Goal: Task Accomplishment & Management: Complete application form

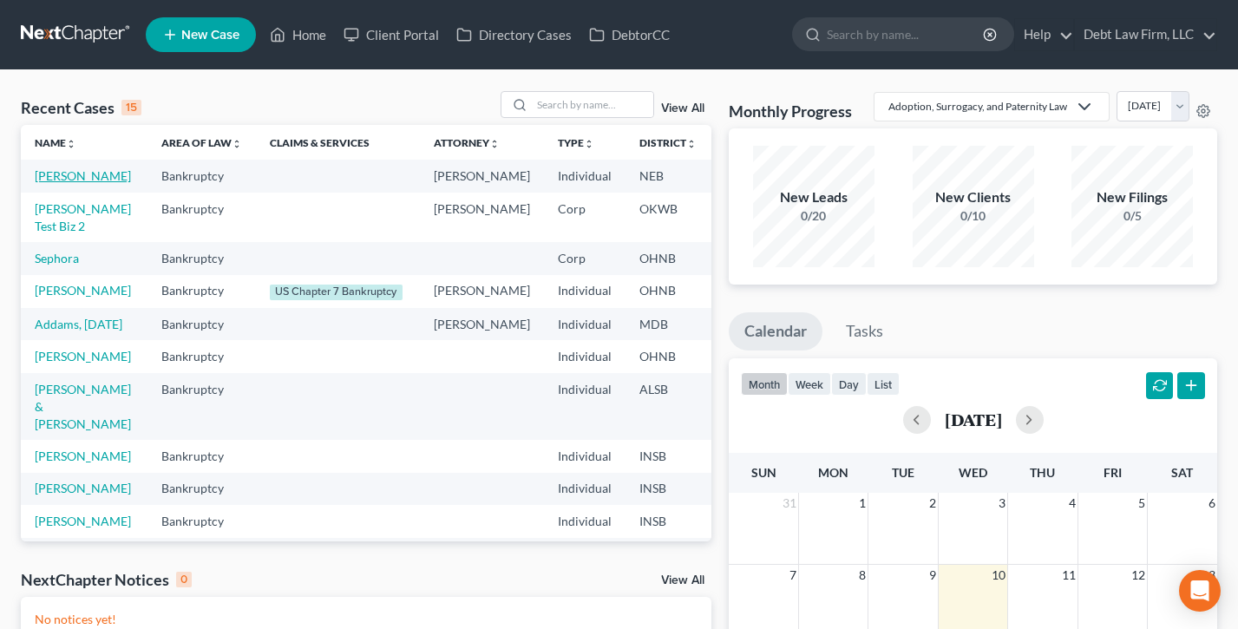
click at [56, 183] on link "[PERSON_NAME]" at bounding box center [83, 175] width 96 height 15
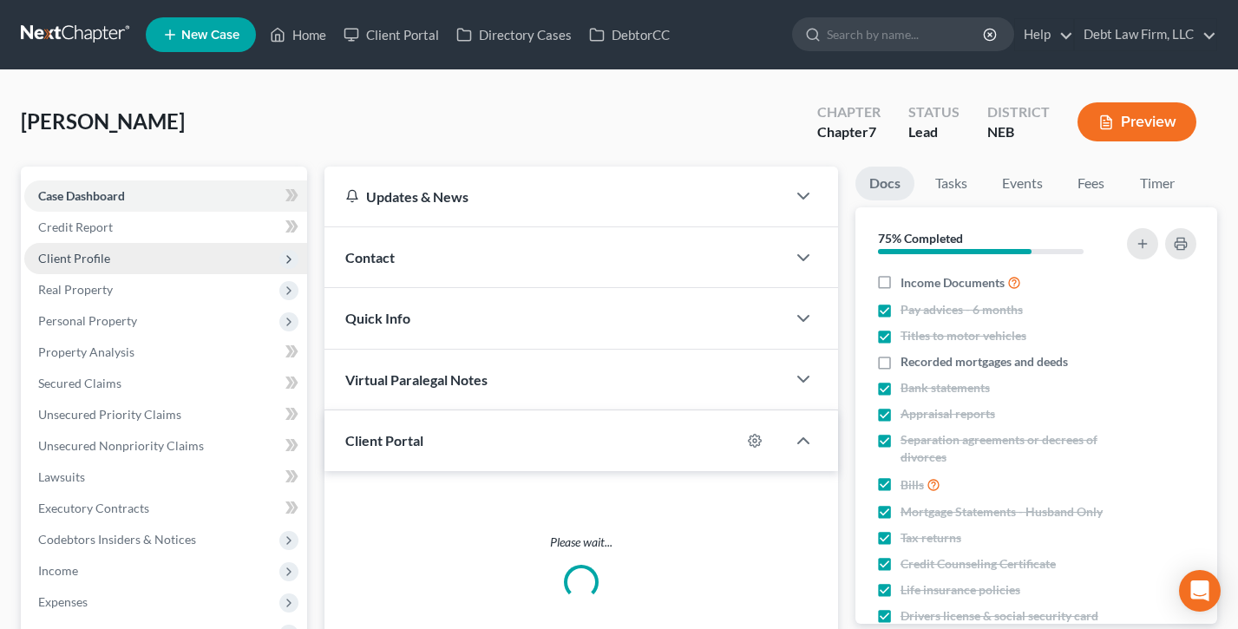
click at [113, 258] on span "Client Profile" at bounding box center [165, 258] width 283 height 31
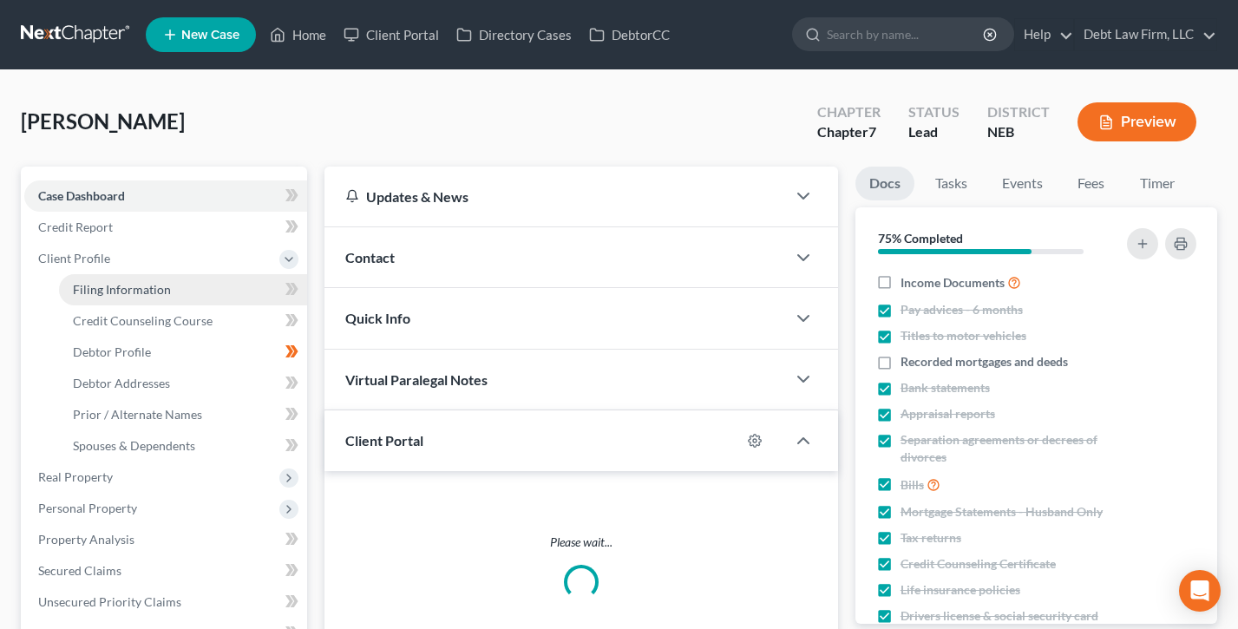
click at [141, 293] on span "Filing Information" at bounding box center [122, 289] width 98 height 15
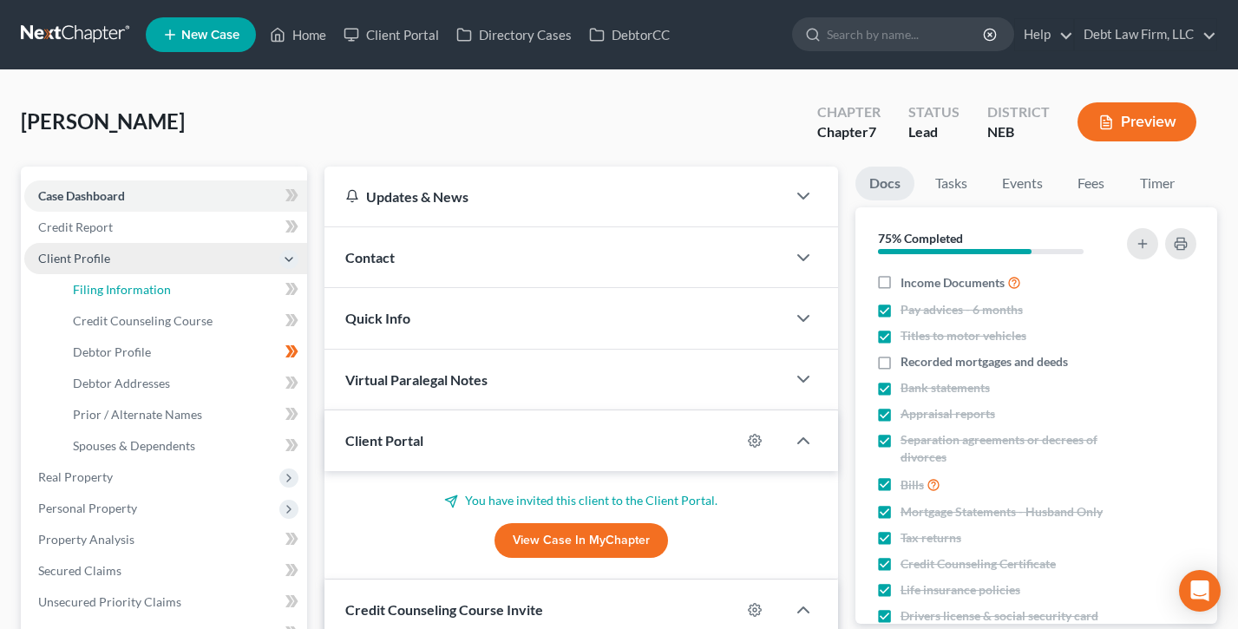
select select "1"
select select "0"
select select "30"
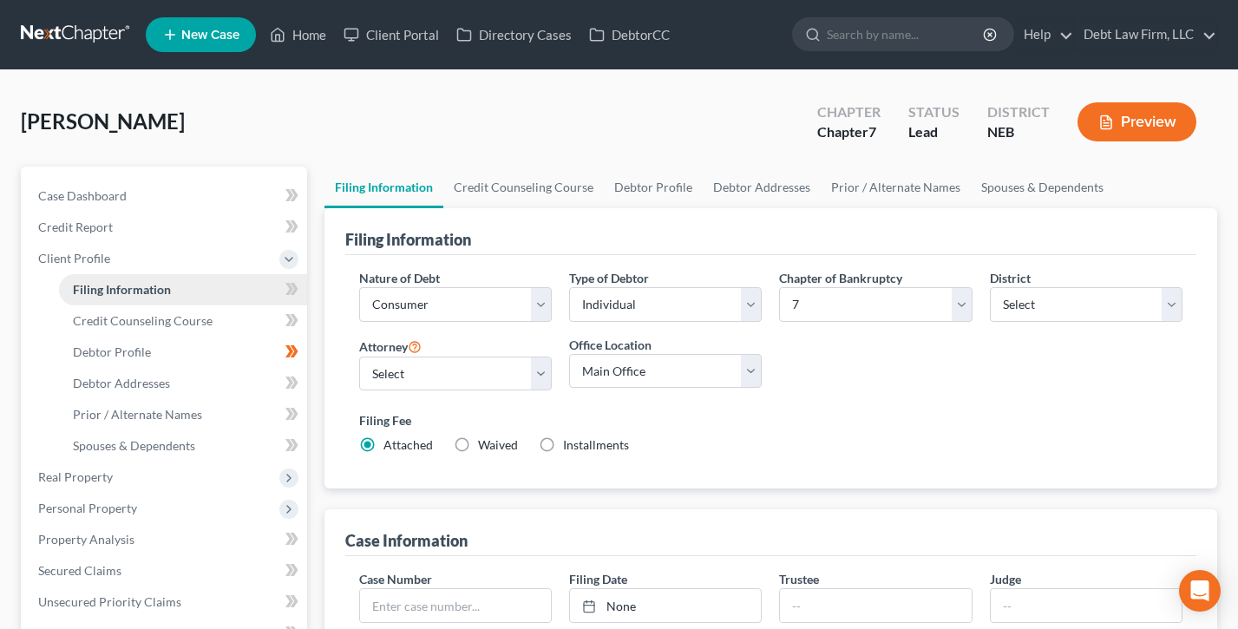
click at [119, 289] on span "Filing Information" at bounding box center [122, 289] width 98 height 15
click at [1091, 299] on select "Select [US_STATE] - [GEOGRAPHIC_DATA] [US_STATE] - [GEOGRAPHIC_DATA][US_STATE] …" at bounding box center [1086, 304] width 193 height 35
select select "45"
click at [990, 287] on select "Select [US_STATE] - [GEOGRAPHIC_DATA] [US_STATE] - [GEOGRAPHIC_DATA][US_STATE] …" at bounding box center [1086, 304] width 193 height 35
drag, startPoint x: 100, startPoint y: 194, endPoint x: 293, endPoint y: 45, distance: 244.2
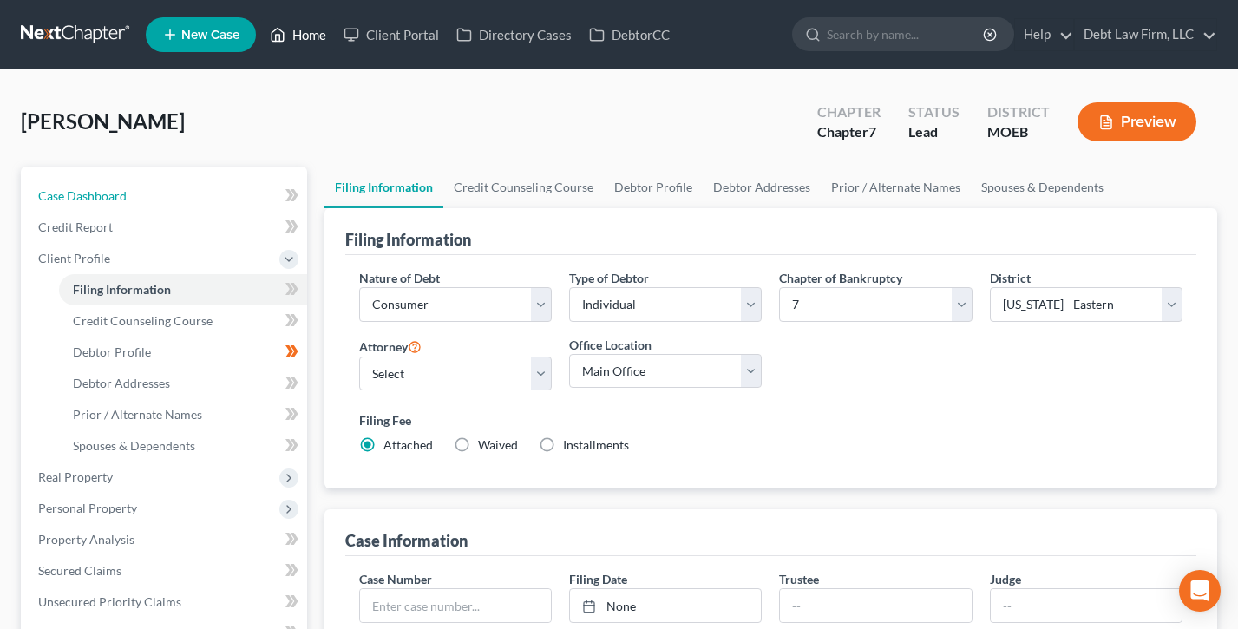
click at [100, 193] on span "Case Dashboard" at bounding box center [82, 195] width 88 height 15
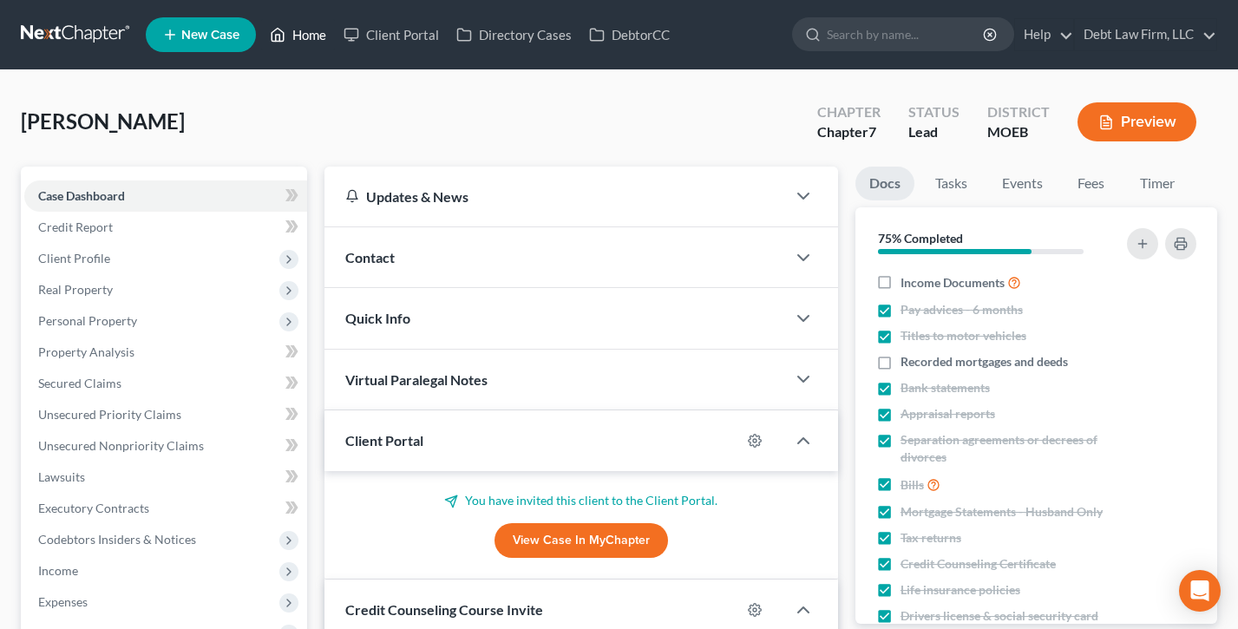
click at [289, 34] on link "Home" at bounding box center [298, 34] width 74 height 31
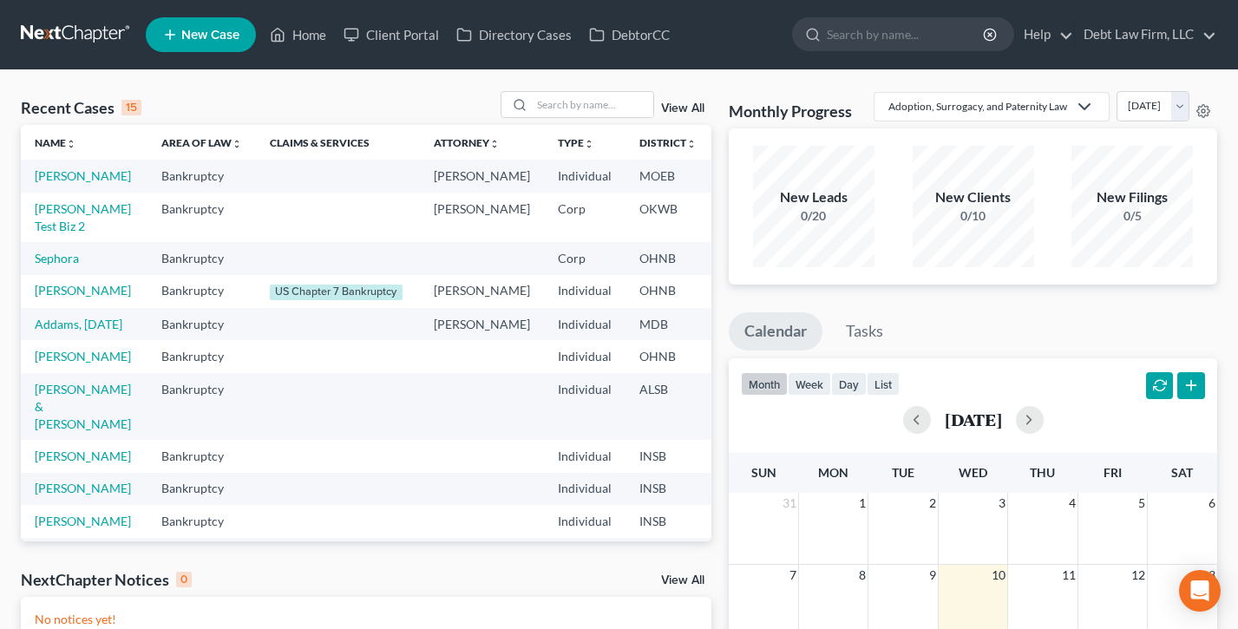
click at [189, 33] on span "New Case" at bounding box center [210, 35] width 58 height 13
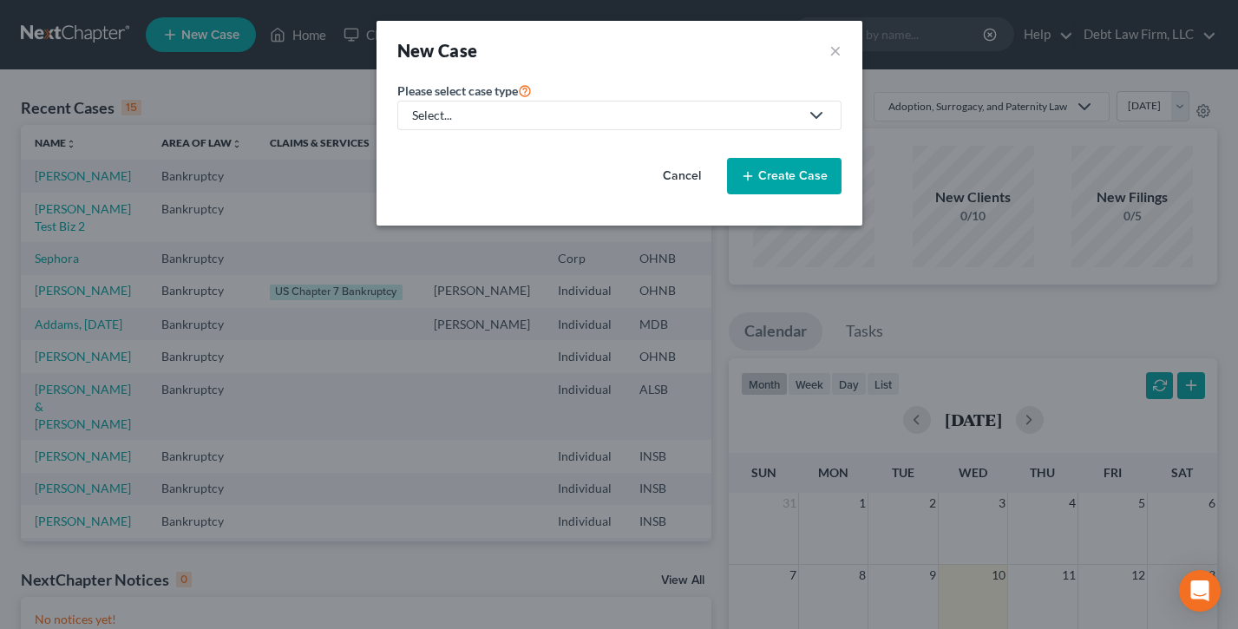
click at [559, 127] on link "Select..." at bounding box center [619, 115] width 444 height 29
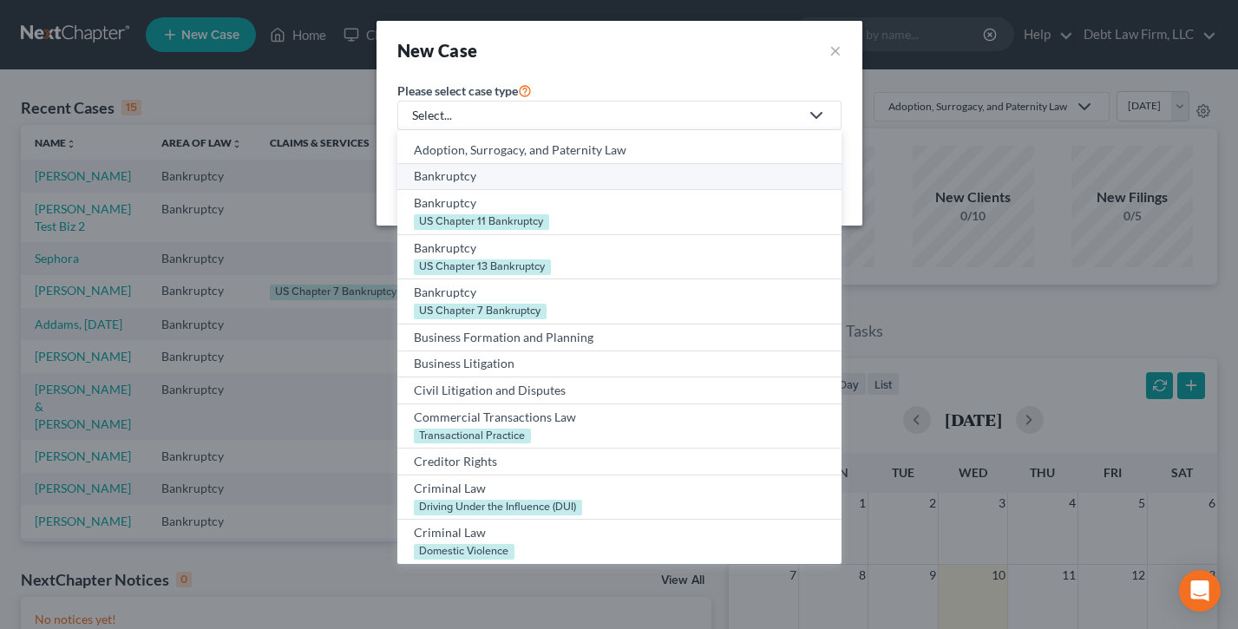
click at [488, 185] on link "Bankruptcy" at bounding box center [619, 177] width 444 height 27
select select "61"
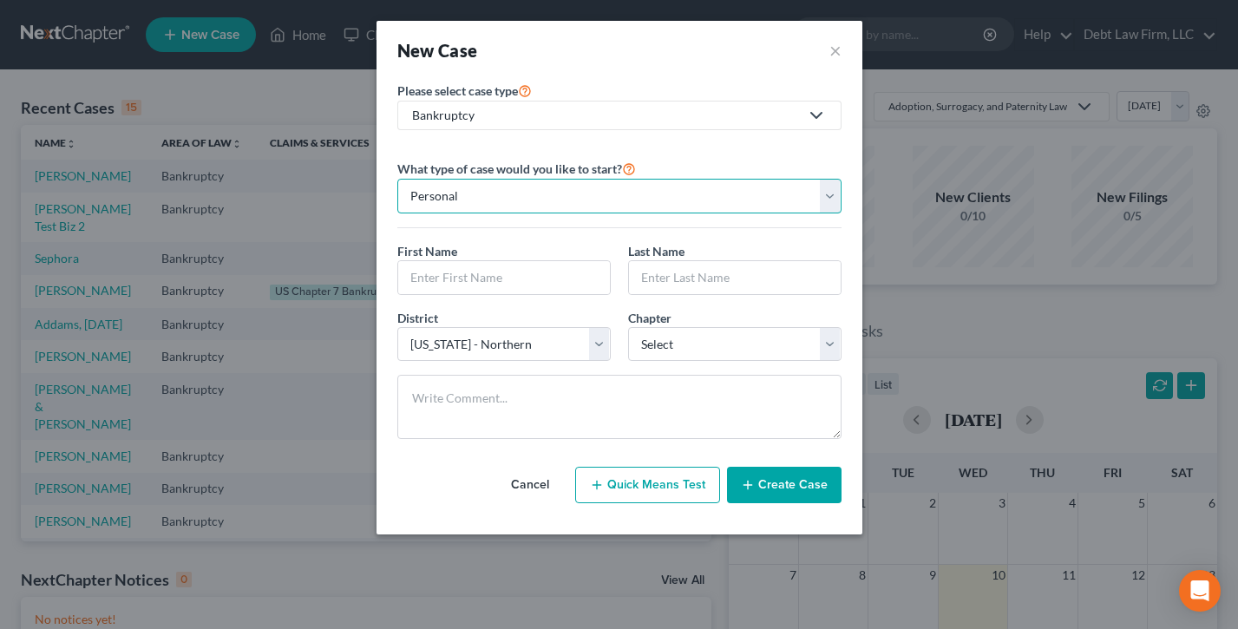
click at [550, 196] on select "Personal Business" at bounding box center [619, 196] width 444 height 35
click at [467, 273] on input "text" at bounding box center [504, 277] width 212 height 33
drag, startPoint x: 704, startPoint y: 276, endPoint x: 506, endPoint y: 357, distance: 213.9
click at [704, 276] on input "text" at bounding box center [735, 277] width 212 height 33
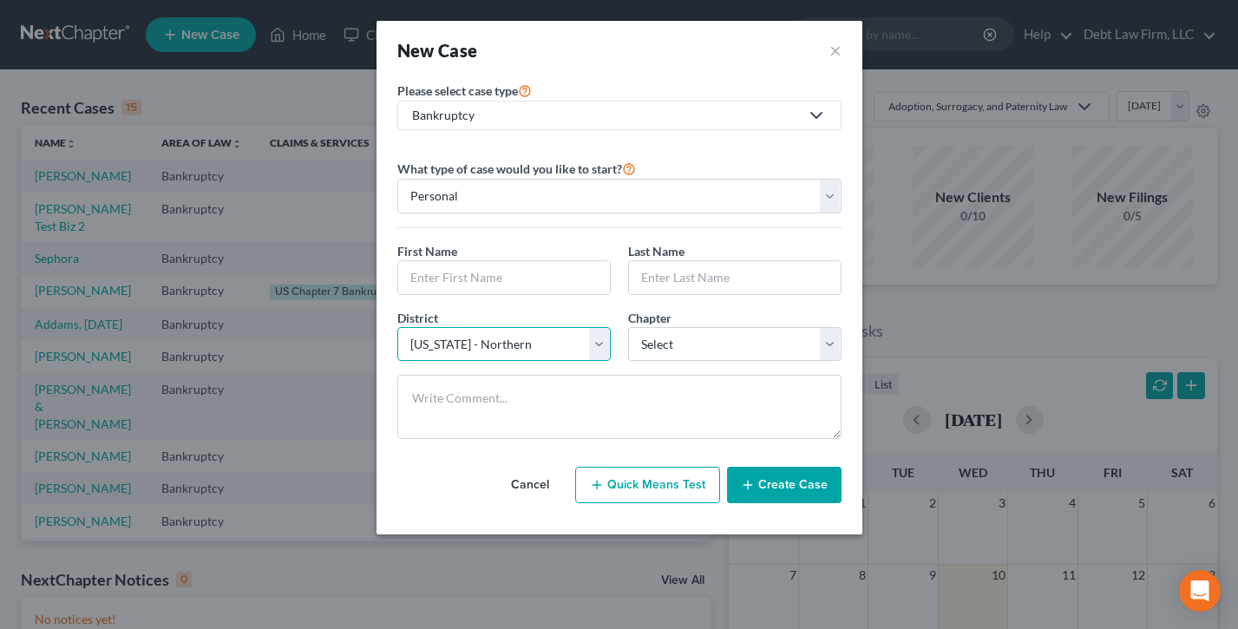
click at [500, 356] on select "Select [US_STATE] - [GEOGRAPHIC_DATA] [US_STATE] - [GEOGRAPHIC_DATA][US_STATE] …" at bounding box center [503, 344] width 213 height 35
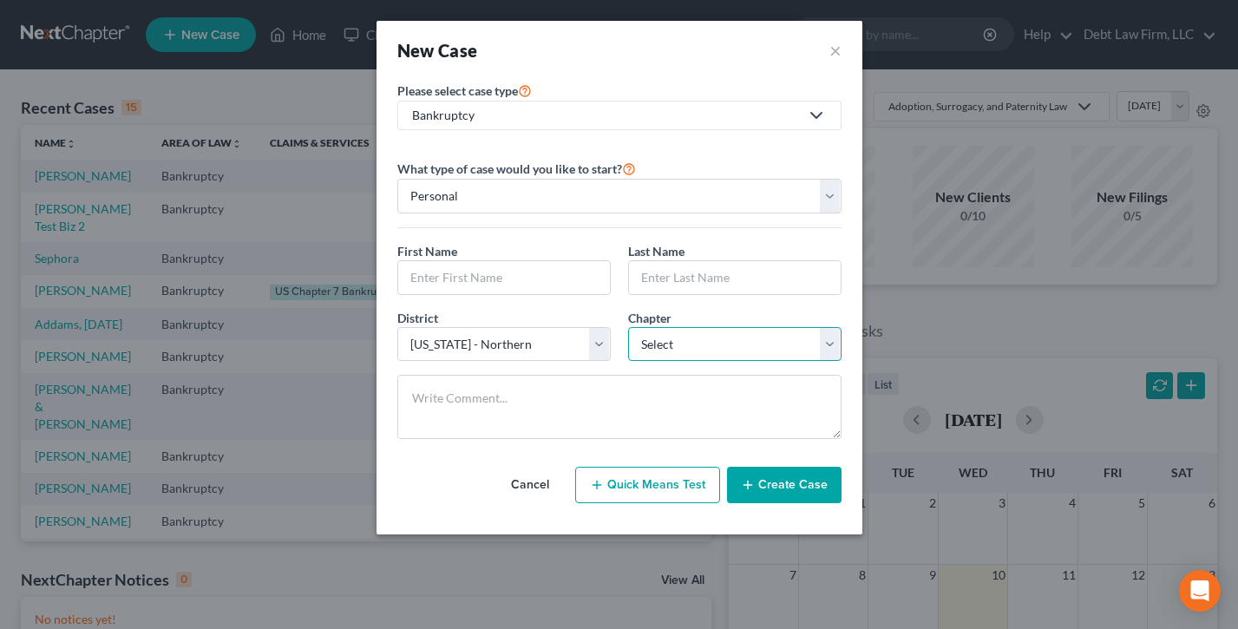
click at [736, 345] on select "Select 7 11 12 13" at bounding box center [734, 344] width 213 height 35
click at [841, 56] on div "New Case ×" at bounding box center [619, 50] width 486 height 59
click at [837, 48] on button "×" at bounding box center [835, 50] width 12 height 24
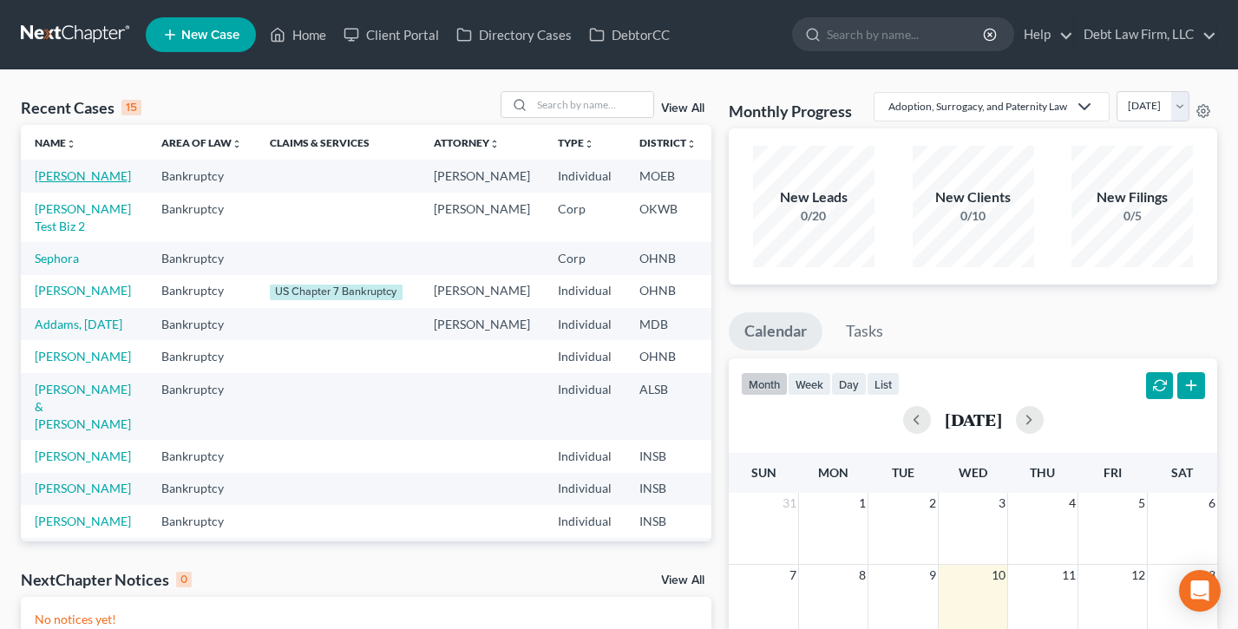
click at [53, 183] on link "[PERSON_NAME]" at bounding box center [83, 175] width 96 height 15
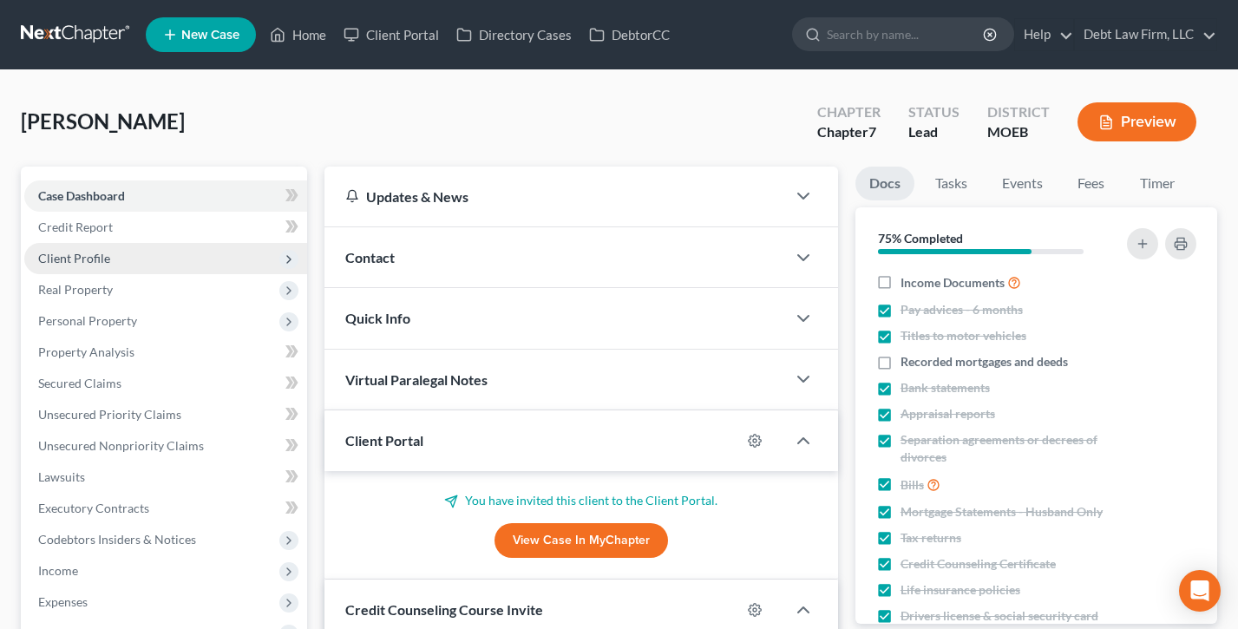
click at [107, 260] on span "Client Profile" at bounding box center [74, 258] width 72 height 15
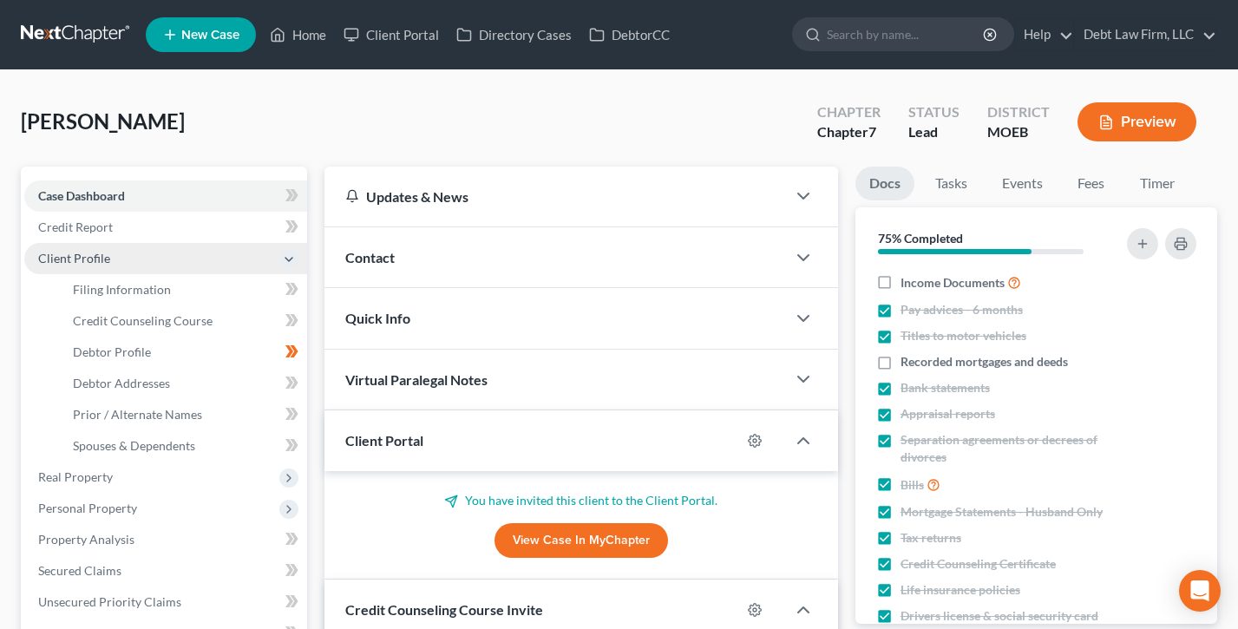
scroll to position [1, 0]
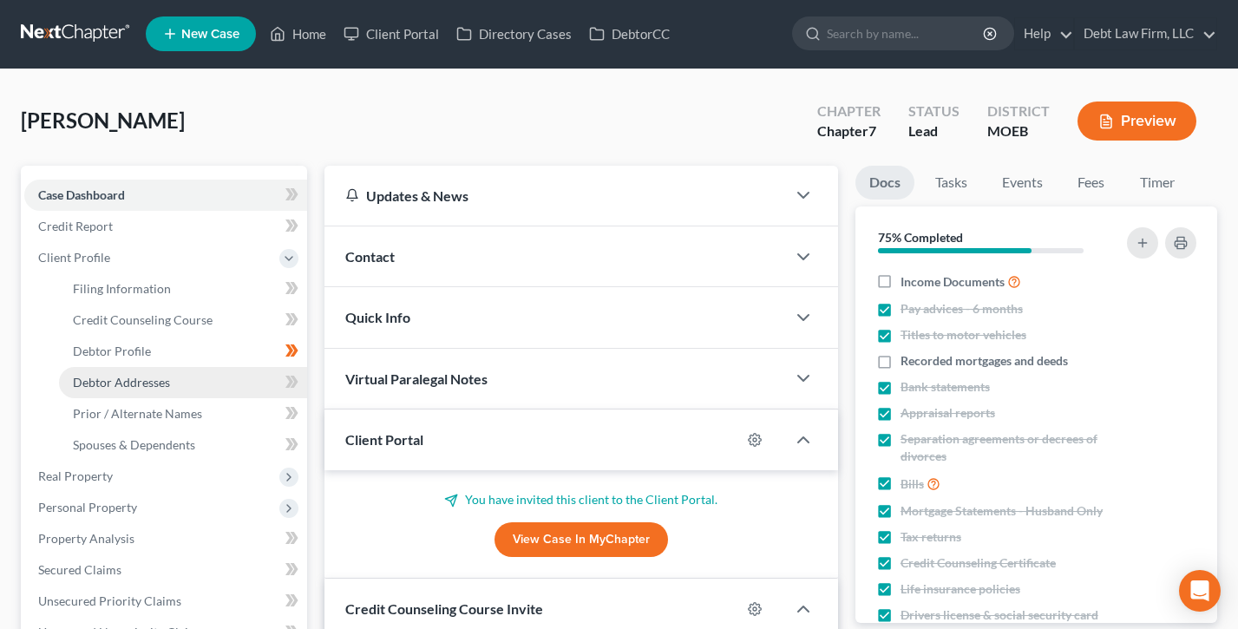
click at [131, 386] on span "Debtor Addresses" at bounding box center [121, 382] width 97 height 15
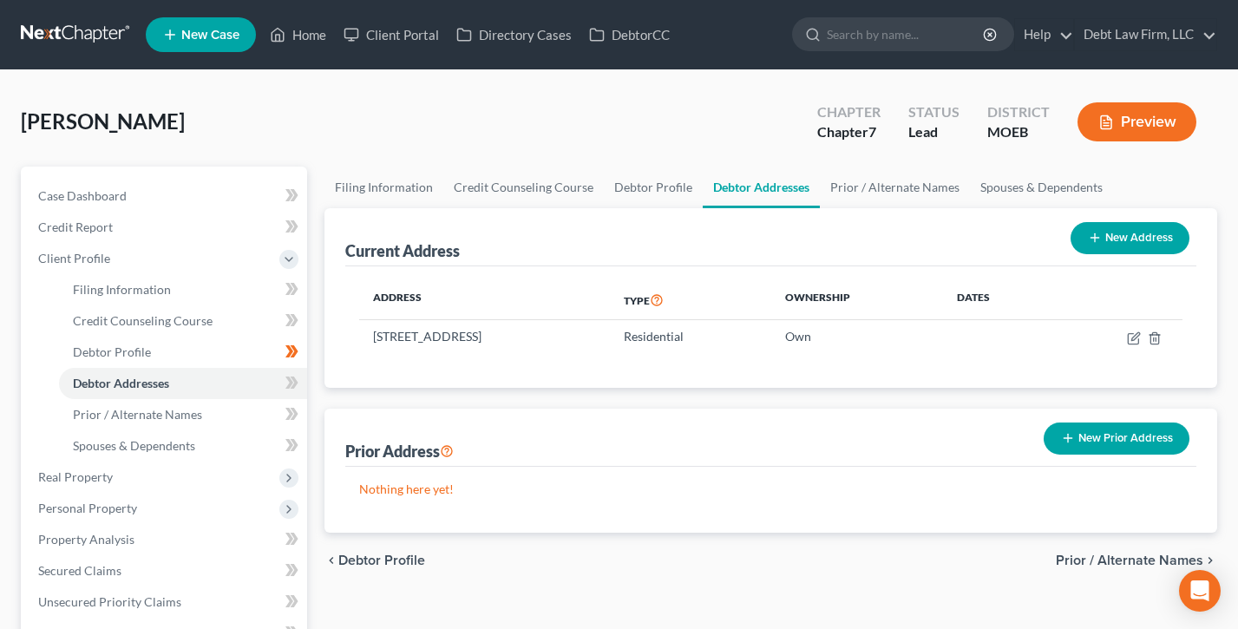
click at [1153, 234] on button "New Address" at bounding box center [1129, 238] width 119 height 32
select select "0"
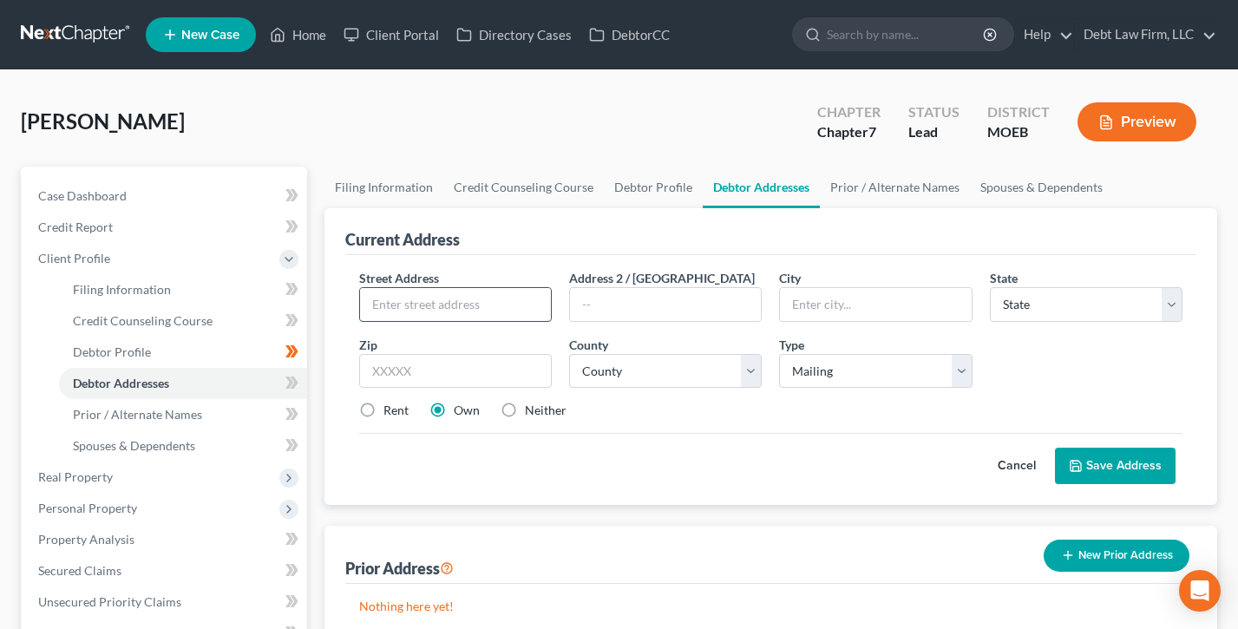
click at [508, 303] on input "text" at bounding box center [455, 304] width 191 height 33
click at [714, 308] on input "text" at bounding box center [665, 304] width 191 height 33
click at [853, 305] on input "text" at bounding box center [875, 304] width 191 height 33
click at [1153, 350] on div "Street Address * Address 2 / [GEOGRAPHIC_DATA] * State * State [US_STATE] AK AR…" at bounding box center [770, 351] width 840 height 165
click at [1020, 464] on button "Cancel" at bounding box center [1016, 465] width 76 height 35
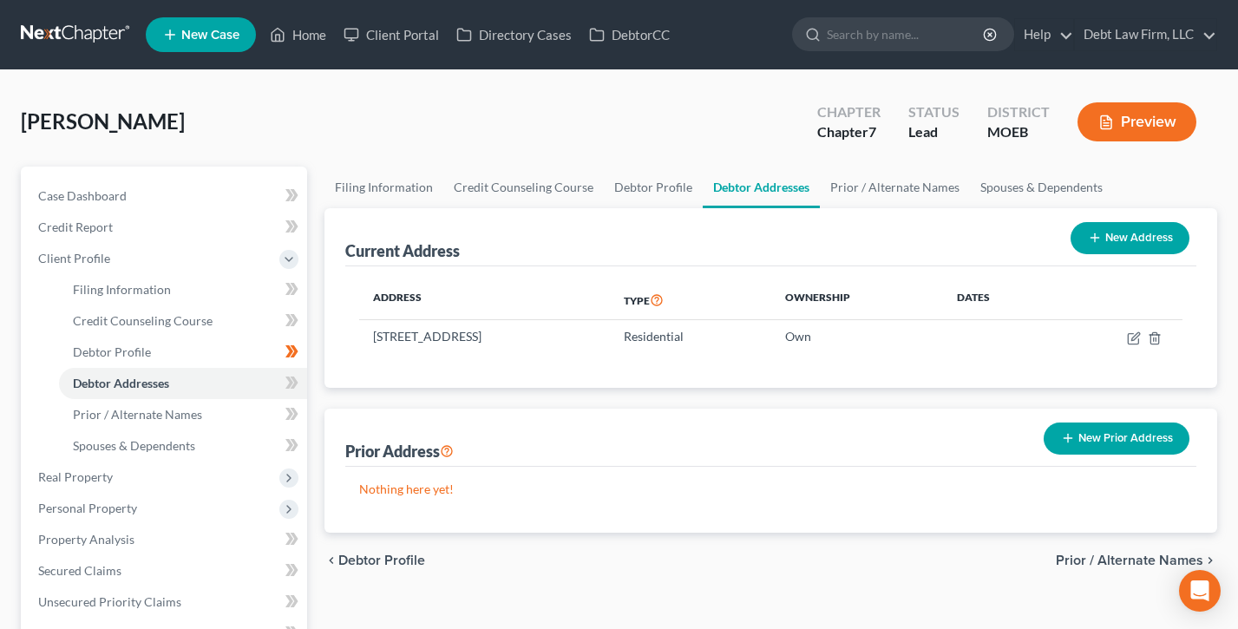
click at [1142, 130] on button "Preview" at bounding box center [1136, 121] width 119 height 39
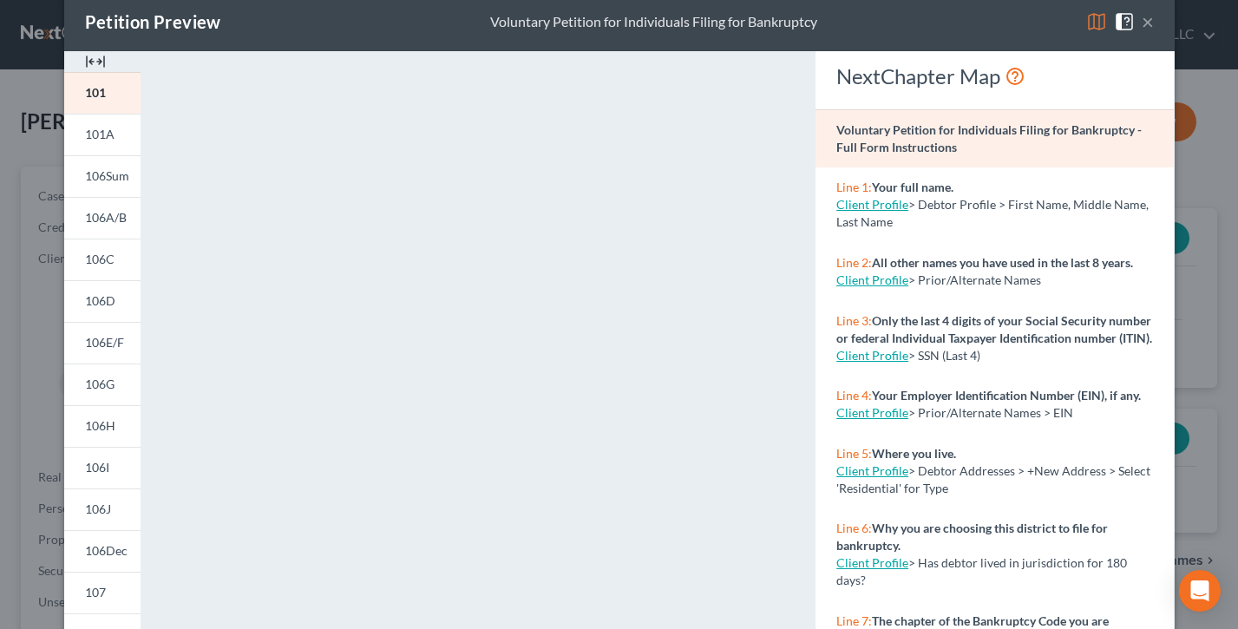
scroll to position [4, 0]
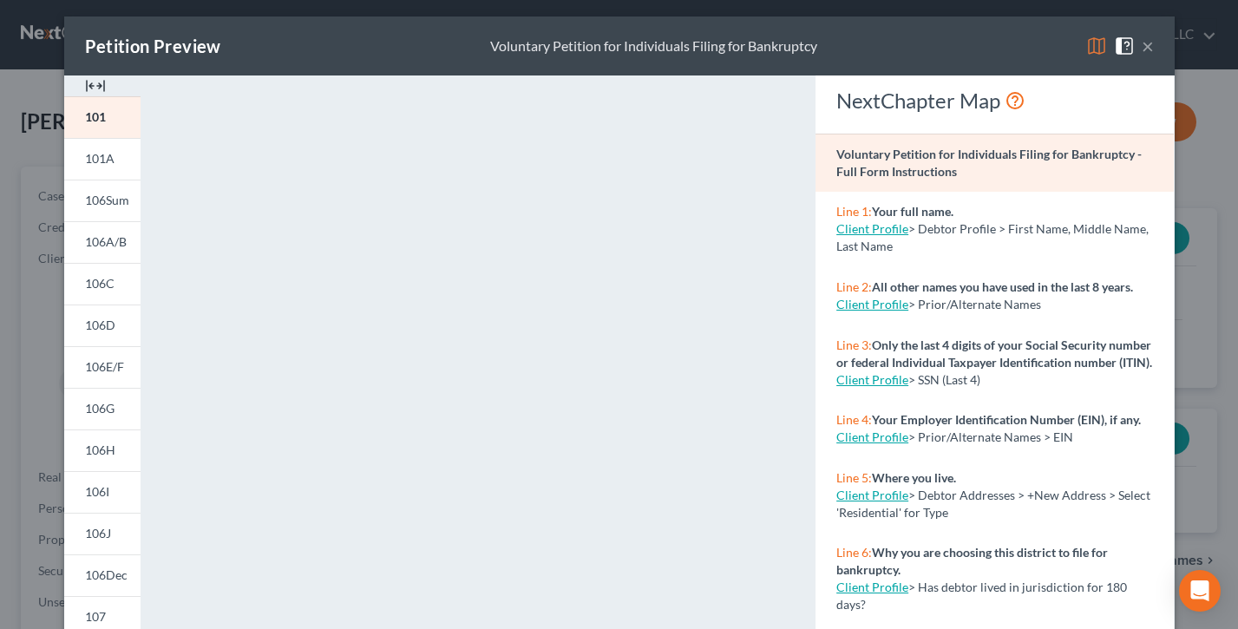
drag, startPoint x: 1148, startPoint y: 48, endPoint x: 808, endPoint y: 180, distance: 364.6
click at [1148, 48] on button "×" at bounding box center [1147, 46] width 12 height 21
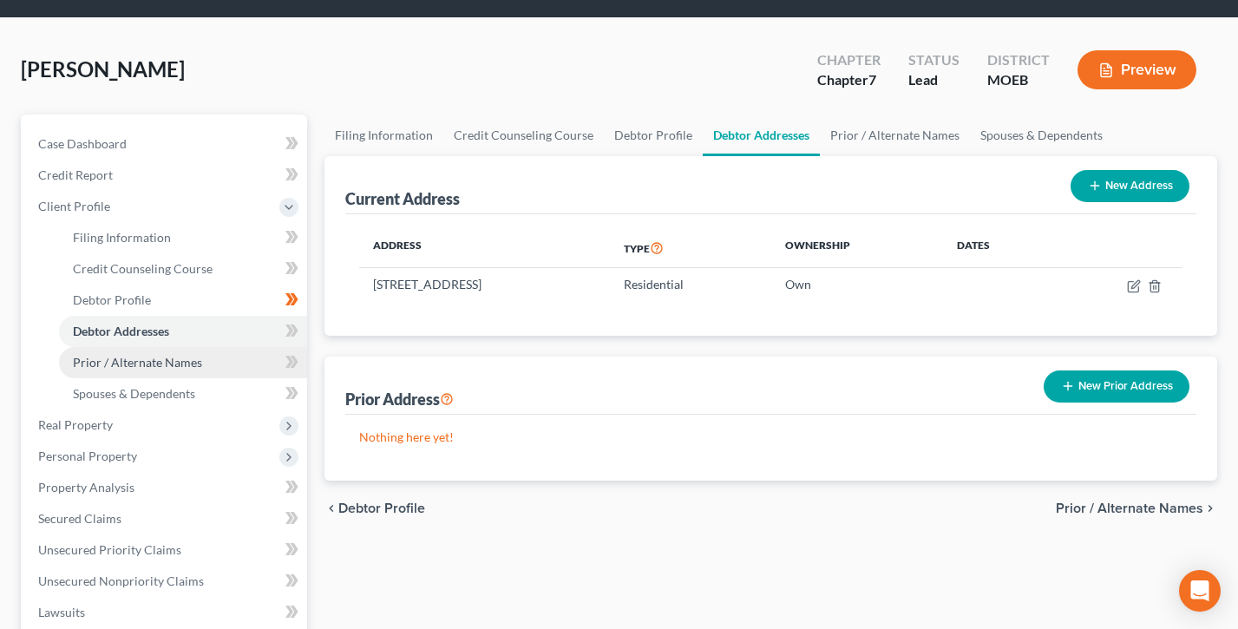
scroll to position [127, 0]
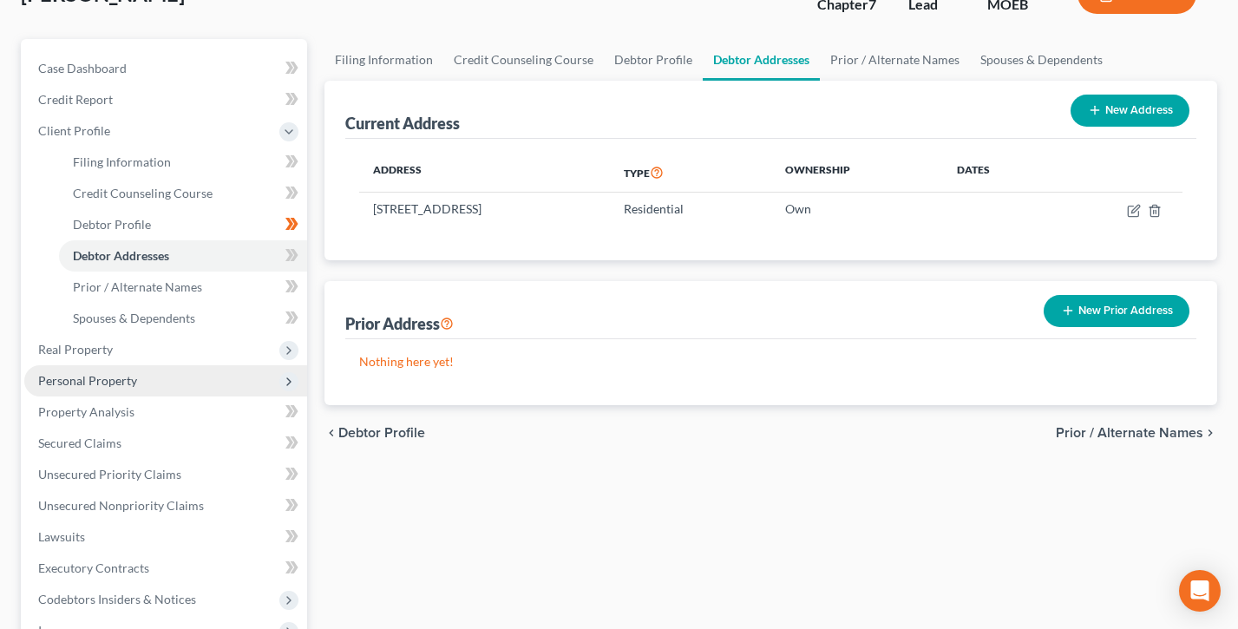
click at [129, 385] on span "Personal Property" at bounding box center [87, 380] width 99 height 15
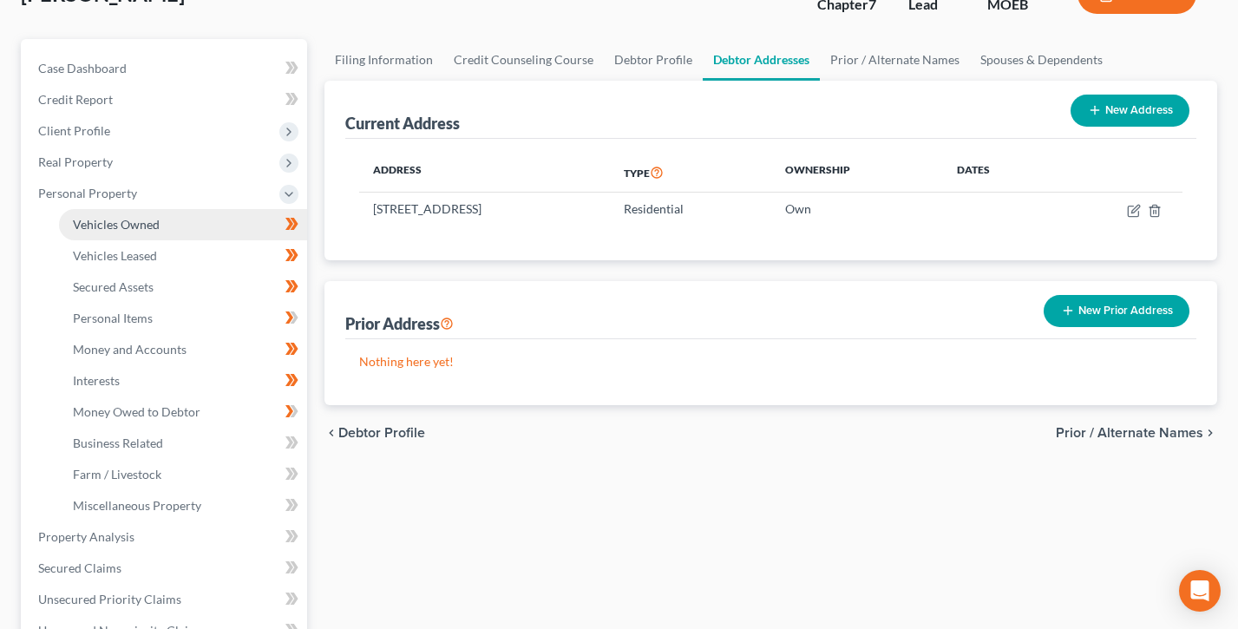
click at [128, 217] on span "Vehicles Owned" at bounding box center [116, 224] width 87 height 15
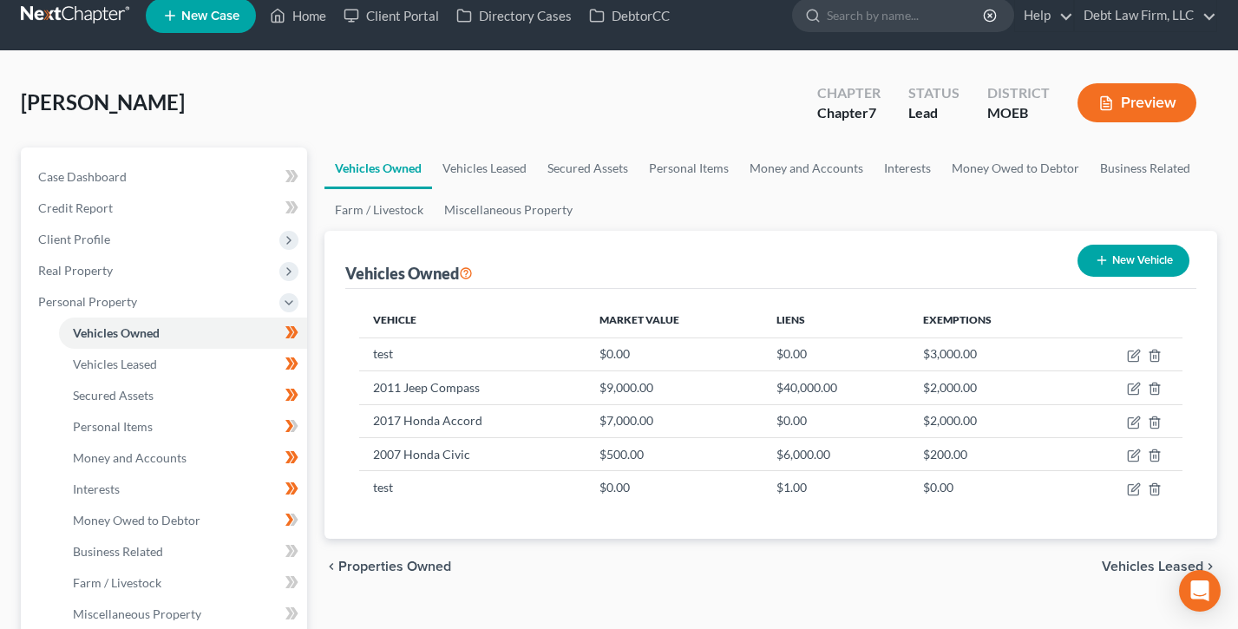
scroll to position [6, 0]
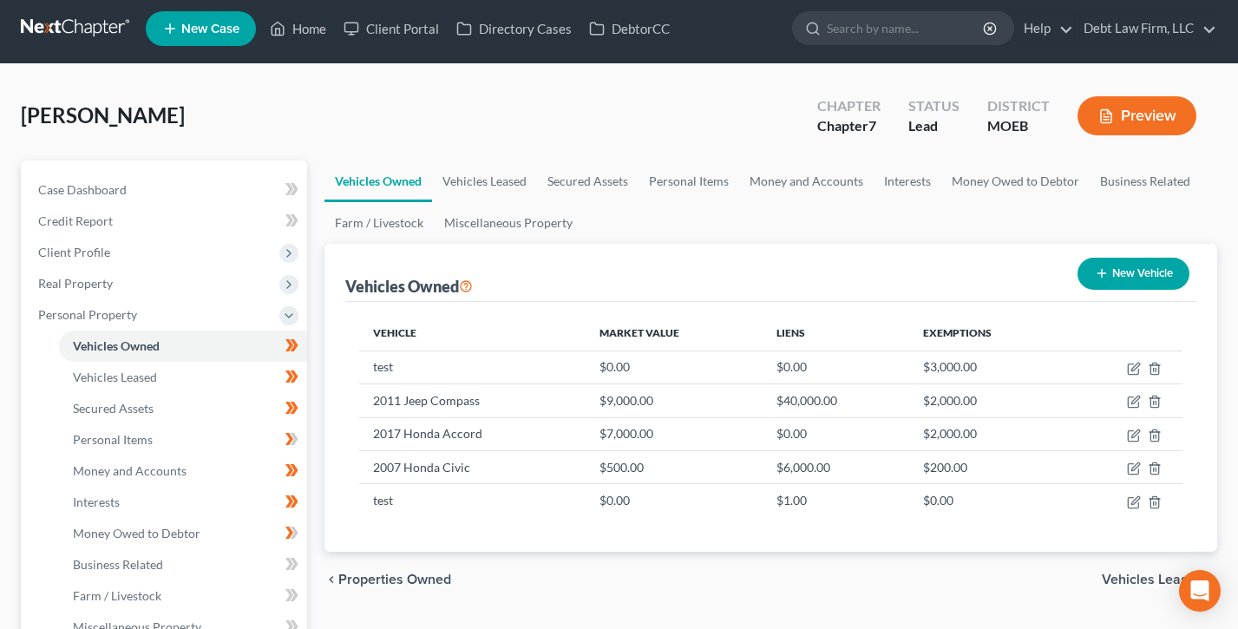
click at [1155, 113] on button "Preview" at bounding box center [1136, 115] width 119 height 39
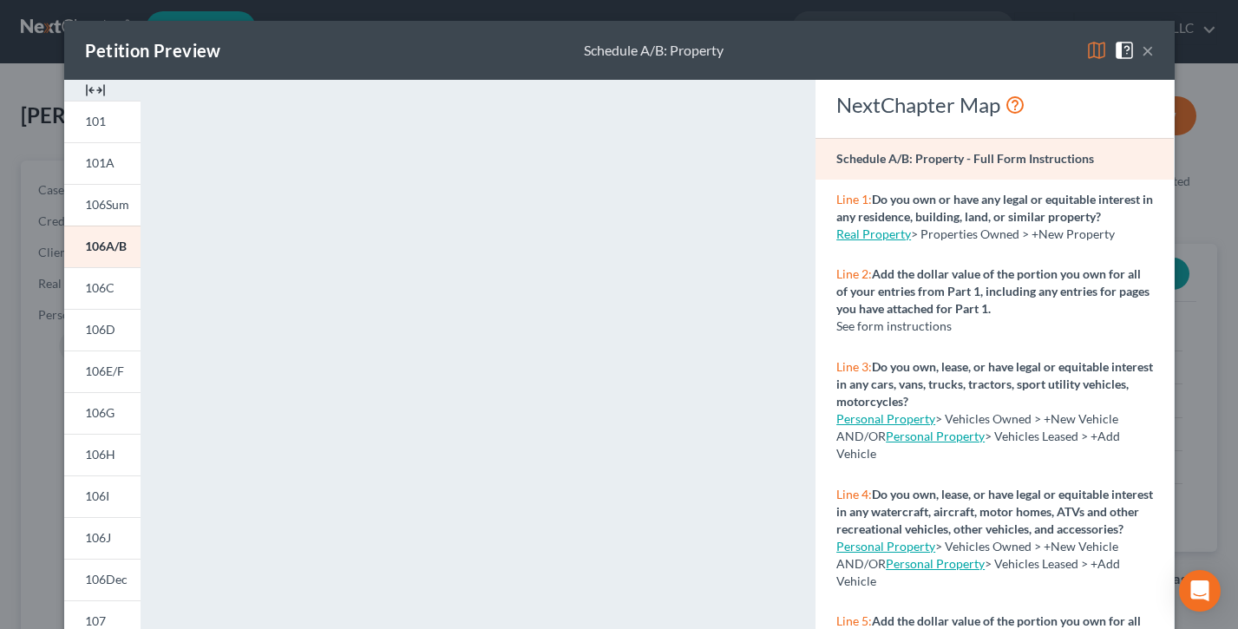
click at [1149, 53] on button "×" at bounding box center [1147, 50] width 12 height 21
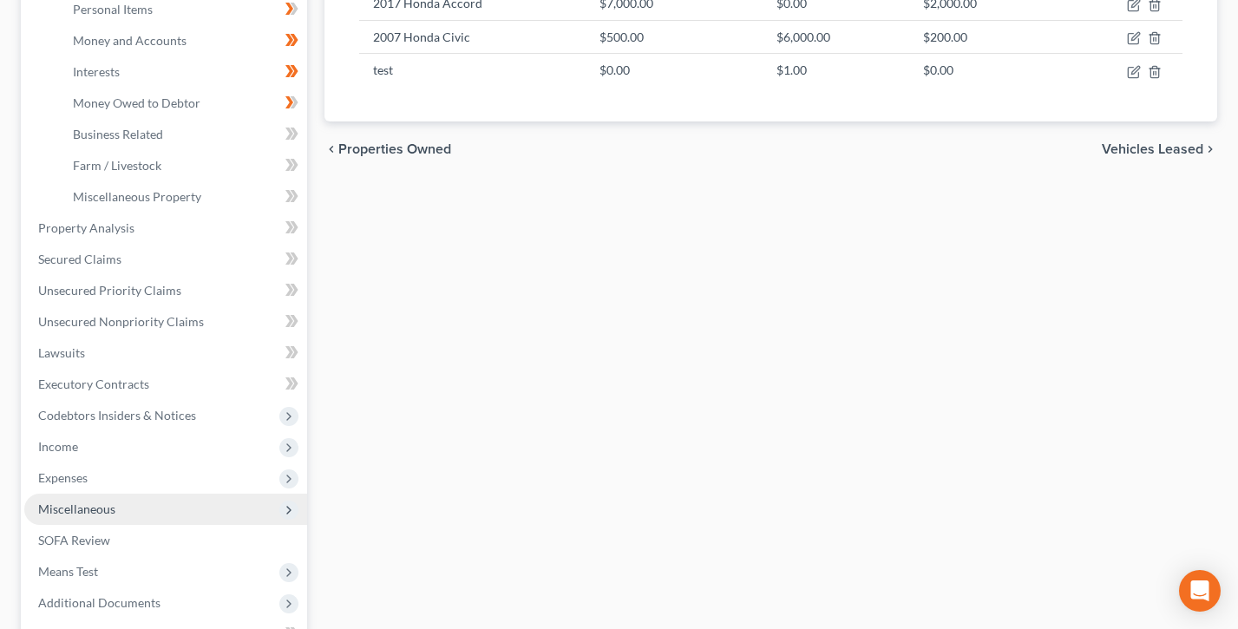
scroll to position [442, 0]
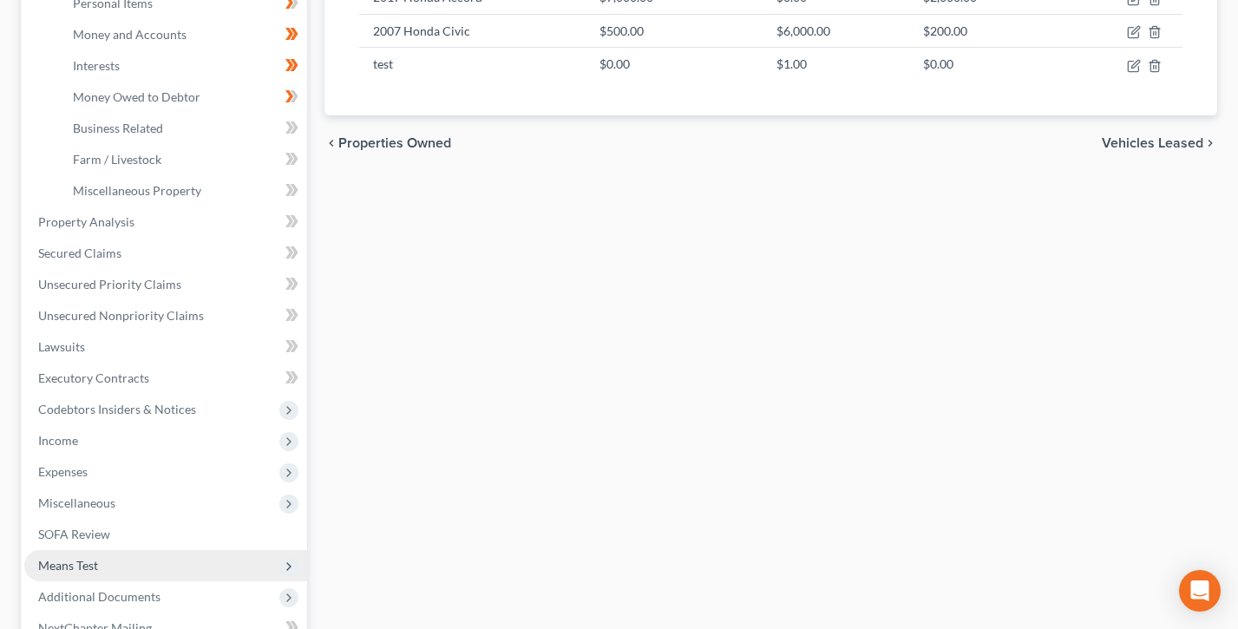
click at [101, 568] on span "Means Test" at bounding box center [165, 565] width 283 height 31
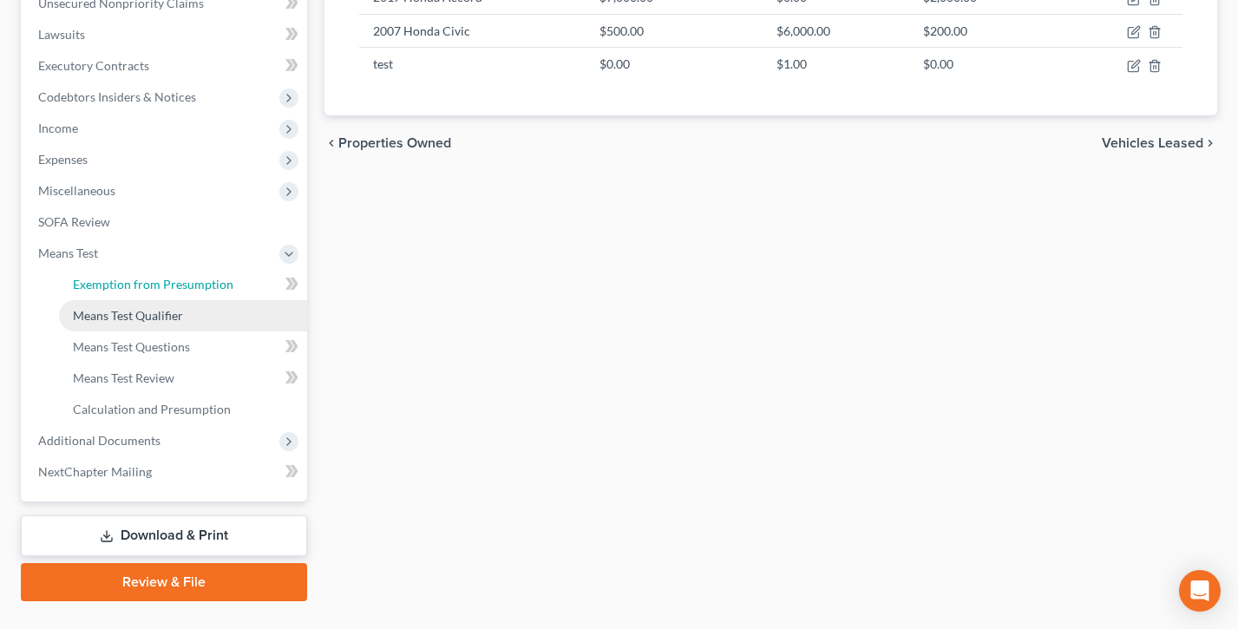
drag, startPoint x: 126, startPoint y: 284, endPoint x: 141, endPoint y: 323, distance: 42.0
click at [126, 284] on span "Exemption from Presumption" at bounding box center [153, 284] width 160 height 15
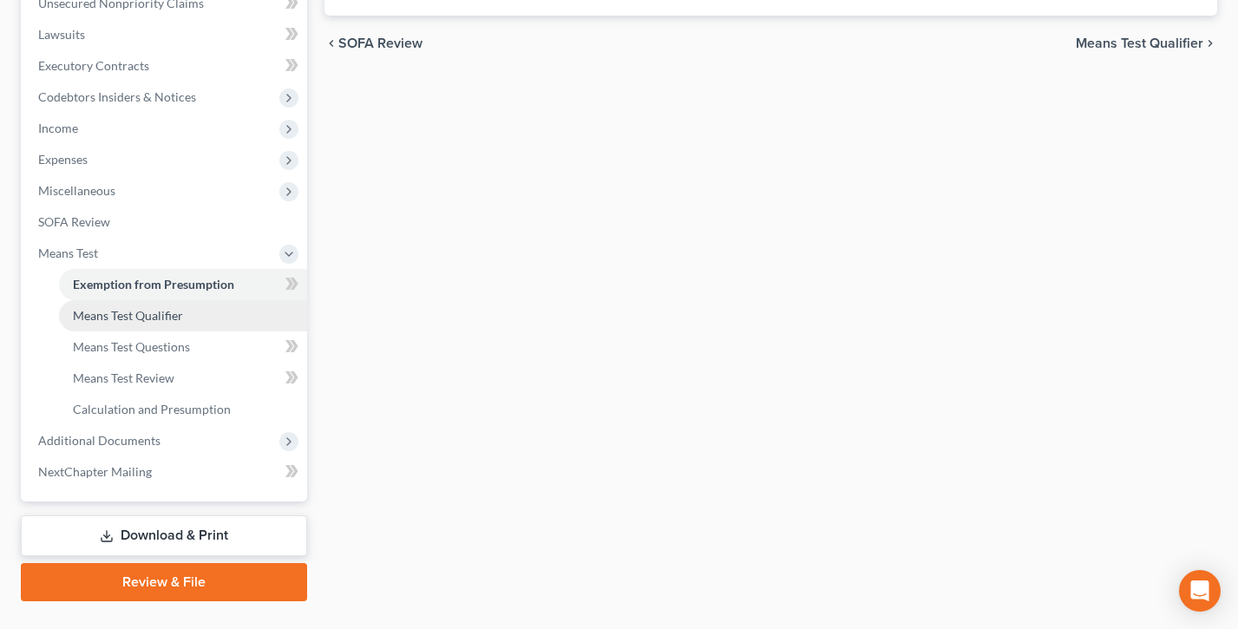
radio input "true"
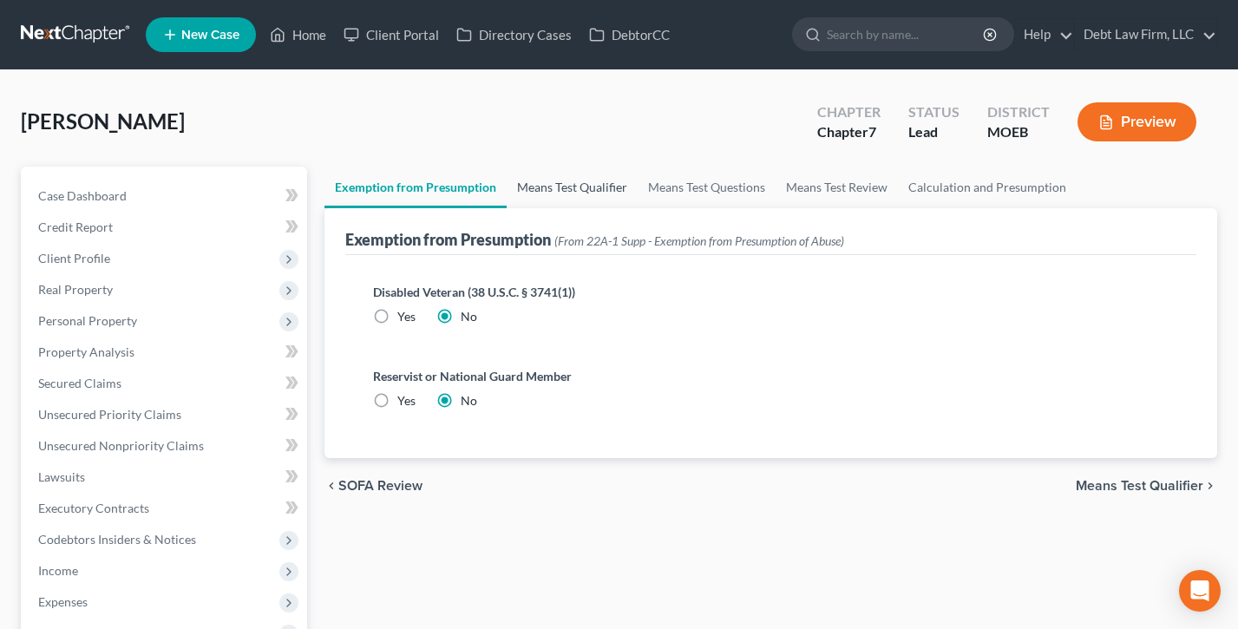
click at [571, 186] on link "Means Test Qualifier" at bounding box center [571, 188] width 131 height 42
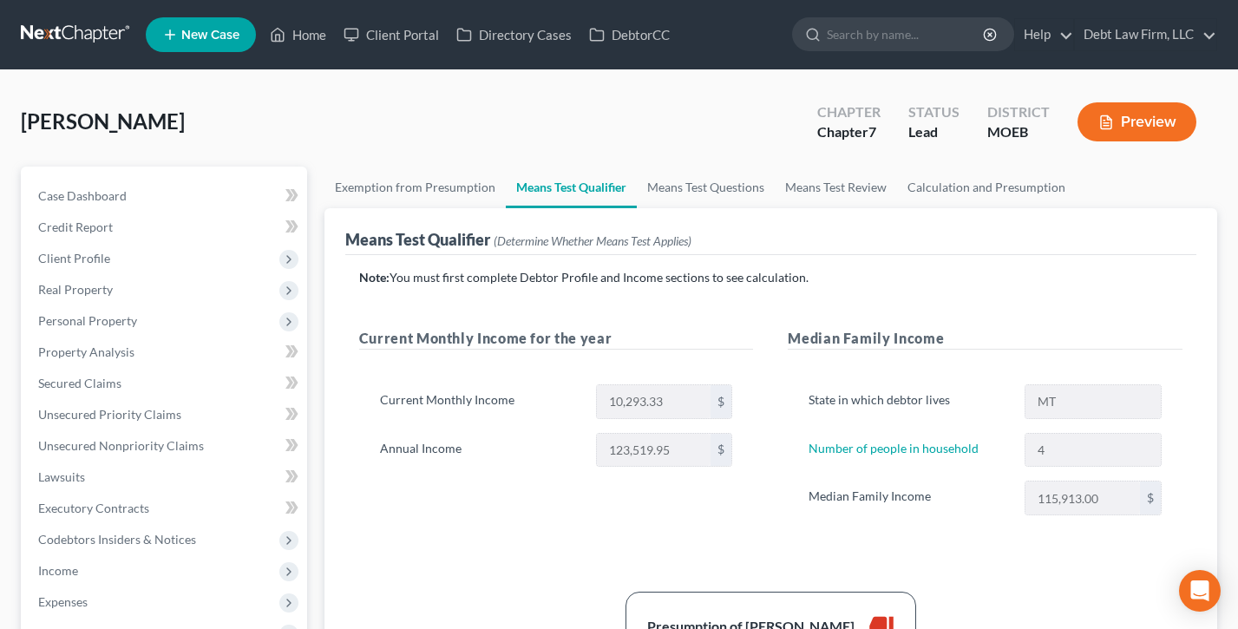
drag, startPoint x: 827, startPoint y: 283, endPoint x: 389, endPoint y: 275, distance: 437.2
click at [389, 275] on p "Note: You must first complete Debtor Profile and Income sections to see calcula…" at bounding box center [770, 277] width 823 height 17
drag, startPoint x: 475, startPoint y: 269, endPoint x: 534, endPoint y: 279, distance: 59.9
click at [475, 269] on p "Note: You must first complete Debtor Profile and Income sections to see calcula…" at bounding box center [770, 277] width 823 height 17
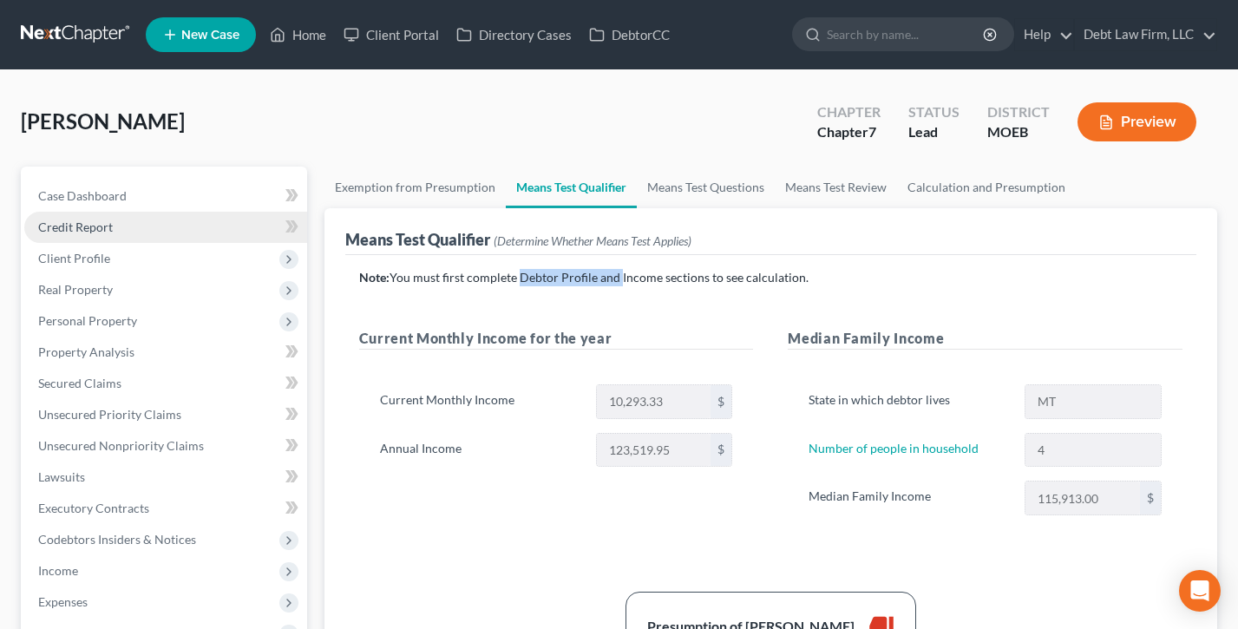
drag, startPoint x: 526, startPoint y: 278, endPoint x: 118, endPoint y: 240, distance: 410.3
click at [617, 278] on p "Note: You must first complete Debtor Profile and Income sections to see calcula…" at bounding box center [770, 277] width 823 height 17
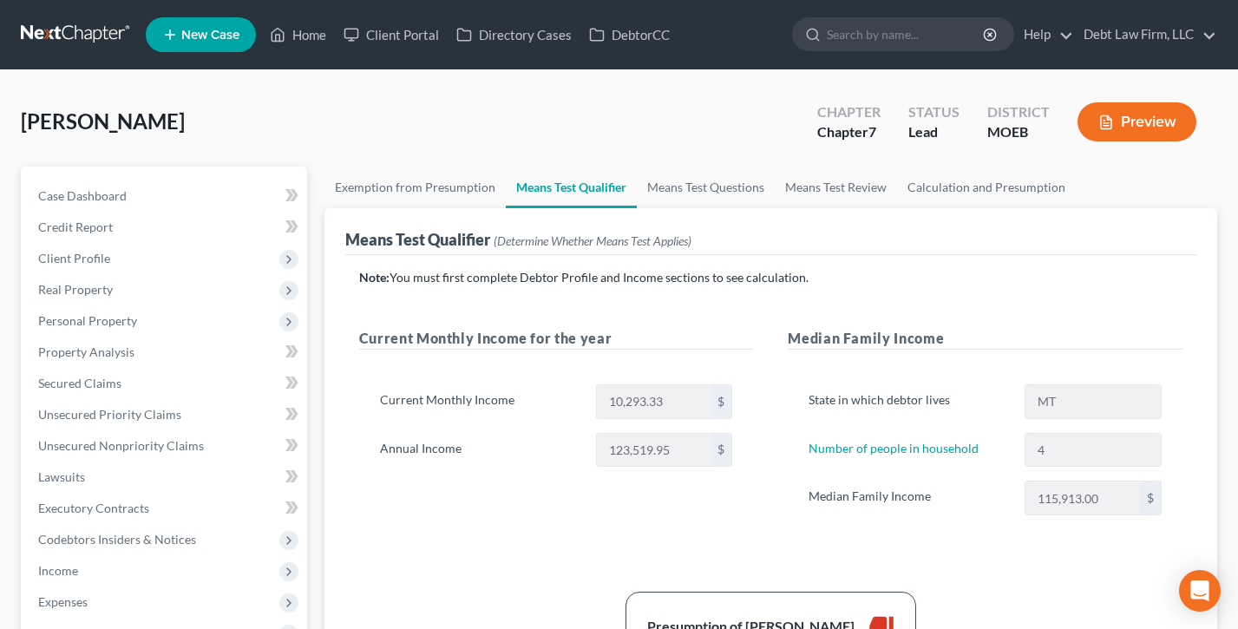
drag, startPoint x: 704, startPoint y: 291, endPoint x: 702, endPoint y: 276, distance: 15.8
click at [704, 291] on div "Note: You must first complete Debtor Profile and Income sections to see calcula…" at bounding box center [770, 473] width 823 height 409
drag, startPoint x: 702, startPoint y: 277, endPoint x: 554, endPoint y: 287, distance: 148.7
click at [617, 277] on p "Note: You must first complete Debtor Profile and Income sections to see calcula…" at bounding box center [770, 277] width 823 height 17
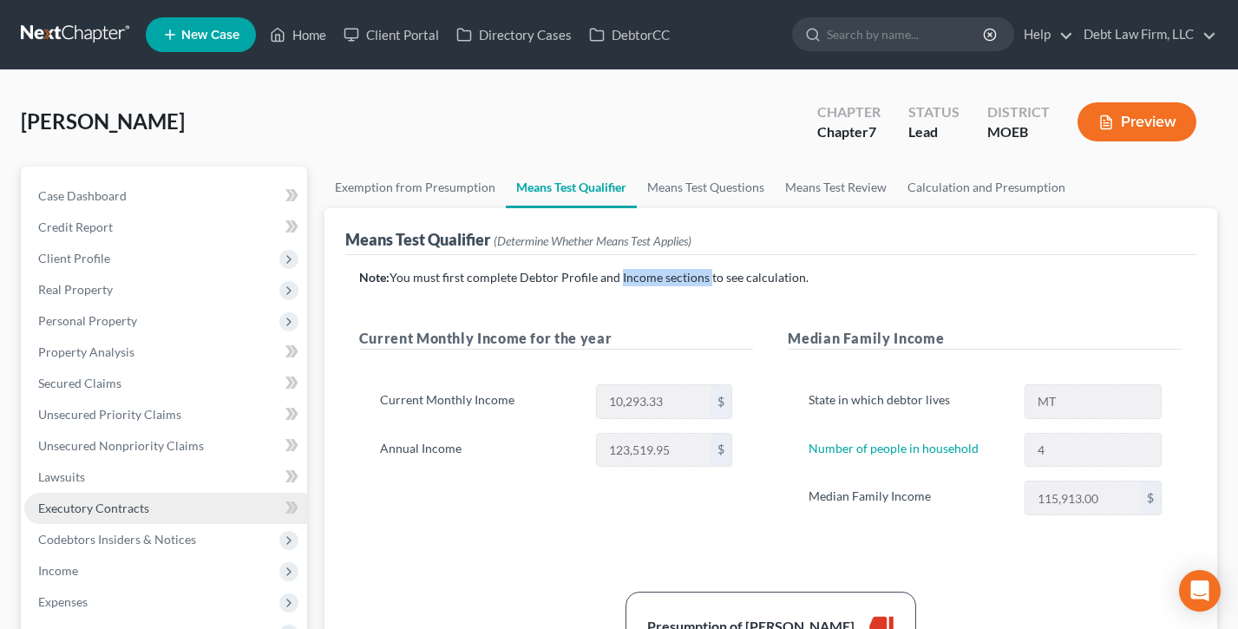
scroll to position [95, 0]
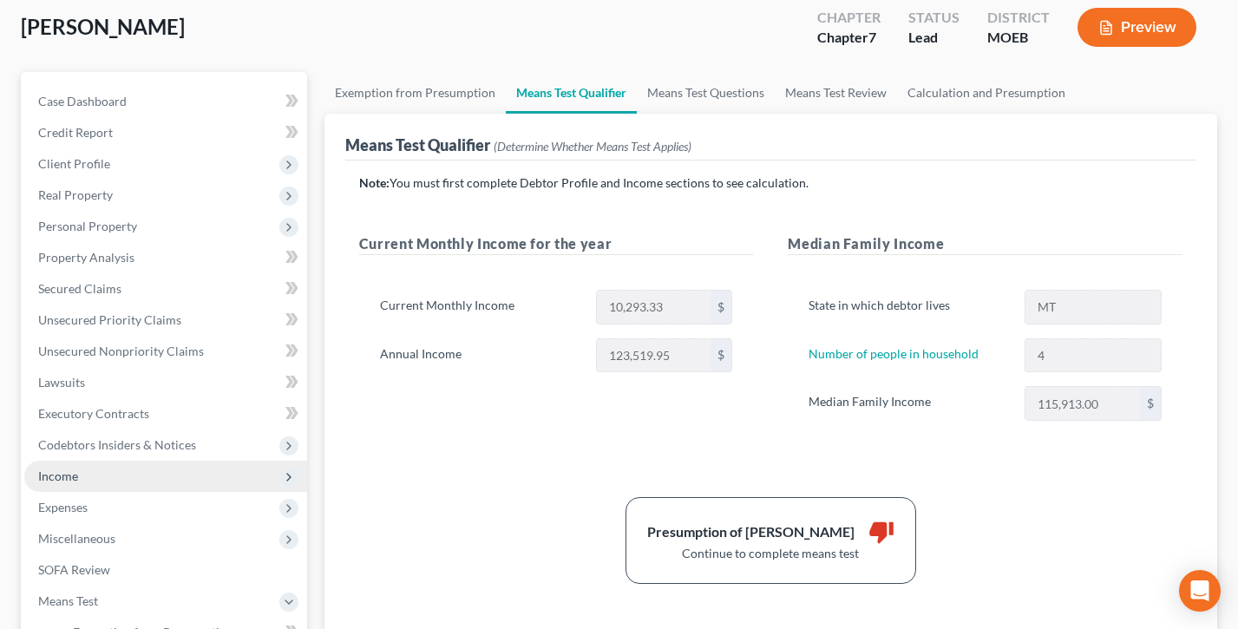
click at [87, 475] on span "Income" at bounding box center [165, 476] width 283 height 31
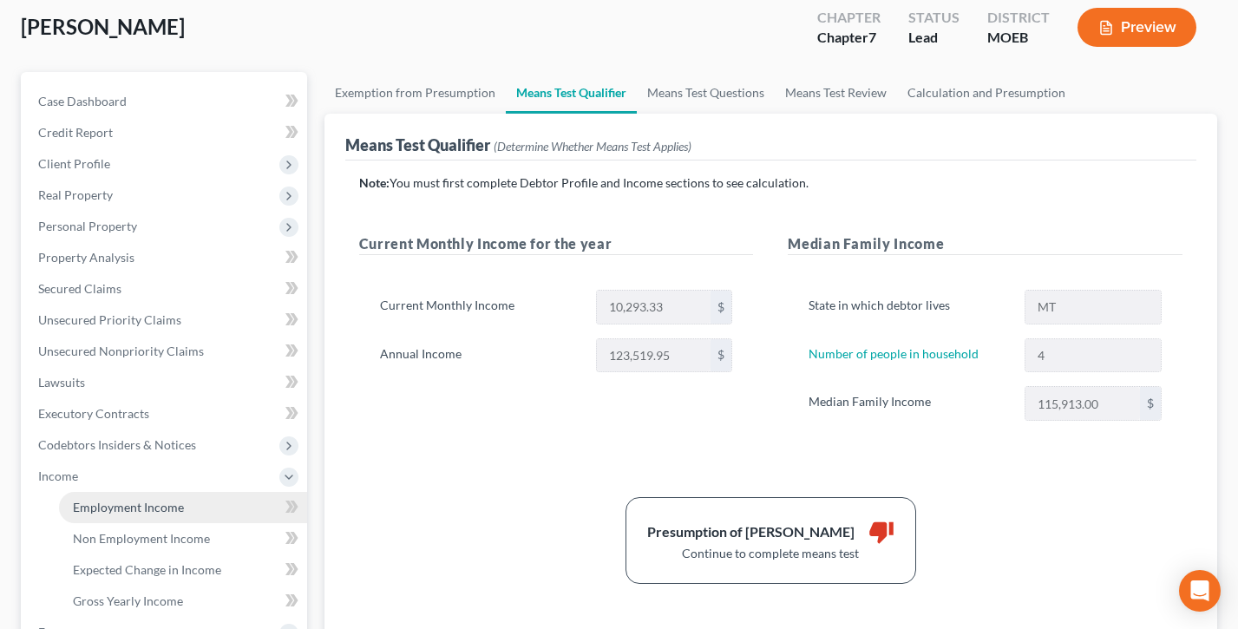
click at [123, 513] on span "Employment Income" at bounding box center [128, 507] width 111 height 15
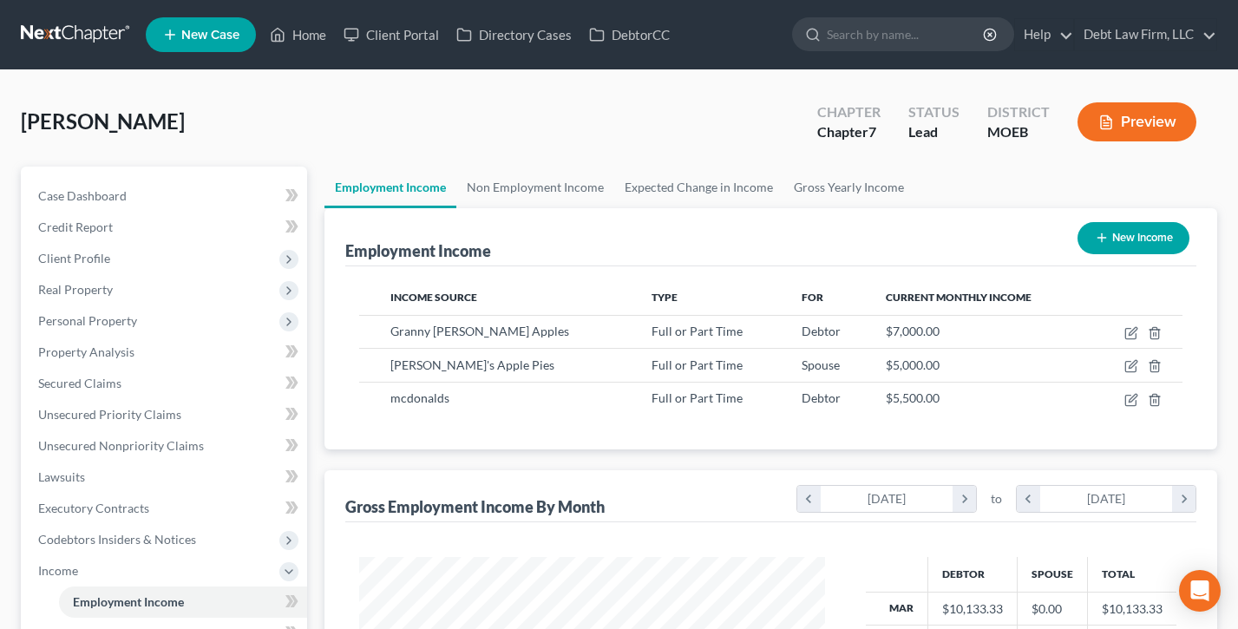
scroll to position [310, 500]
click at [1128, 239] on button "New Income" at bounding box center [1133, 238] width 112 height 32
select select "0"
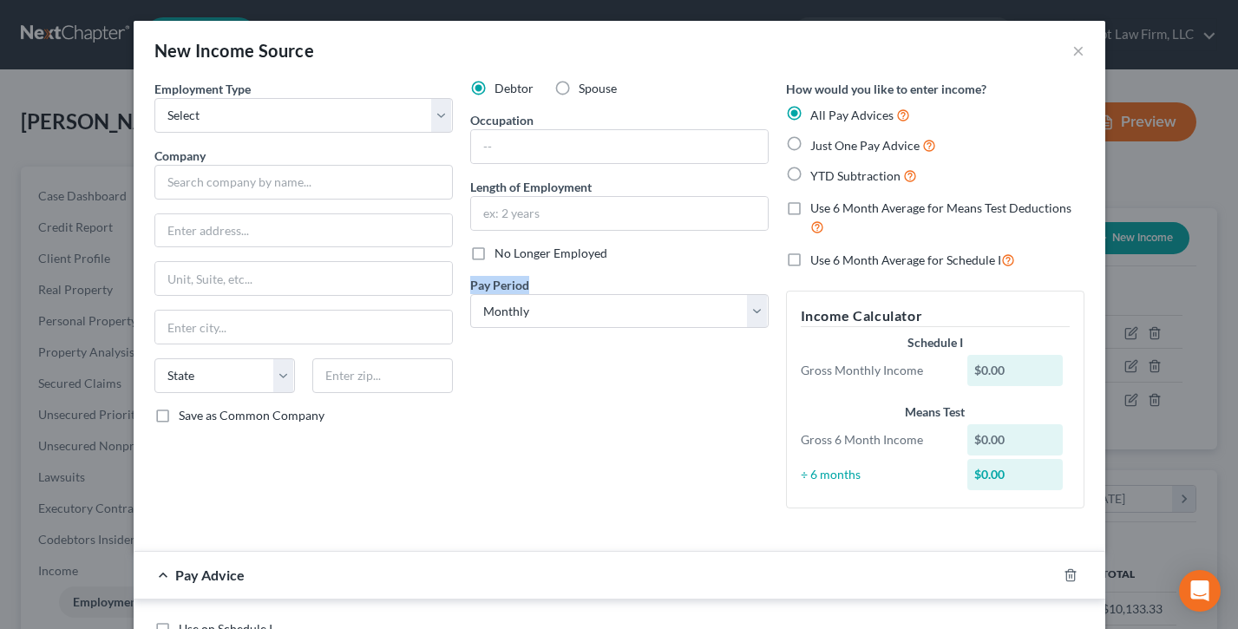
drag, startPoint x: 529, startPoint y: 279, endPoint x: 932, endPoint y: 79, distance: 450.3
click at [472, 282] on div "Pay Period * Select Monthly Twice Monthly Every Other Week Weekly" at bounding box center [619, 302] width 298 height 53
drag, startPoint x: 995, startPoint y: 83, endPoint x: 784, endPoint y: 80, distance: 210.8
click at [784, 80] on div "How would you like to enter income? All Pay Advices Just One Pay Advice YTD Sub…" at bounding box center [935, 301] width 316 height 442
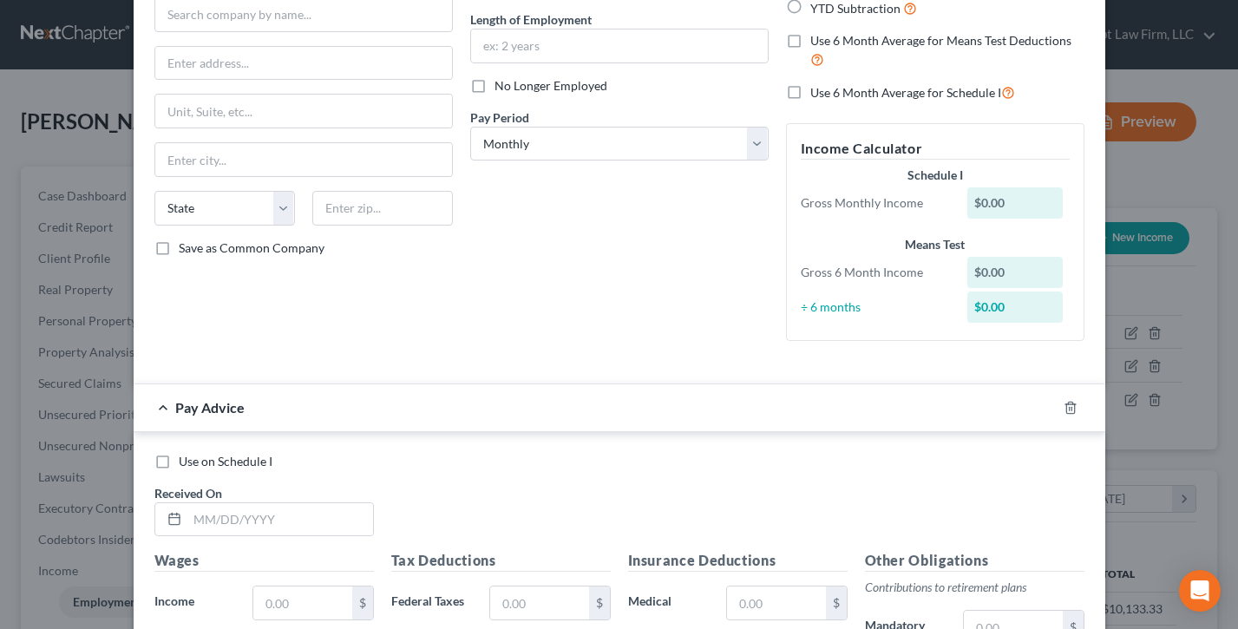
scroll to position [0, 0]
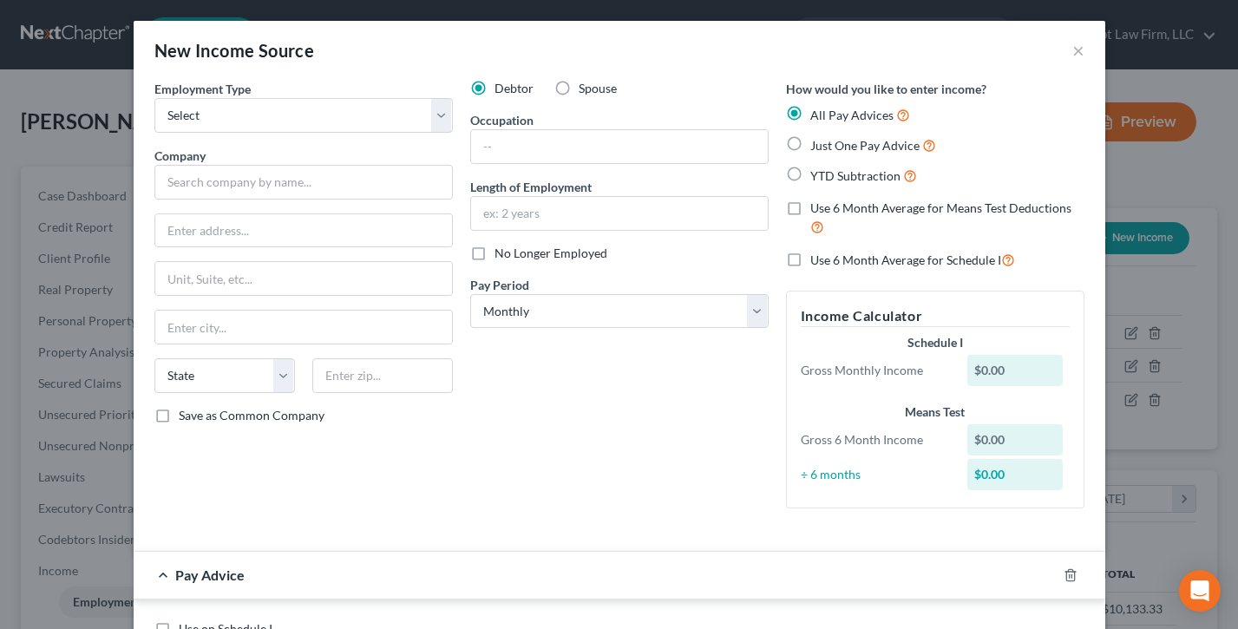
drag, startPoint x: 794, startPoint y: 145, endPoint x: 679, endPoint y: 472, distance: 346.7
click at [810, 145] on label "Just One Pay Advice" at bounding box center [873, 145] width 126 height 20
click at [817, 145] on input "Just One Pay Advice" at bounding box center [822, 140] width 11 height 11
radio input "true"
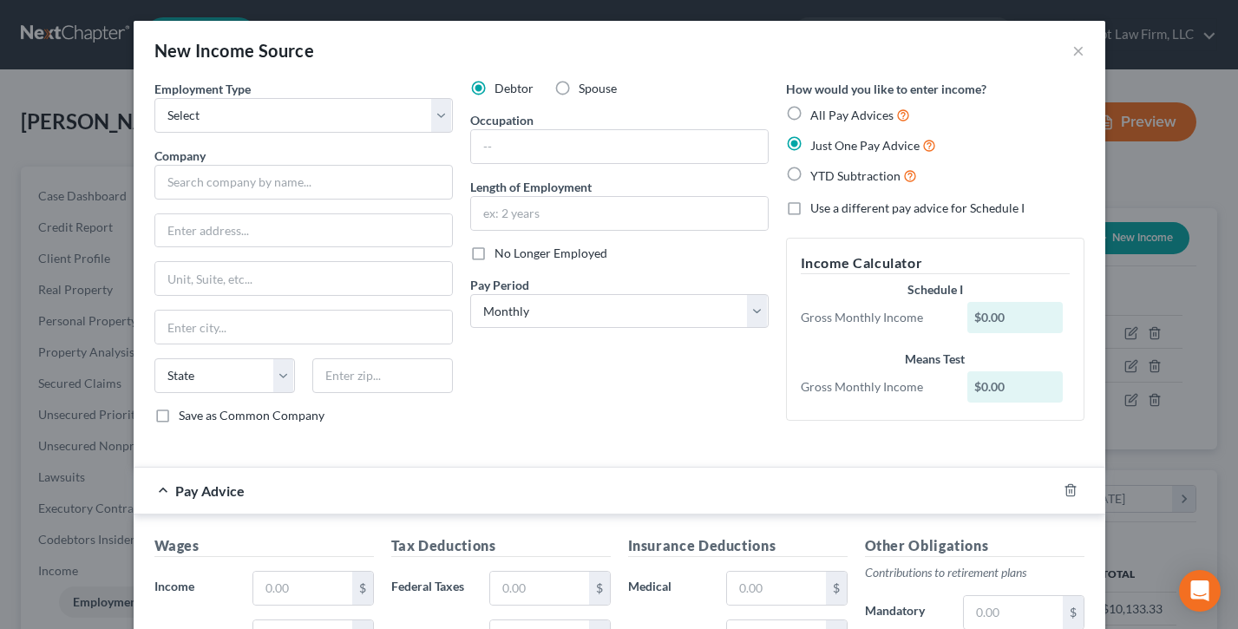
click at [810, 176] on label "YTD Subtraction" at bounding box center [863, 176] width 107 height 20
click at [817, 176] on input "YTD Subtraction" at bounding box center [822, 171] width 11 height 11
radio input "true"
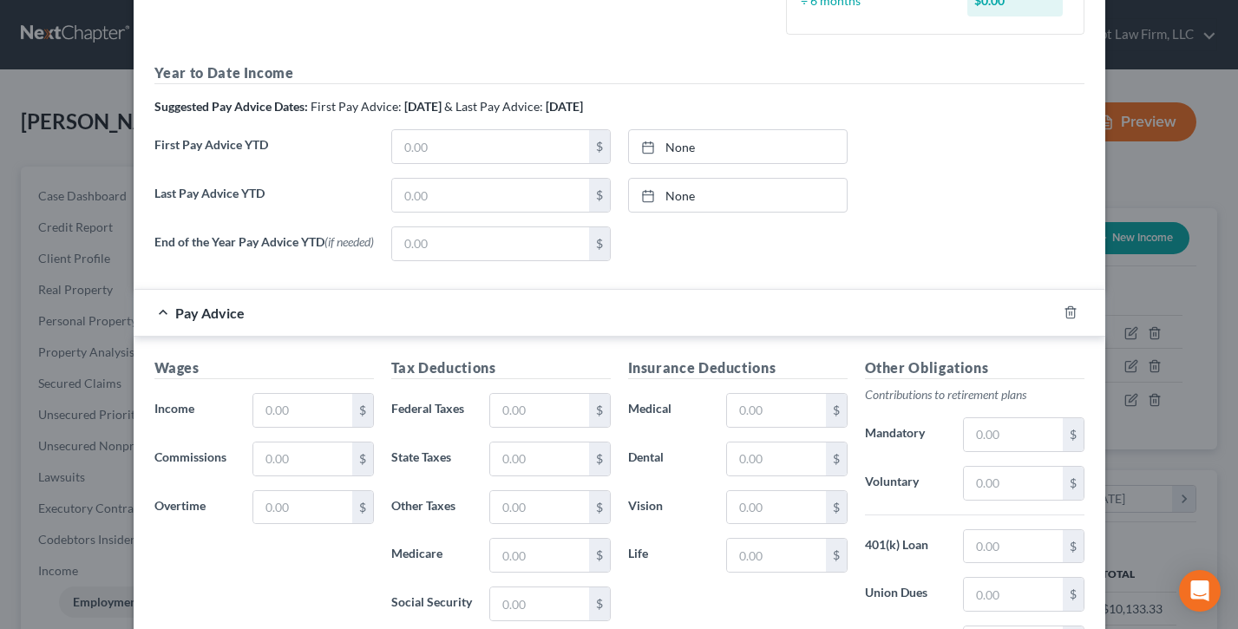
scroll to position [558, 0]
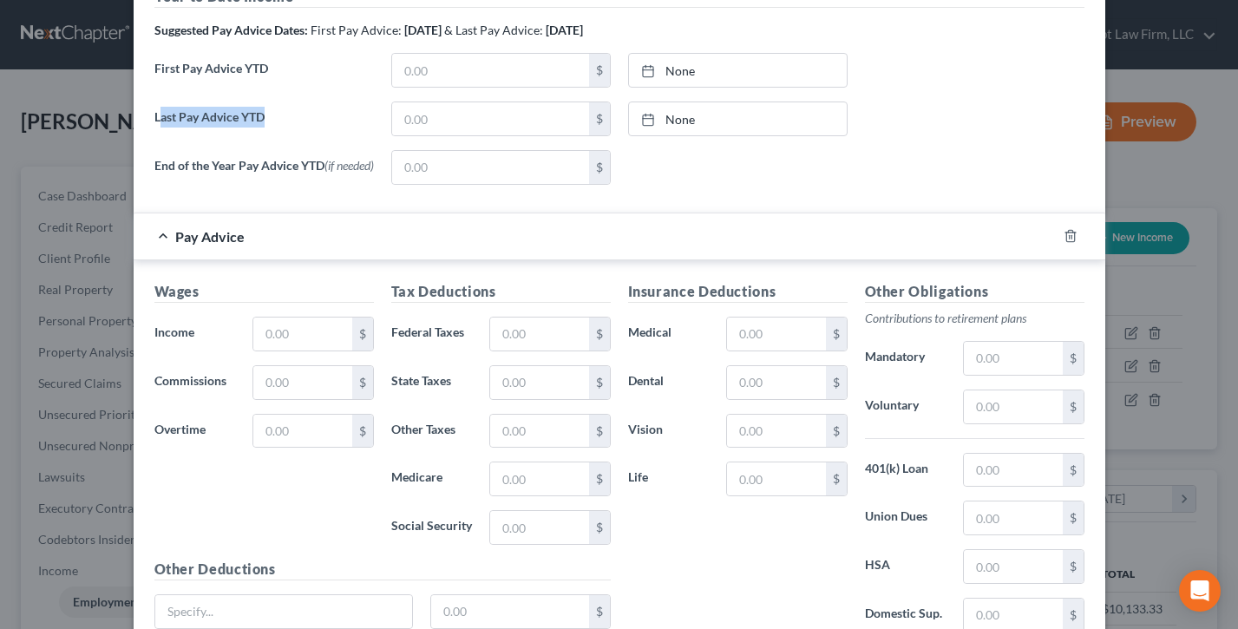
drag, startPoint x: 270, startPoint y: 115, endPoint x: 415, endPoint y: 267, distance: 210.4
click at [163, 114] on label "Last Pay Advice YTD" at bounding box center [264, 125] width 237 height 49
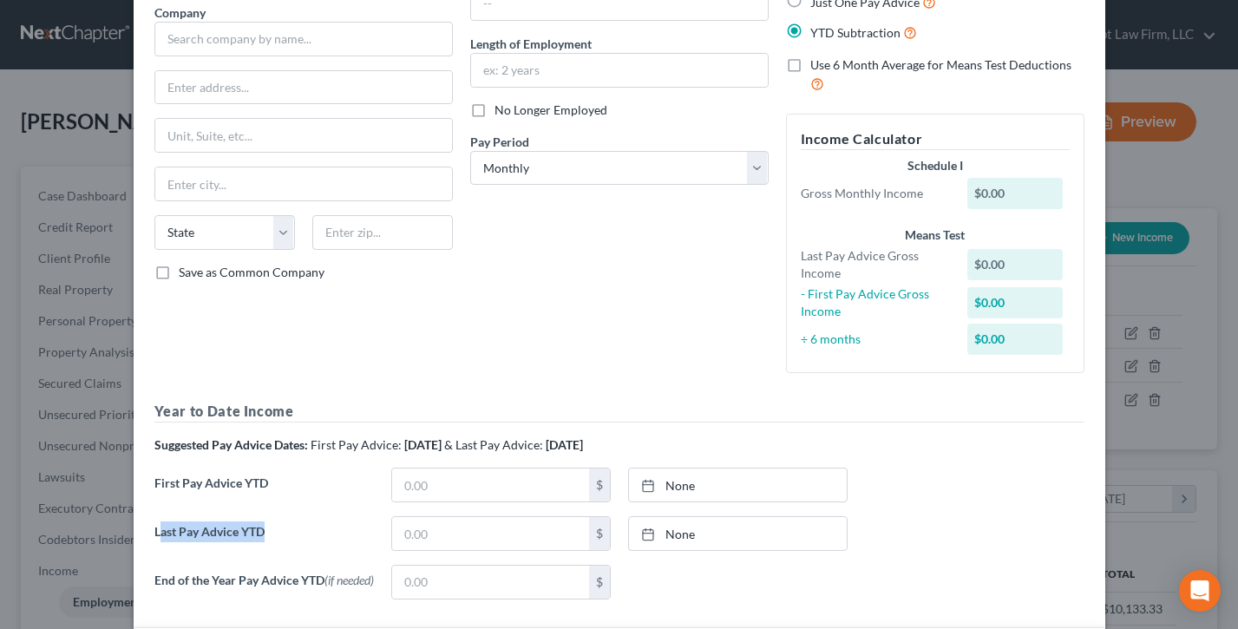
scroll to position [0, 0]
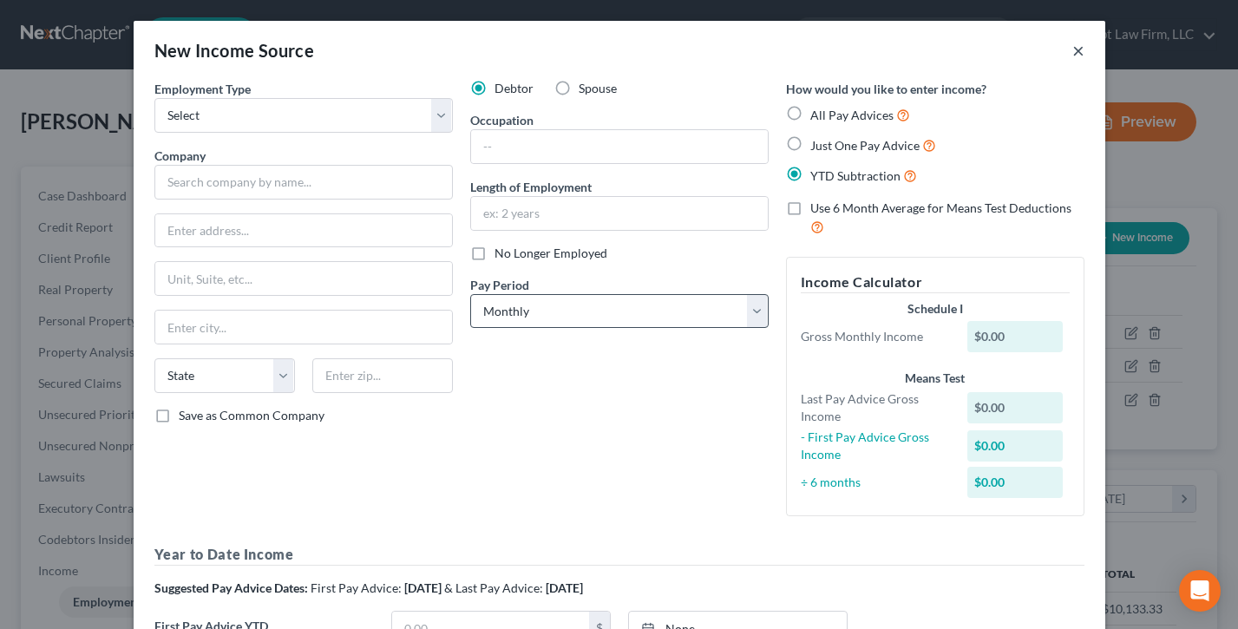
drag, startPoint x: 1082, startPoint y: 49, endPoint x: 717, endPoint y: 303, distance: 444.8
click at [1082, 49] on button "×" at bounding box center [1078, 50] width 12 height 21
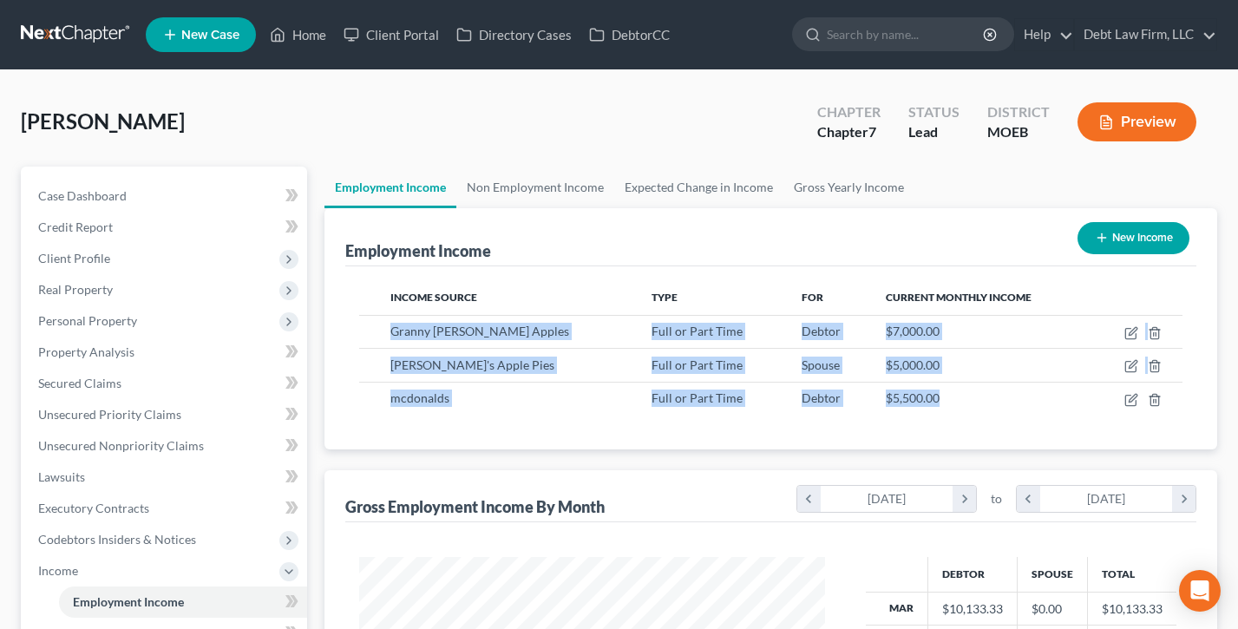
drag, startPoint x: 764, startPoint y: 366, endPoint x: 374, endPoint y: 310, distance: 394.2
click at [410, 315] on tbody "Granny [PERSON_NAME] Apples Full or Part Time Debtor $7,000.00 [PERSON_NAME]'s …" at bounding box center [770, 365] width 823 height 100
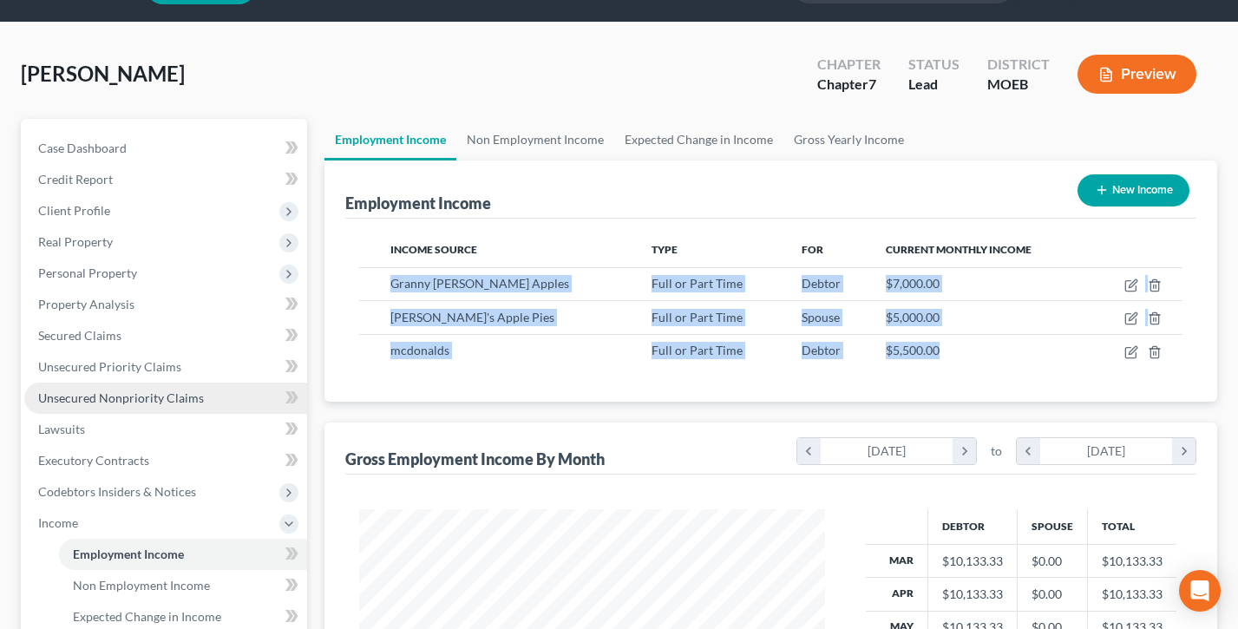
scroll to position [378, 0]
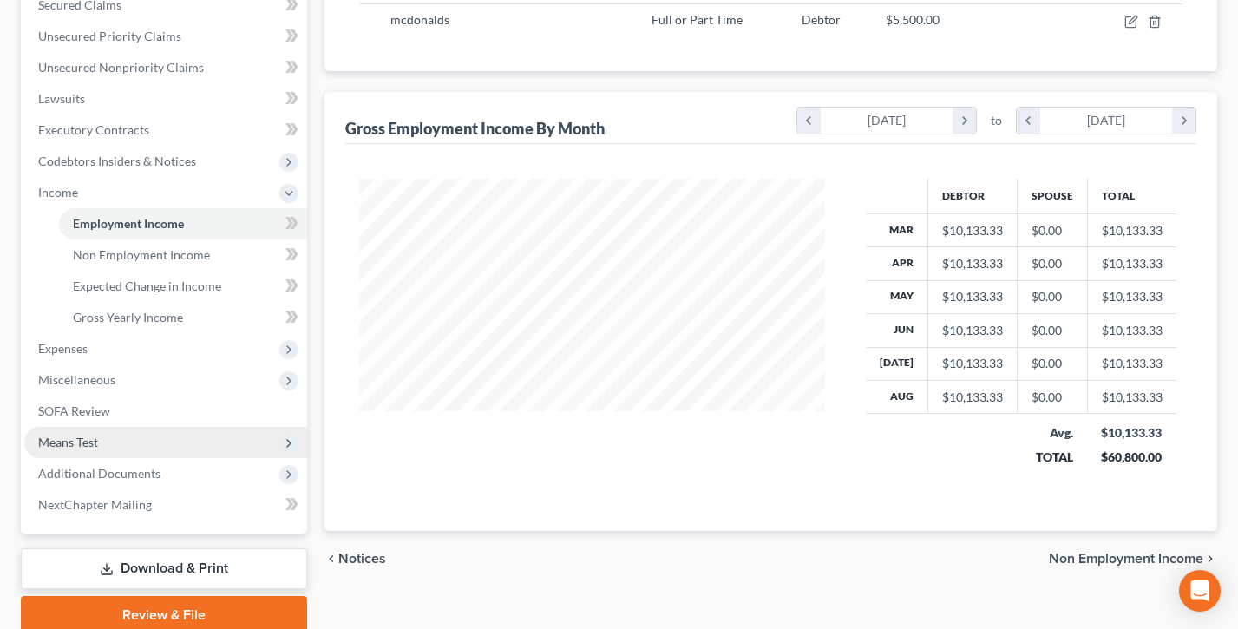
click at [106, 443] on span "Means Test" at bounding box center [165, 442] width 283 height 31
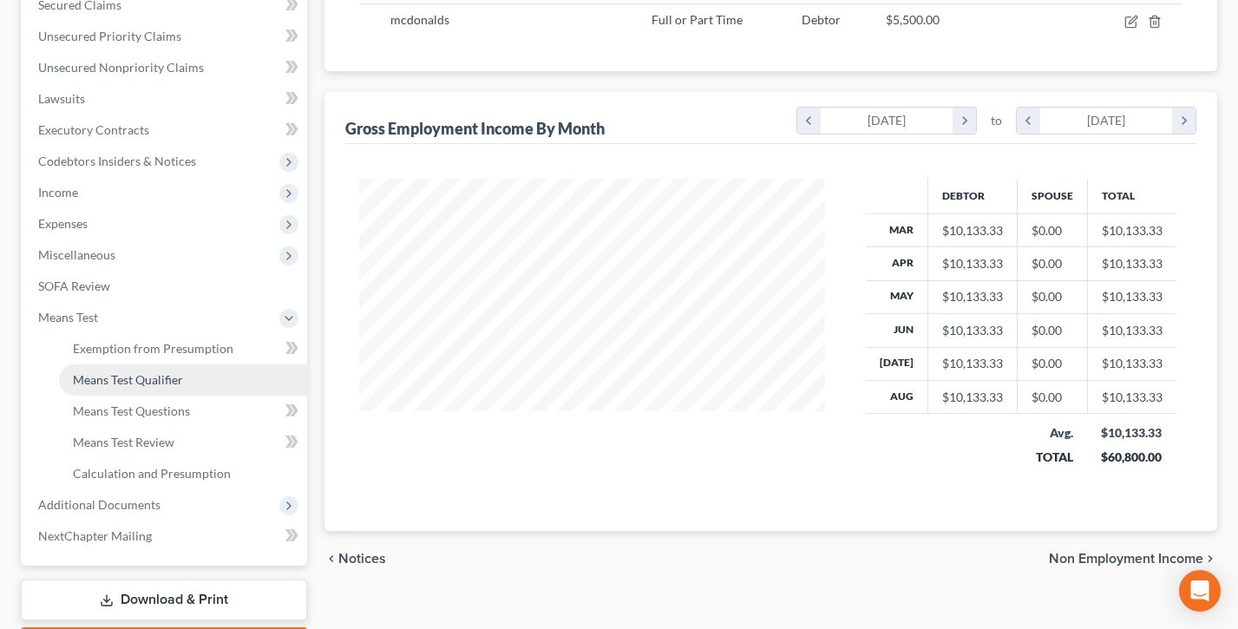
click at [132, 376] on span "Means Test Qualifier" at bounding box center [128, 379] width 110 height 15
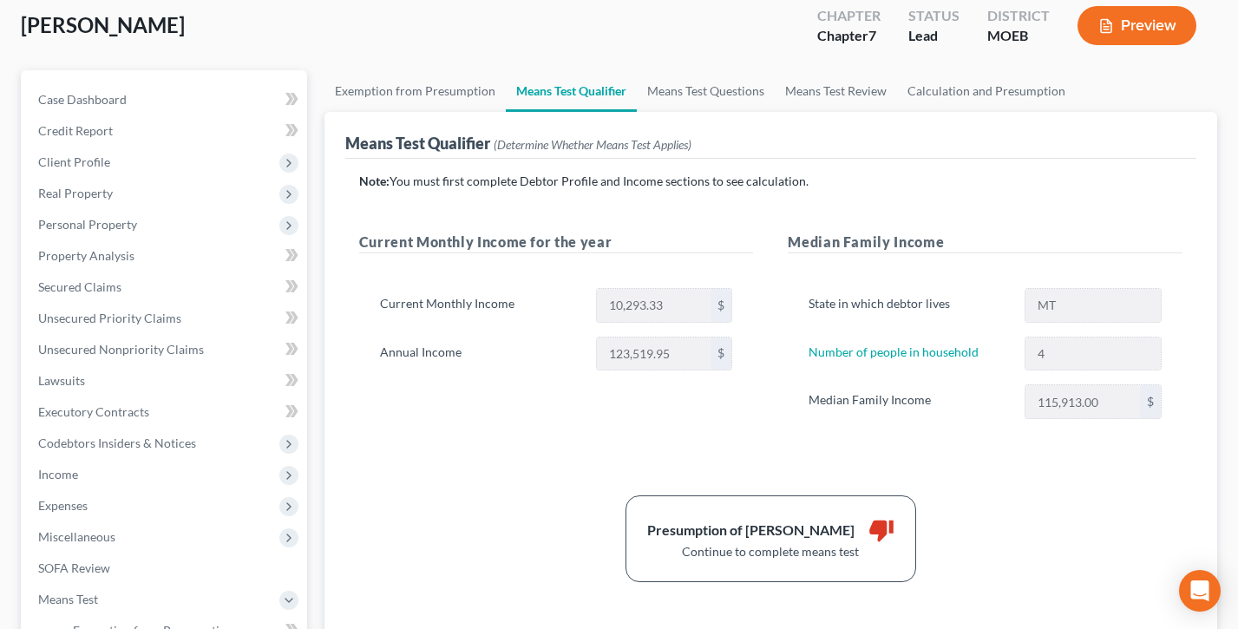
scroll to position [161, 0]
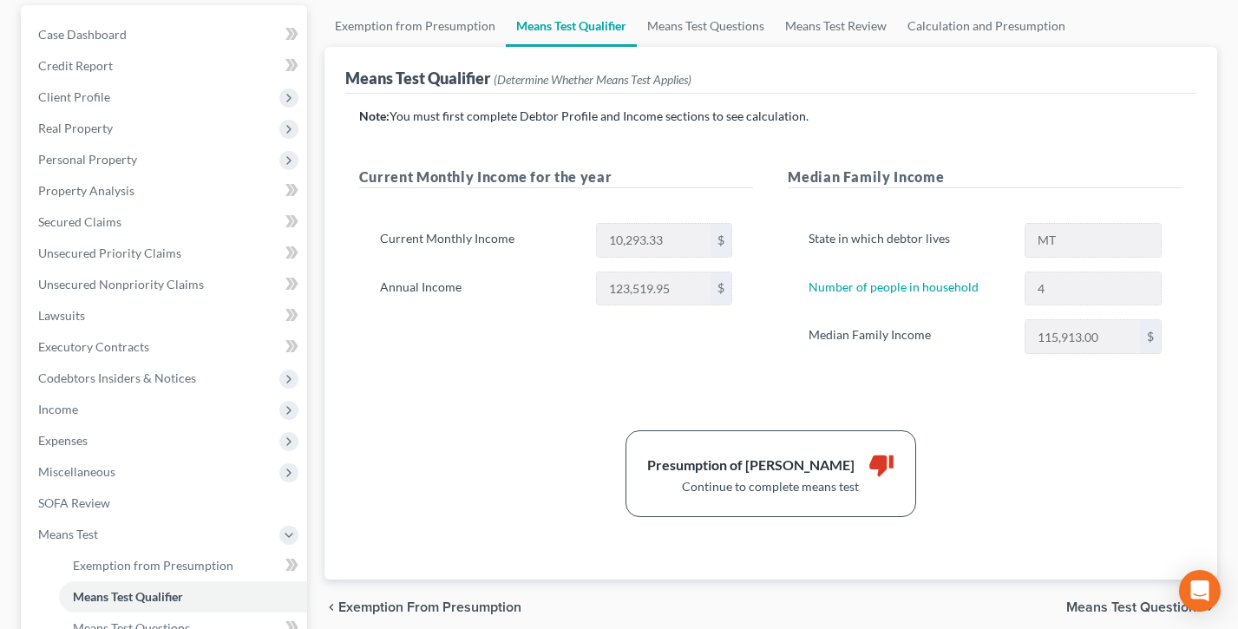
click at [585, 288] on div "Annual Income 123,519.95 $" at bounding box center [556, 288] width 370 height 35
click at [967, 336] on div "Median Family Income 115,913.00 $" at bounding box center [985, 336] width 370 height 35
click at [1001, 288] on div "Number of people in household 4" at bounding box center [985, 288] width 370 height 35
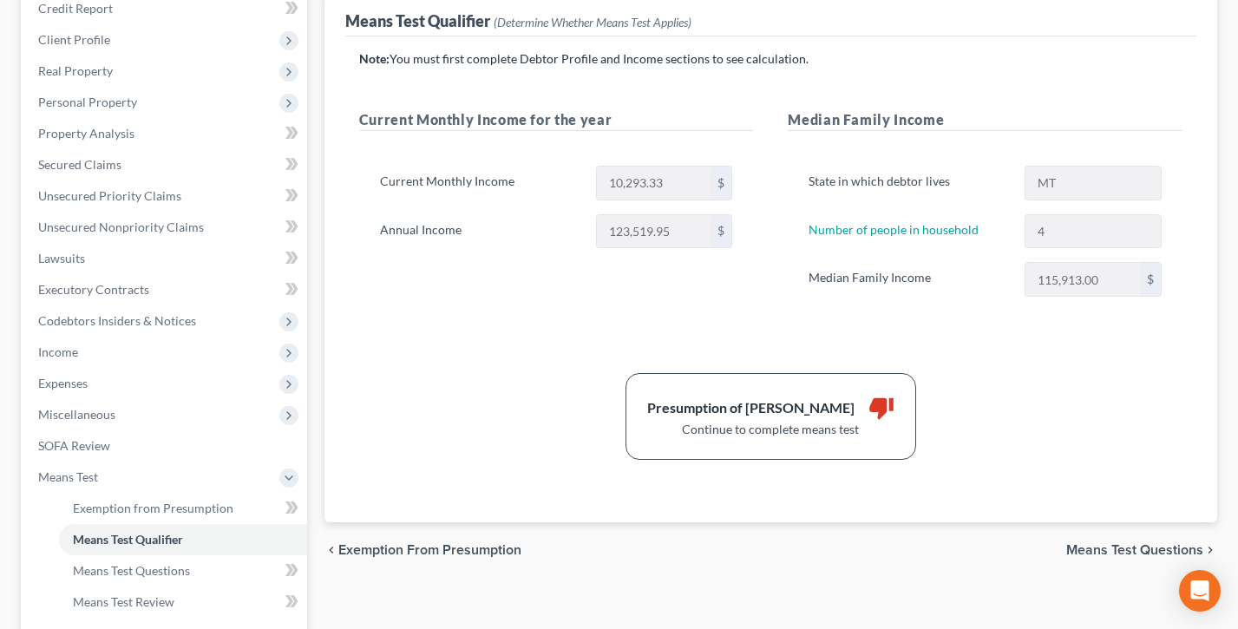
scroll to position [245, 0]
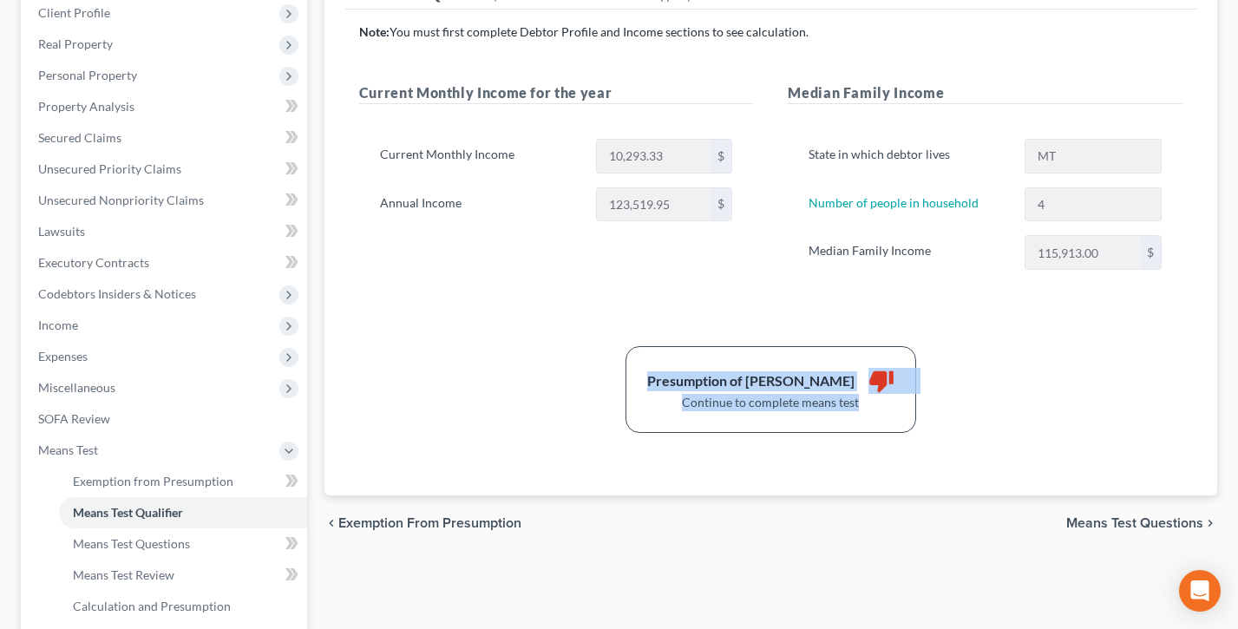
drag, startPoint x: 876, startPoint y: 408, endPoint x: 615, endPoint y: 361, distance: 265.2
click at [641, 369] on div "Presumption of Abuse Arises thumb_down Continue to complete means test" at bounding box center [770, 389] width 291 height 87
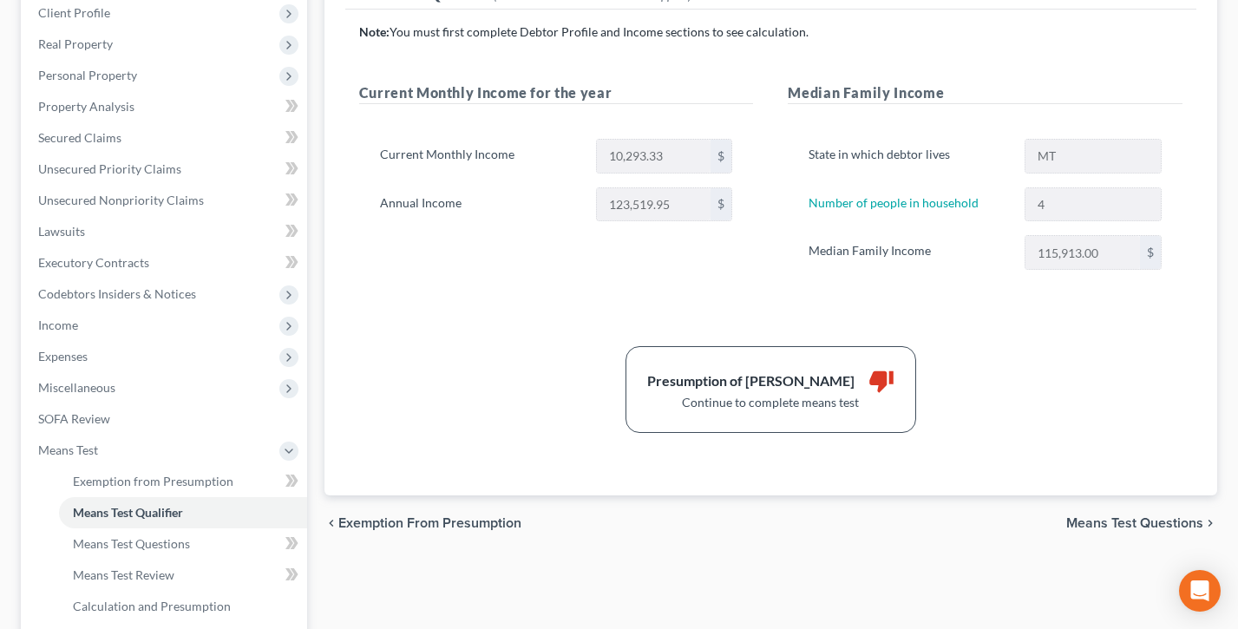
drag, startPoint x: 548, startPoint y: 320, endPoint x: 518, endPoint y: 317, distance: 30.5
click at [548, 320] on div "Note: You must first complete Debtor Profile and Income sections to see calcula…" at bounding box center [770, 227] width 823 height 409
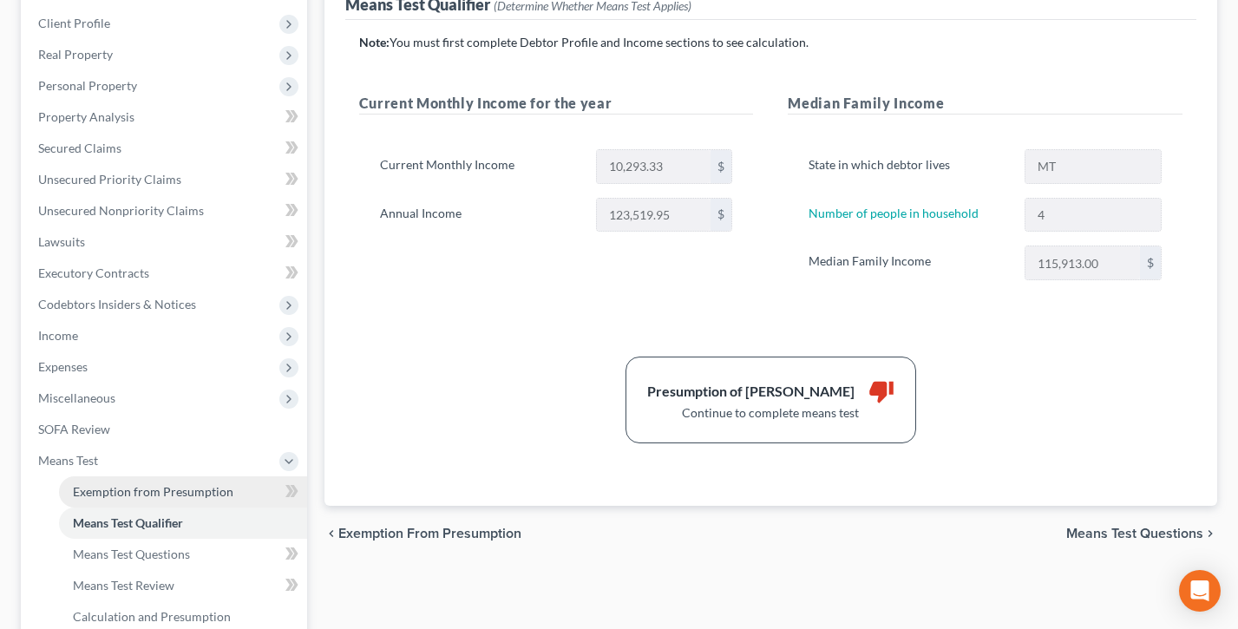
scroll to position [413, 0]
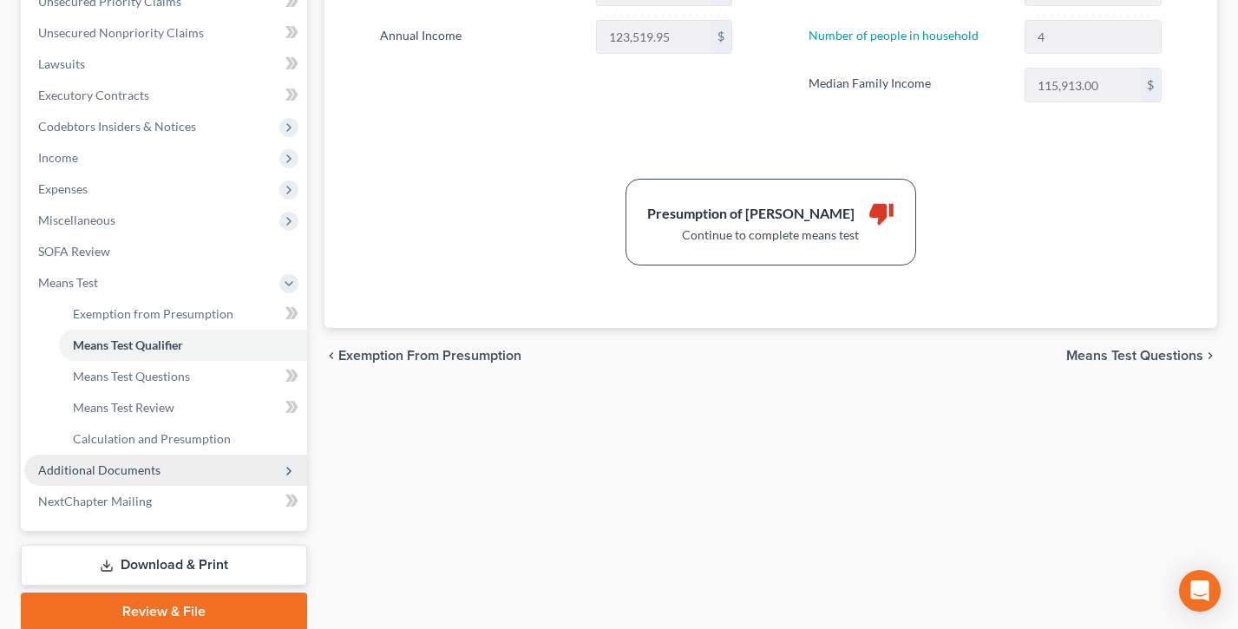
click at [143, 473] on span "Additional Documents" at bounding box center [99, 469] width 122 height 15
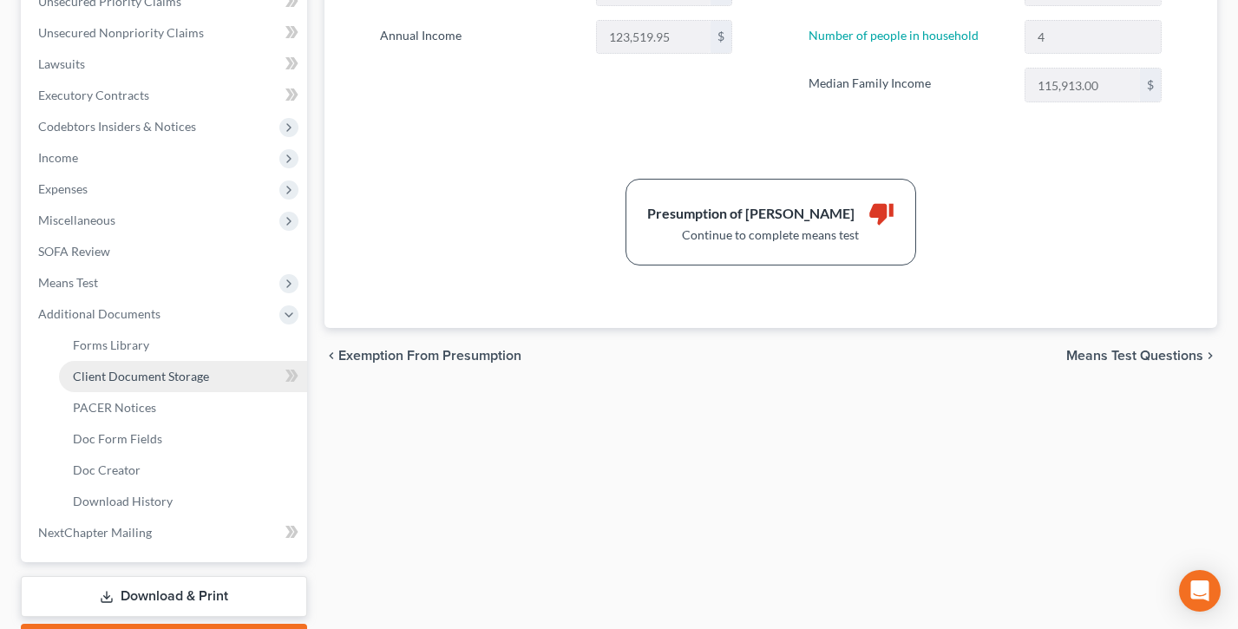
click at [153, 380] on span "Client Document Storage" at bounding box center [141, 376] width 136 height 15
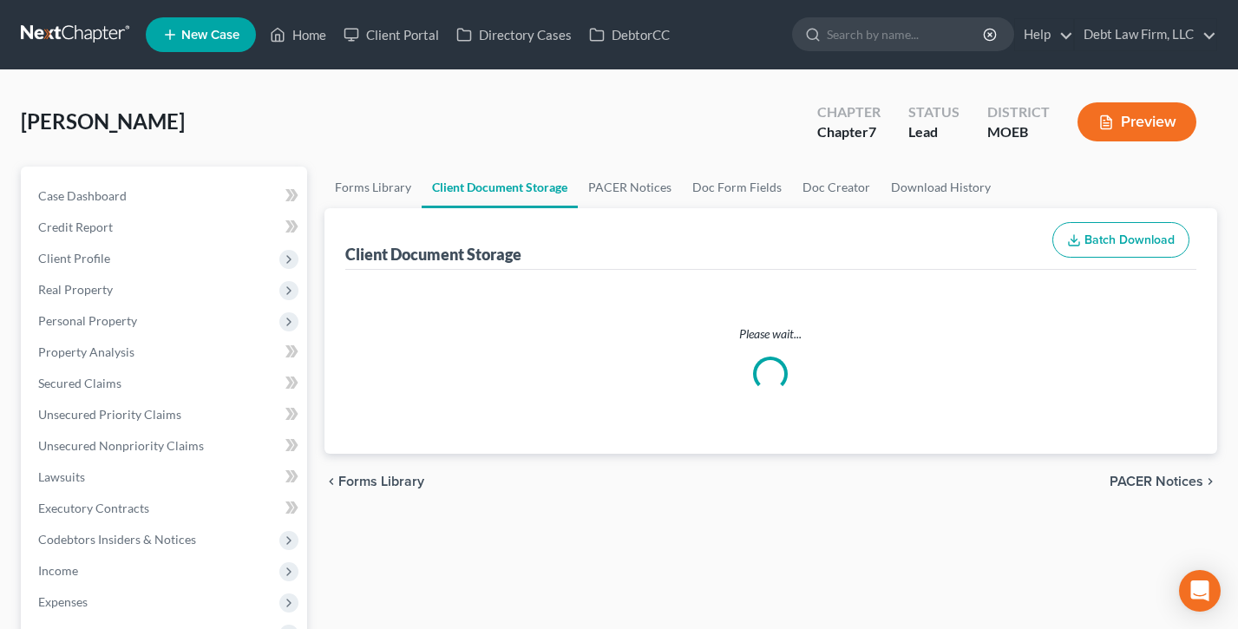
select select "31"
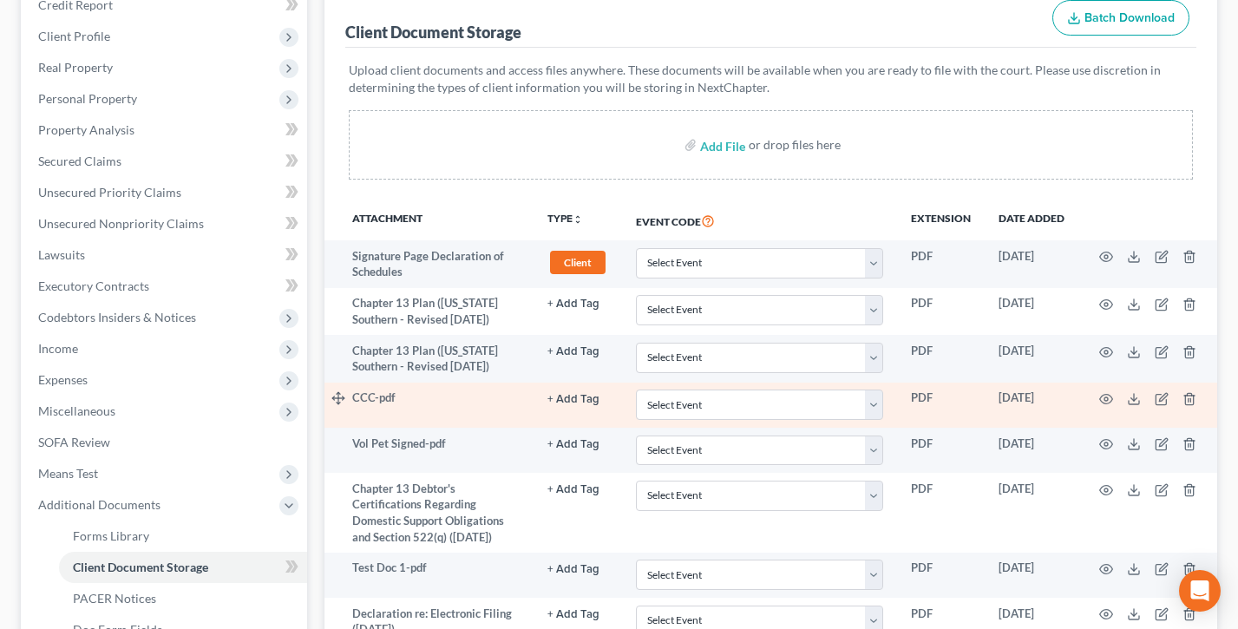
scroll to position [370, 0]
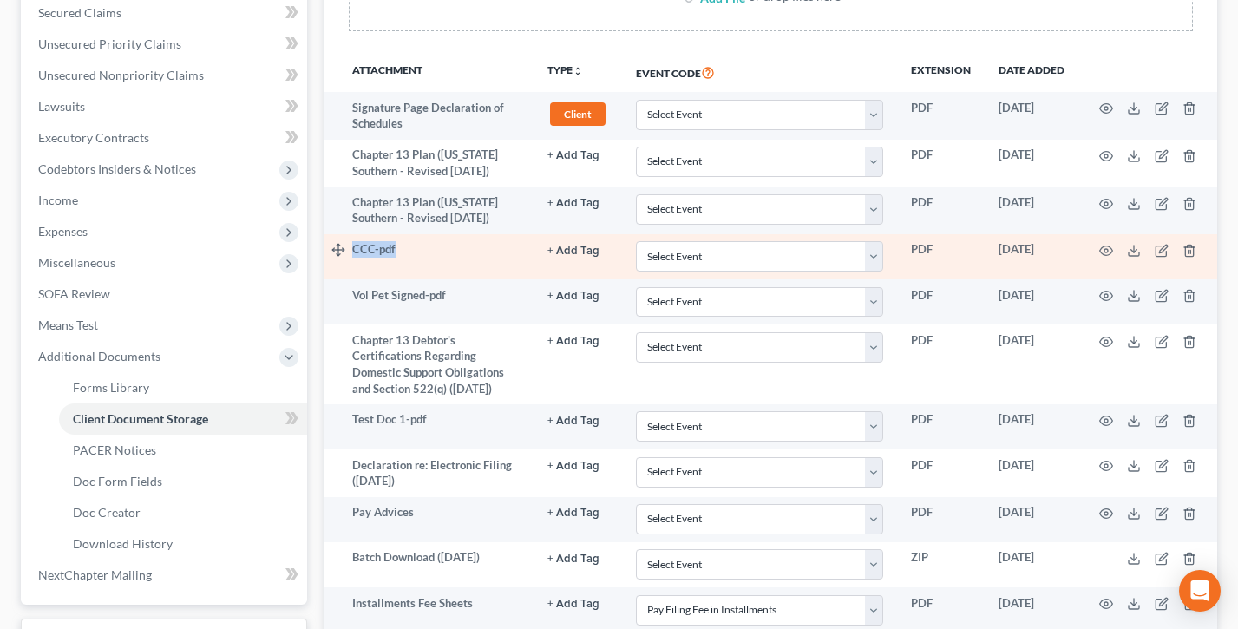
drag, startPoint x: 447, startPoint y: 249, endPoint x: 350, endPoint y: 249, distance: 97.1
click at [350, 249] on tr "CCC-pdf + Add Tag Select an option or create one 341 Hearing Agreement Certific…" at bounding box center [770, 256] width 892 height 45
click at [431, 261] on td "CCC-pdf" at bounding box center [442, 256] width 181 height 45
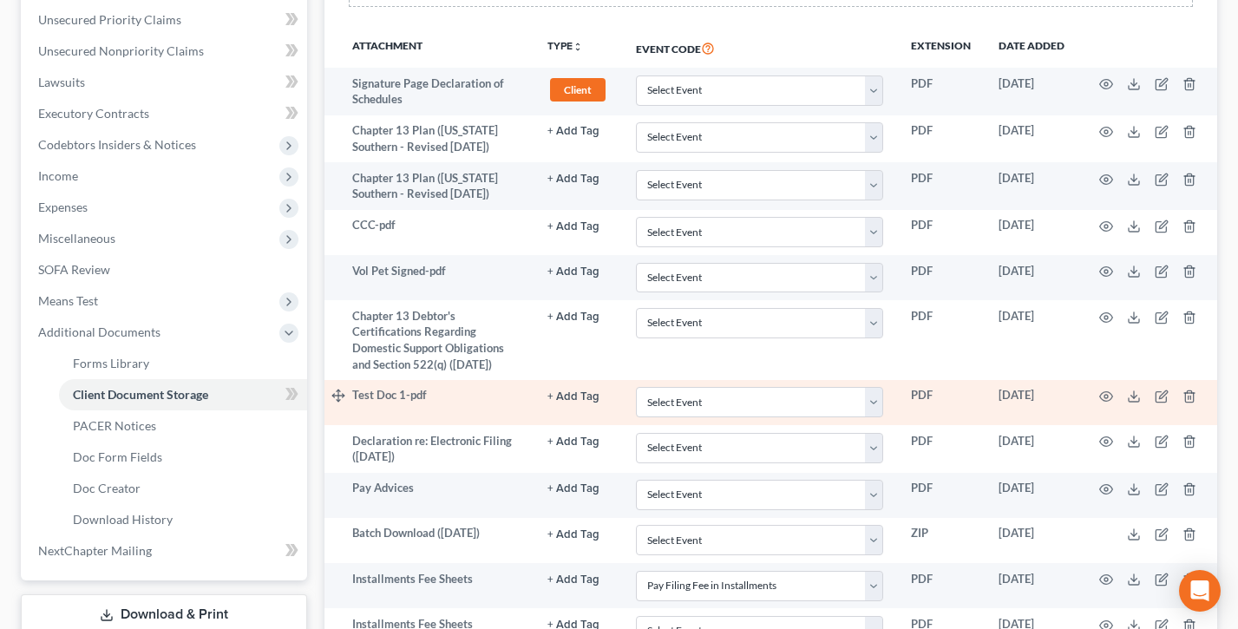
scroll to position [554, 0]
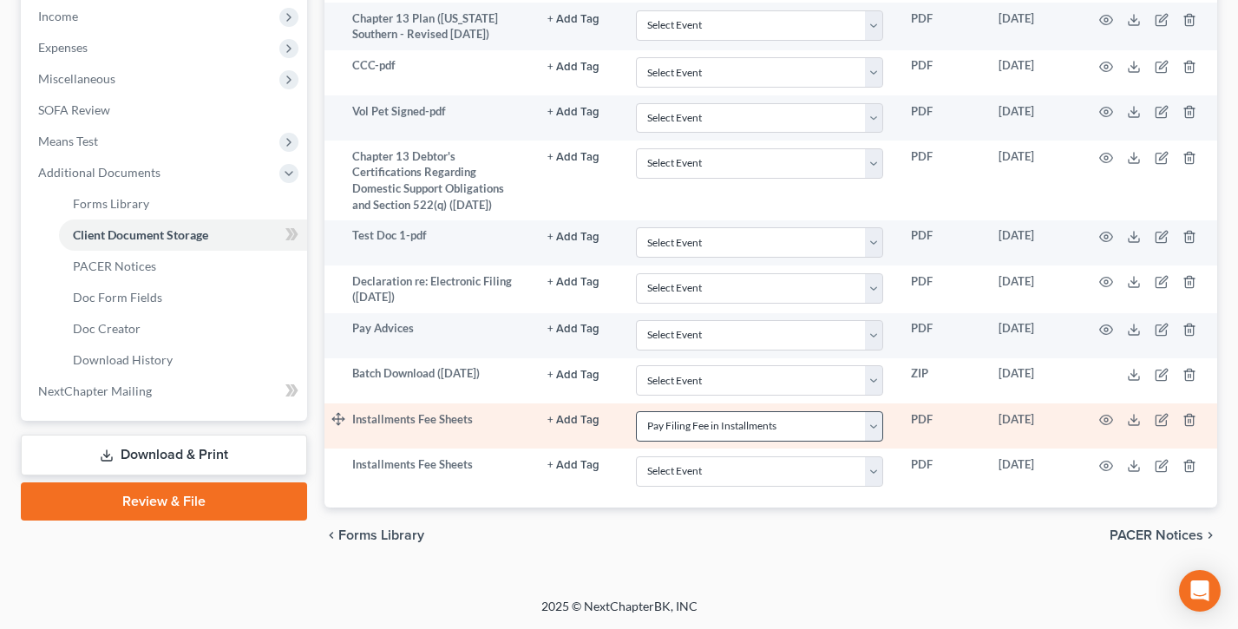
drag, startPoint x: 477, startPoint y: 335, endPoint x: 768, endPoint y: 426, distance: 304.5
click at [426, 330] on td "Pay Advices" at bounding box center [442, 335] width 181 height 45
click at [760, 435] on select "Select Event 20 Largest Unsecured Creditors Amended List of Creditors and Verif…" at bounding box center [759, 426] width 247 height 30
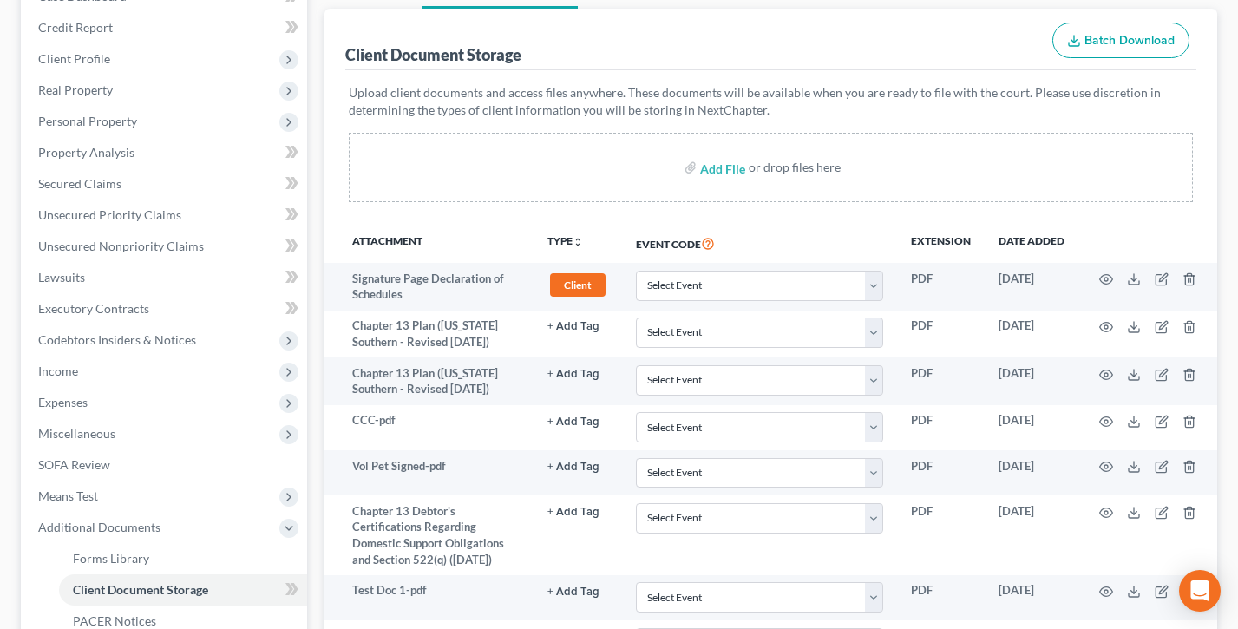
scroll to position [105, 0]
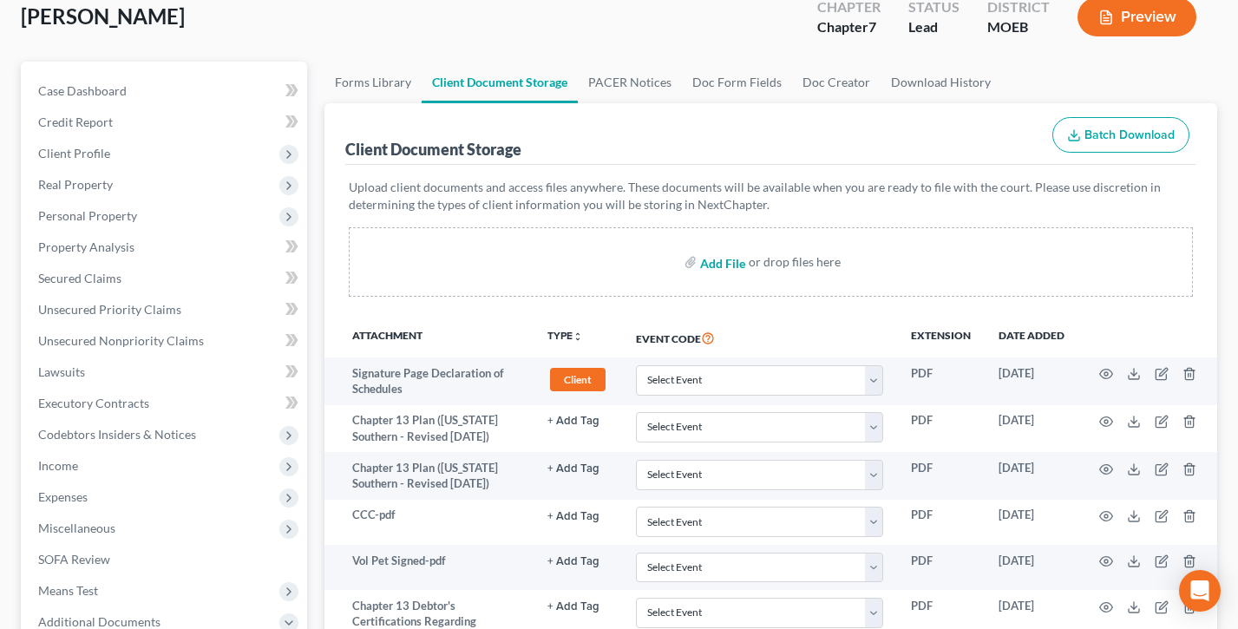
click at [723, 264] on input "file" at bounding box center [721, 261] width 42 height 31
type input "C:\fakepath\SSN Form 121.pdf"
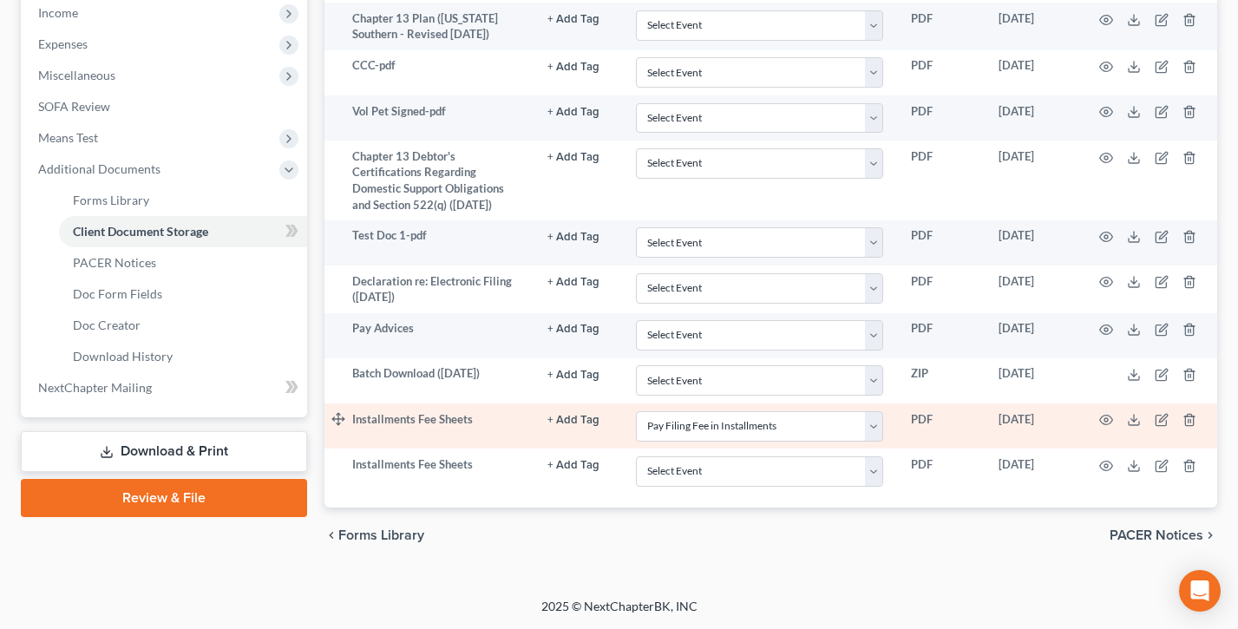
scroll to position [554, 0]
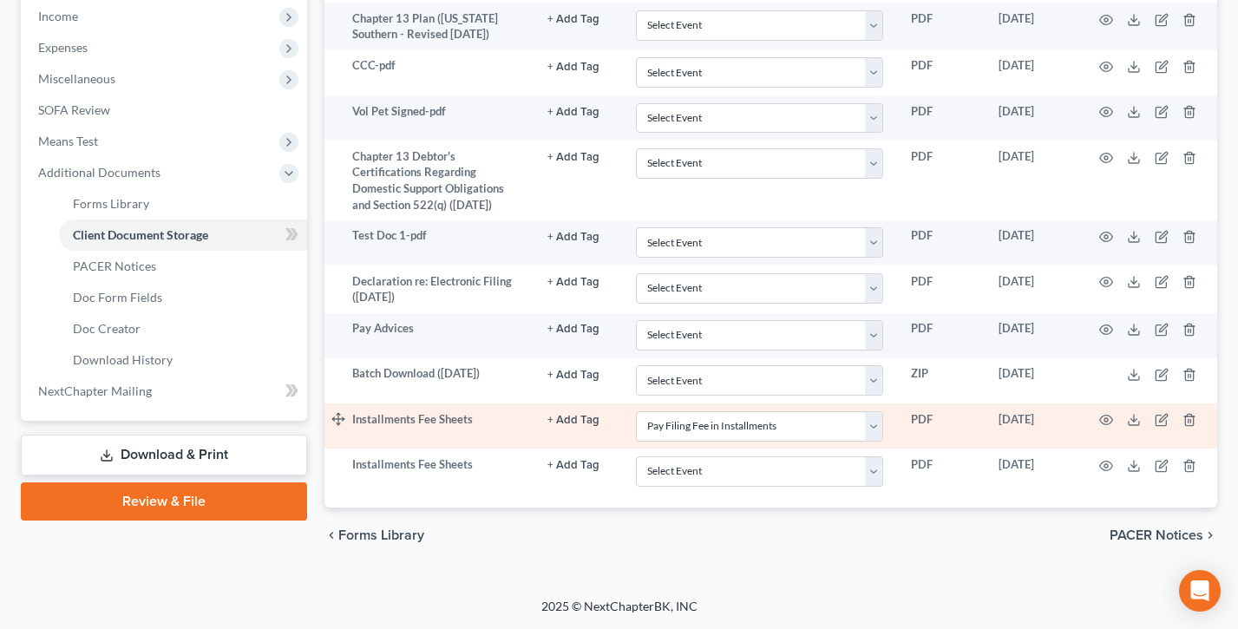
select select "31"
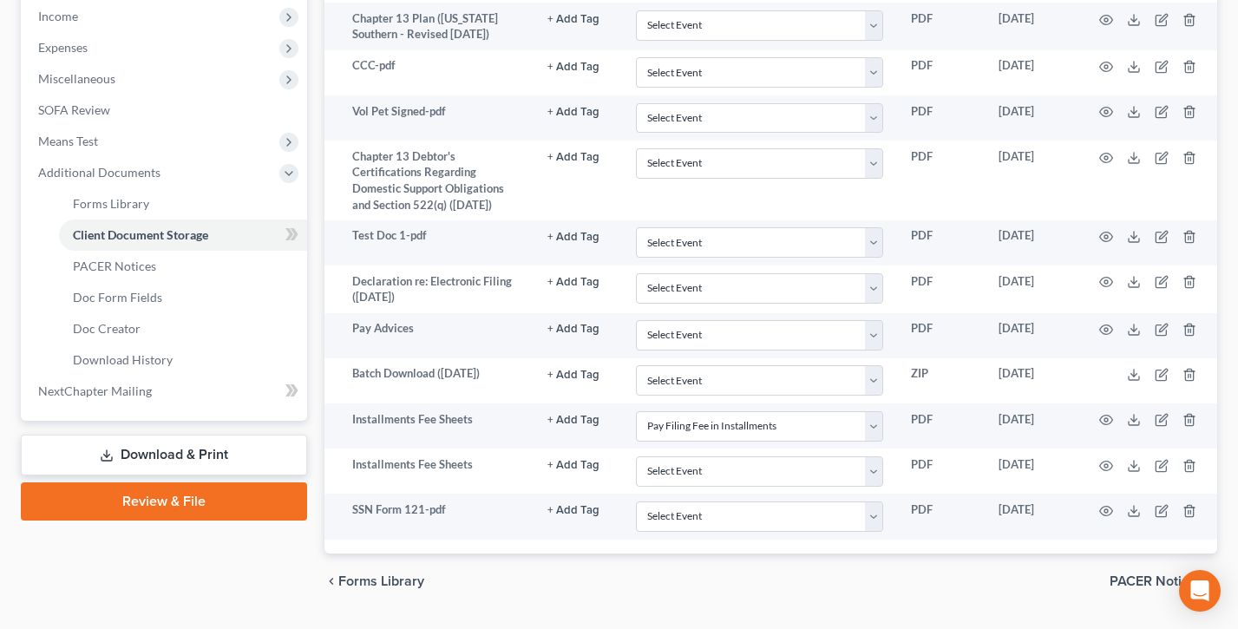
scroll to position [599, 0]
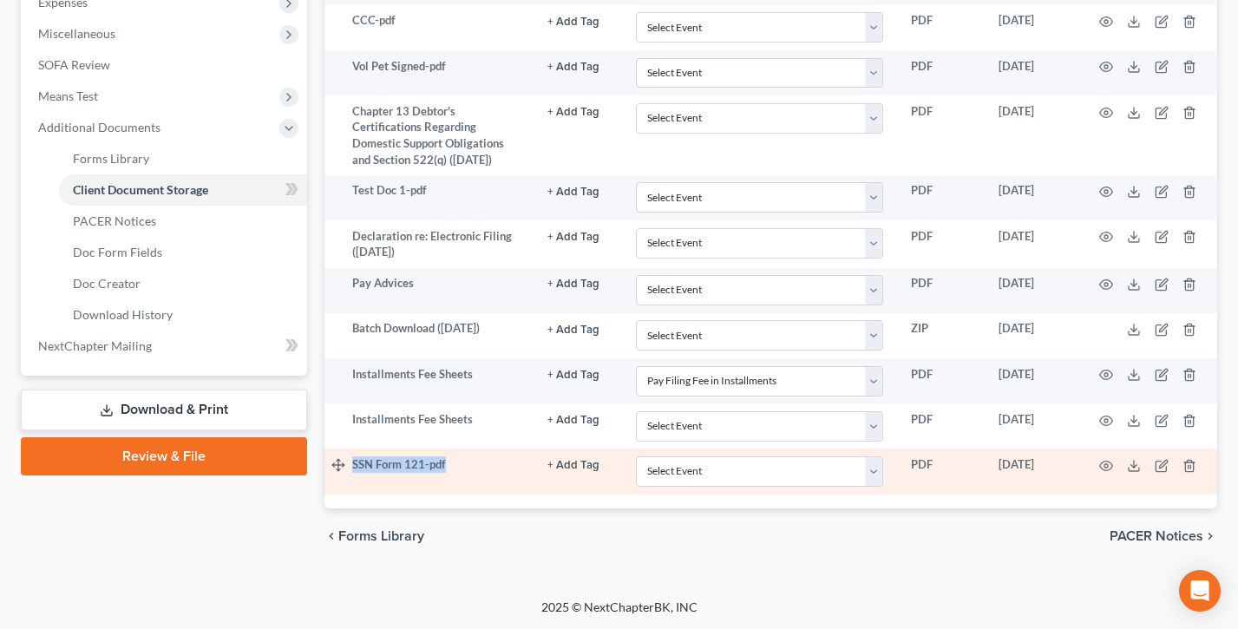
drag, startPoint x: 460, startPoint y: 467, endPoint x: 1070, endPoint y: 472, distance: 610.6
click at [349, 462] on tr "SSN Form 121-pdf + Add Tag Select an option or create one 341 Hearing Agreement…" at bounding box center [770, 470] width 892 height 45
click at [1157, 465] on icon "button" at bounding box center [1161, 466] width 14 height 14
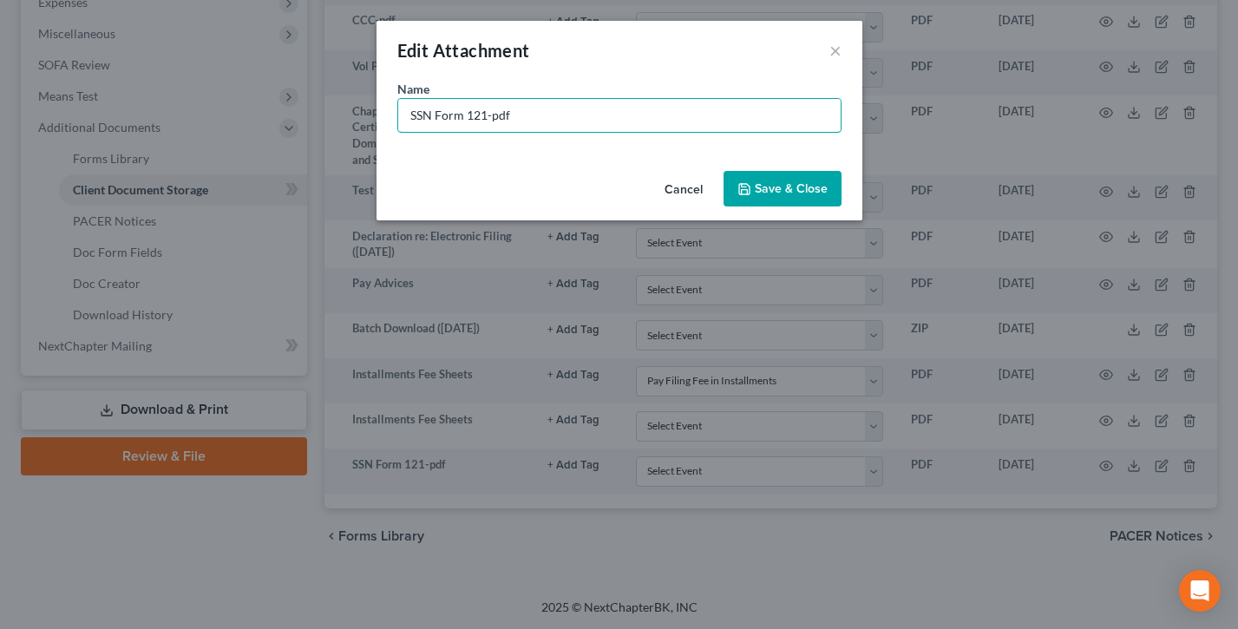
drag, startPoint x: 479, startPoint y: 114, endPoint x: 391, endPoint y: 114, distance: 87.6
click at [391, 114] on div "Name * SSN Form 121-pdf" at bounding box center [619, 122] width 486 height 84
type input "CCC-pdf"
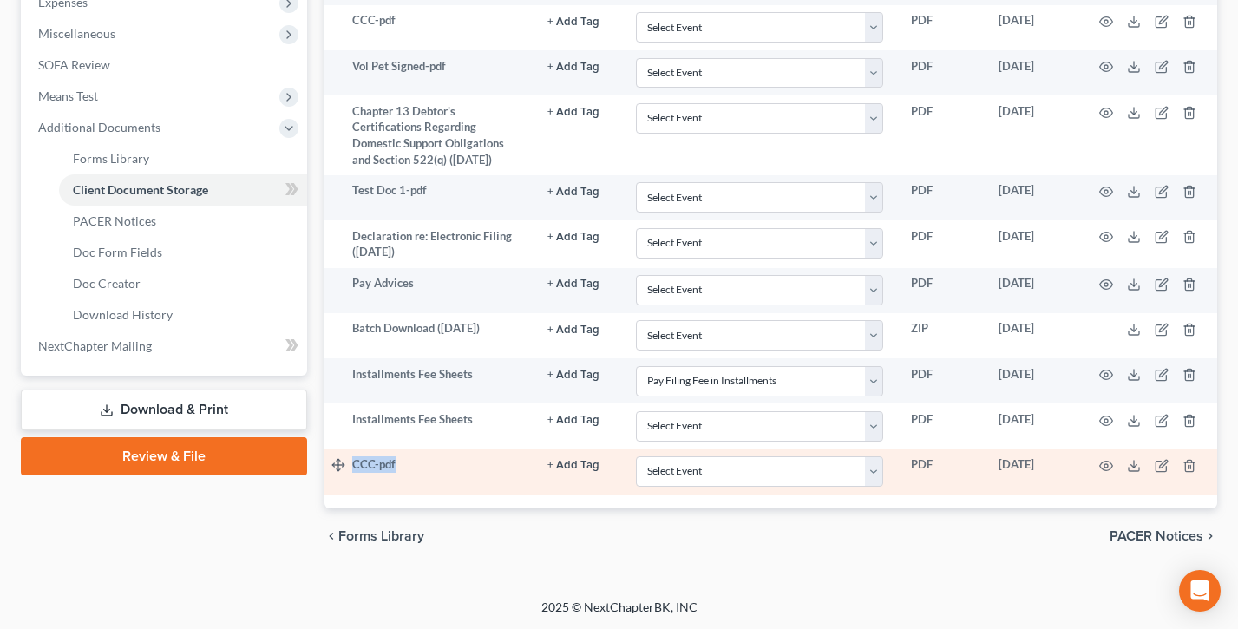
drag, startPoint x: 415, startPoint y: 472, endPoint x: 465, endPoint y: 477, distance: 50.6
click at [349, 471] on tr "CCC-pdf + Add Tag Select an option or create one 341 Hearing Agreement Certific…" at bounding box center [770, 470] width 892 height 45
click at [729, 470] on select "Select Event 20 Largest Unsecured Creditors Amended List of Creditors and Verif…" at bounding box center [759, 471] width 247 height 30
select select "9"
click at [636, 456] on select "Select Event 20 Largest Unsecured Creditors Amended List of Creditors and Verif…" at bounding box center [759, 471] width 247 height 30
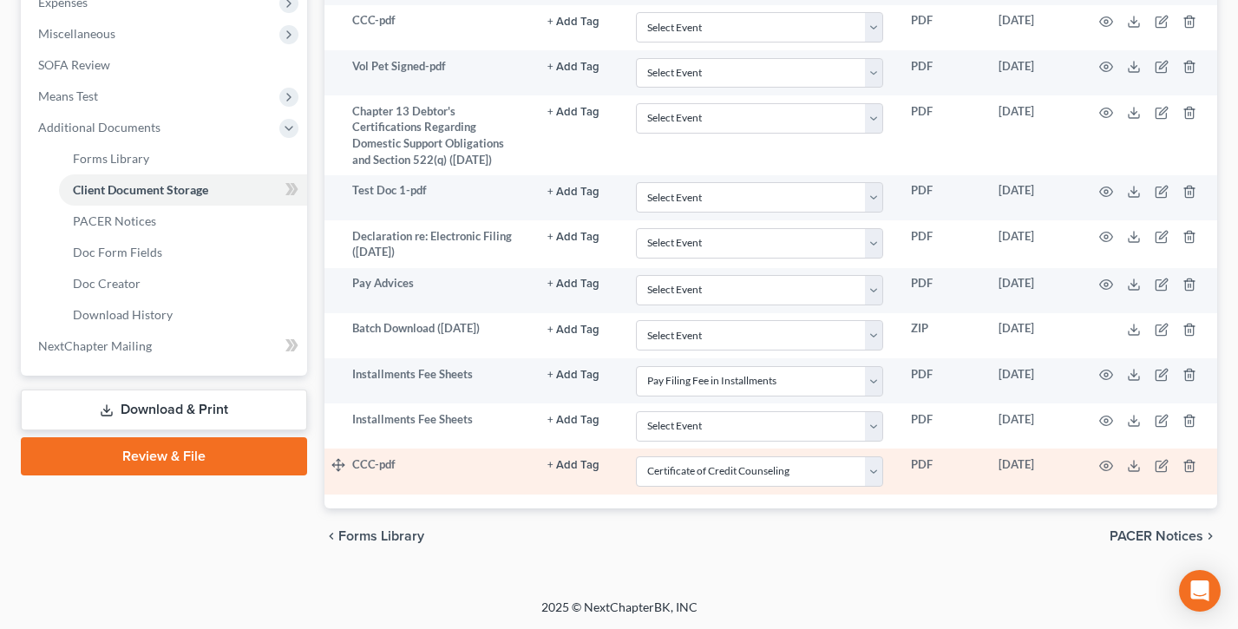
drag, startPoint x: 446, startPoint y: 466, endPoint x: 421, endPoint y: 463, distance: 24.4
click at [446, 466] on td "CCC-pdf" at bounding box center [442, 470] width 181 height 45
drag, startPoint x: 421, startPoint y: 463, endPoint x: 350, endPoint y: 466, distance: 71.2
click at [350, 466] on tr "CCC-pdf + Add Tag Select an option or create one 341 Hearing Agreement Certific…" at bounding box center [770, 470] width 892 height 45
click at [454, 466] on td "CCC-pdf" at bounding box center [442, 470] width 181 height 45
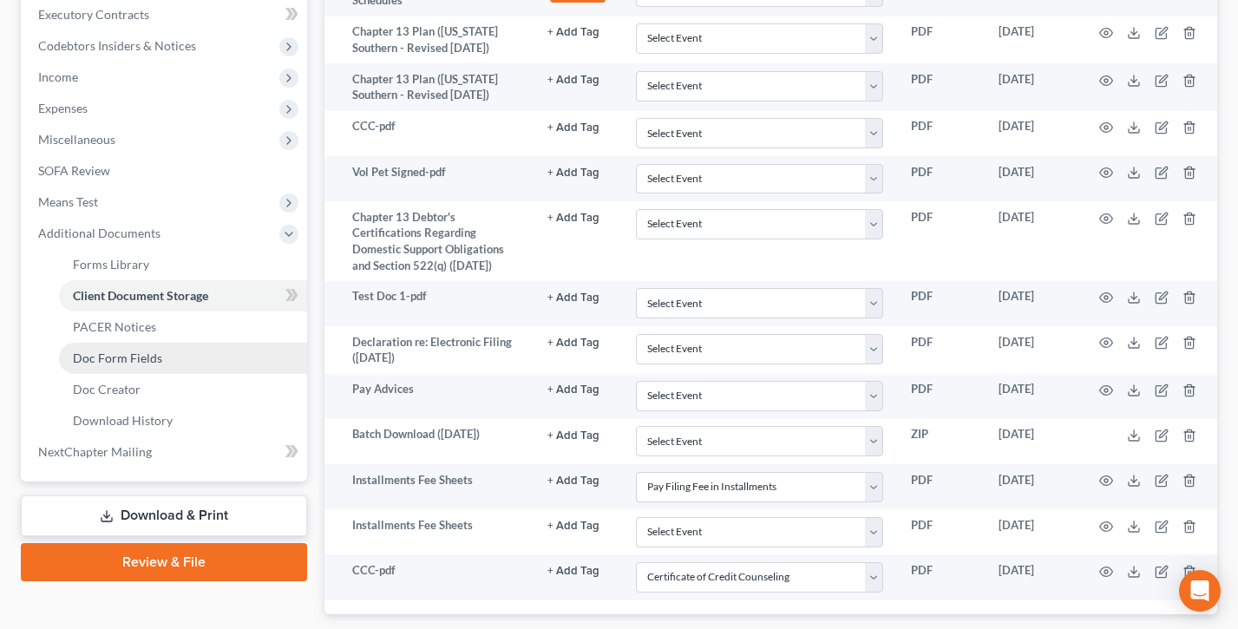
scroll to position [531, 0]
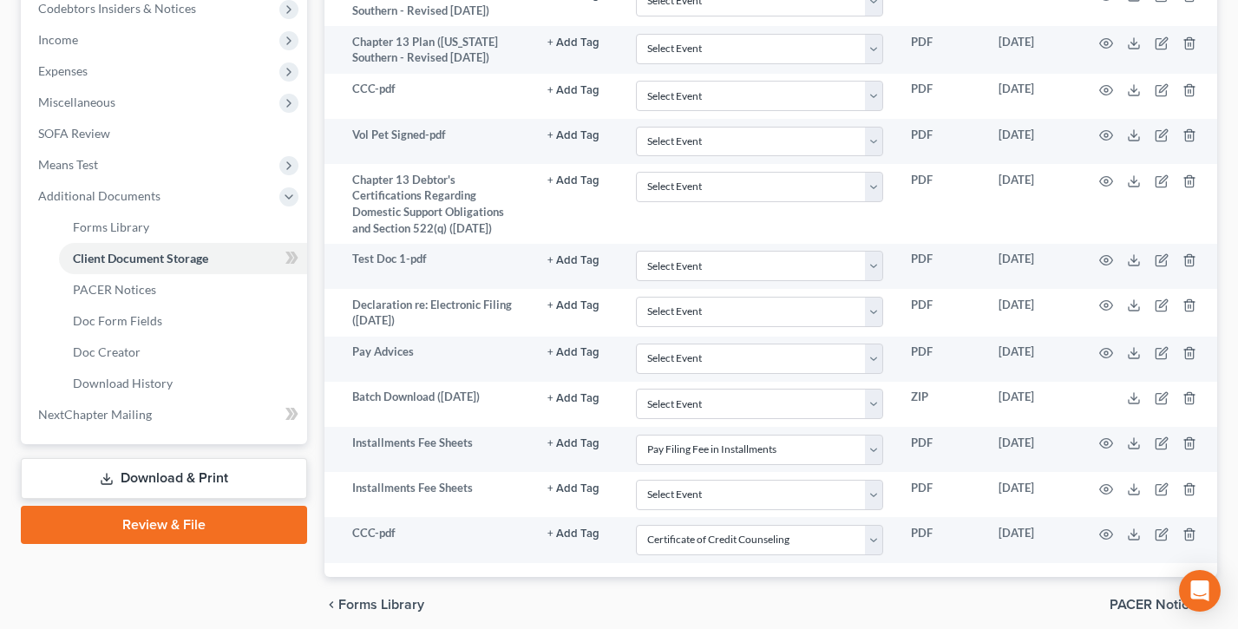
click at [131, 480] on link "Download & Print" at bounding box center [164, 478] width 286 height 41
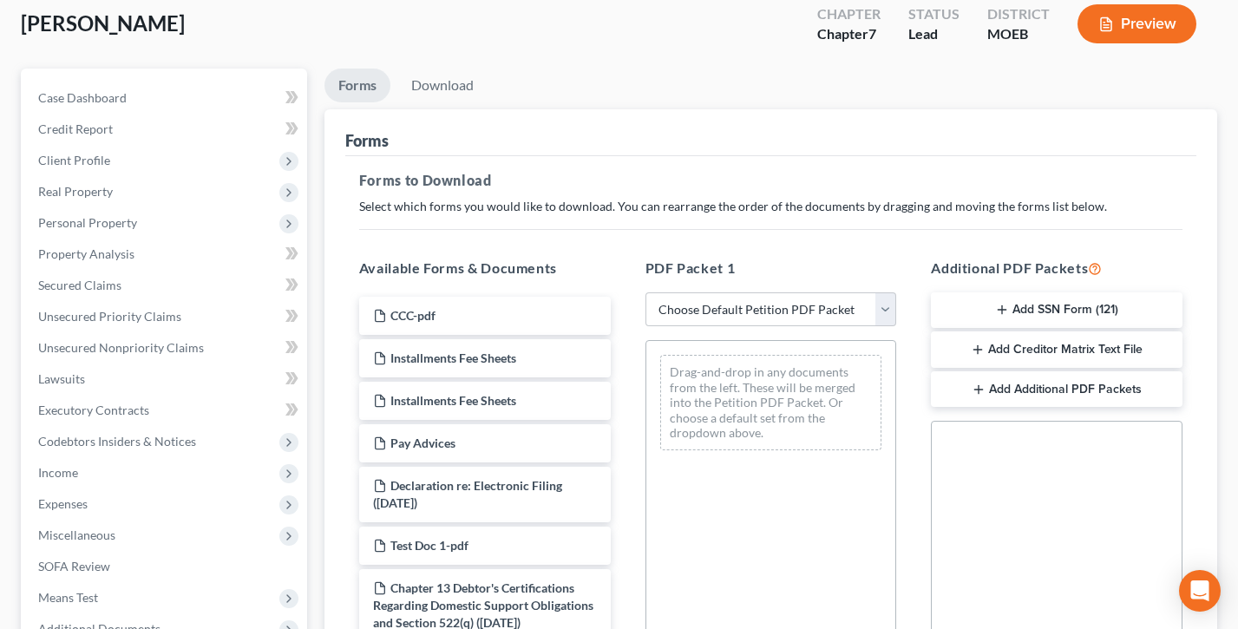
scroll to position [132, 0]
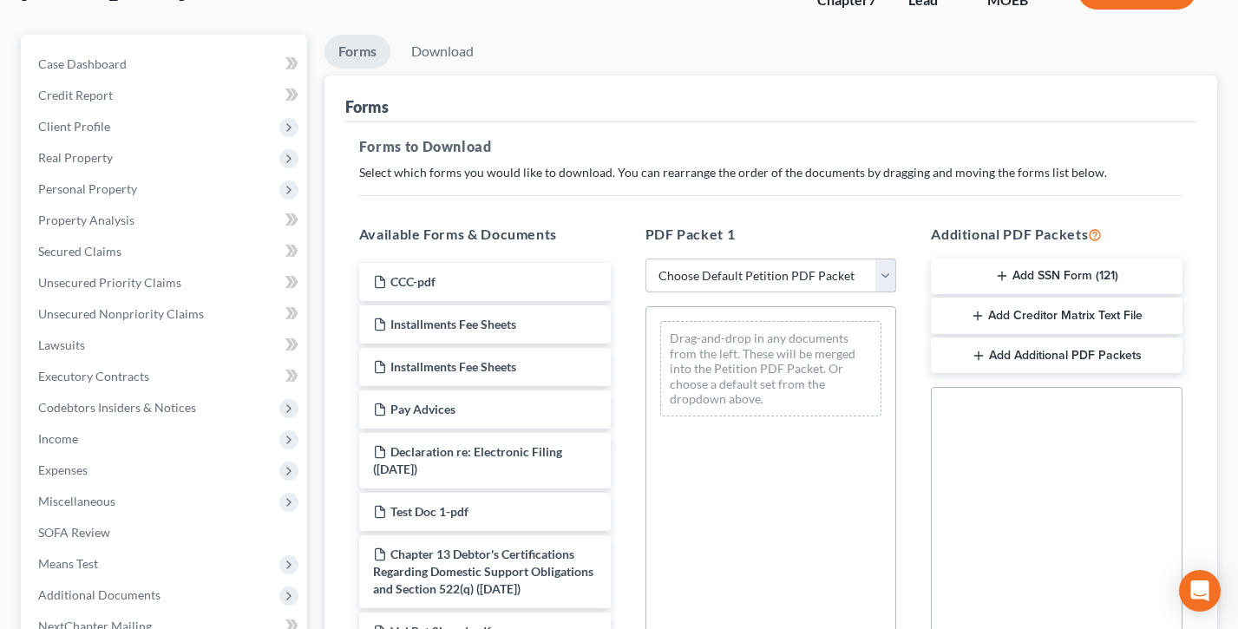
click at [771, 266] on select "Choose Default Petition PDF Packet Complete Bankruptcy Petition (all forms and …" at bounding box center [771, 275] width 252 height 35
select select "0"
click at [645, 258] on select "Choose Default Petition PDF Packet Complete Bankruptcy Petition (all forms and …" at bounding box center [771, 275] width 252 height 35
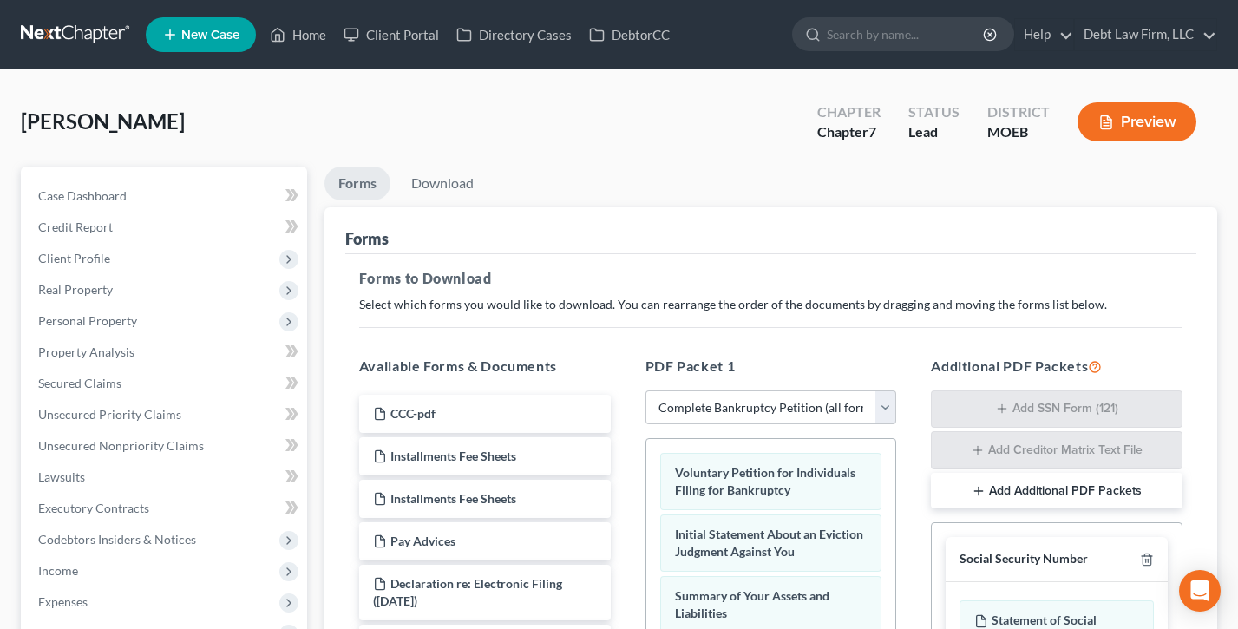
scroll to position [432, 0]
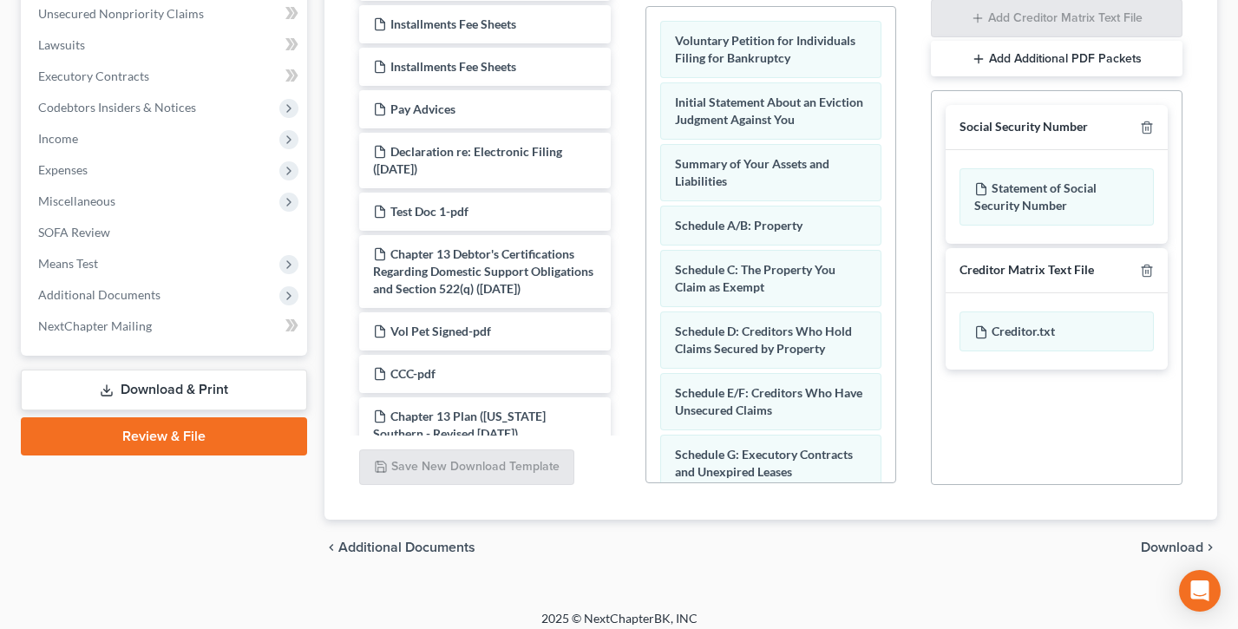
click at [160, 435] on link "Review & File" at bounding box center [164, 436] width 286 height 38
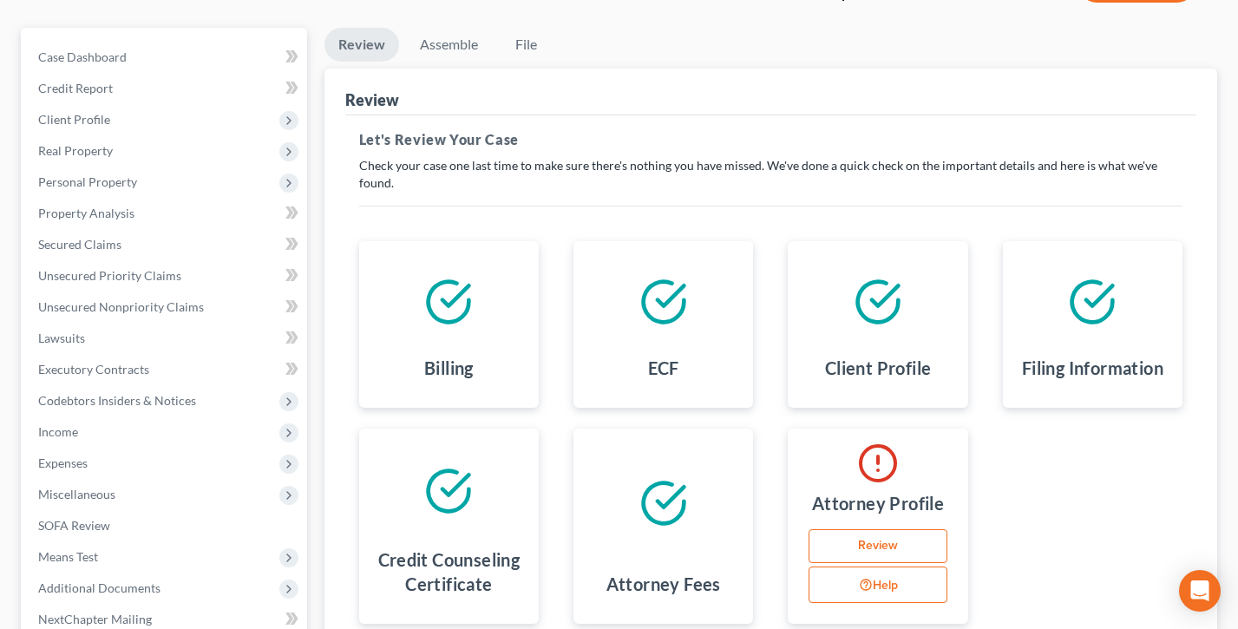
scroll to position [91, 0]
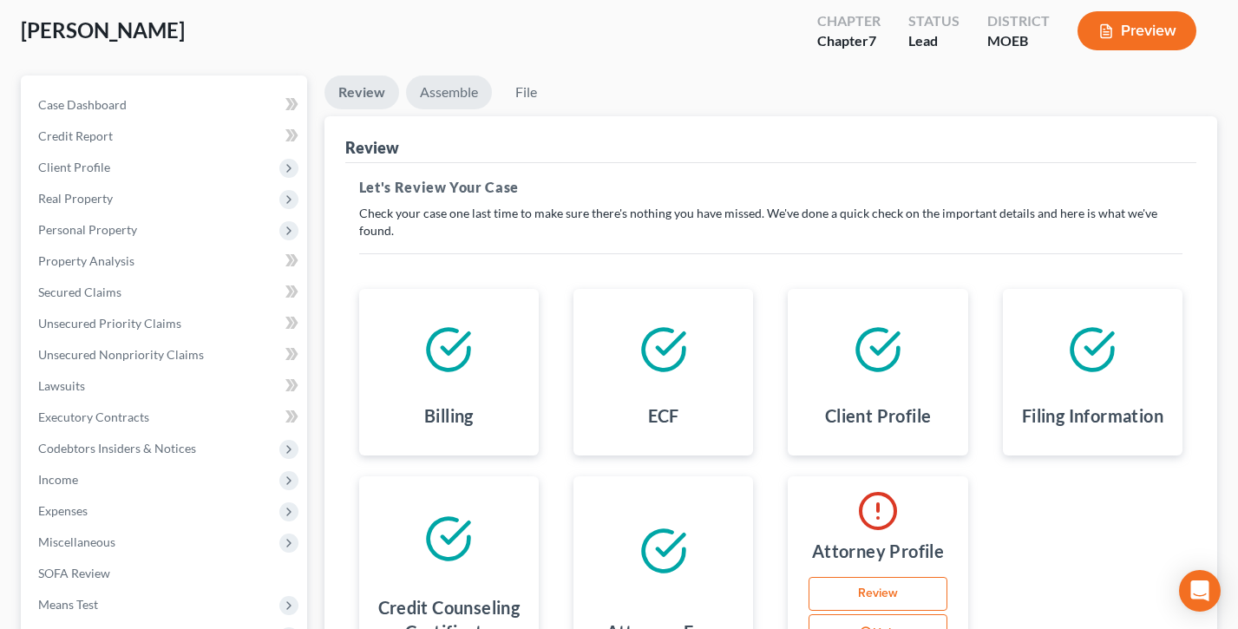
click at [461, 95] on link "Assemble" at bounding box center [449, 92] width 86 height 34
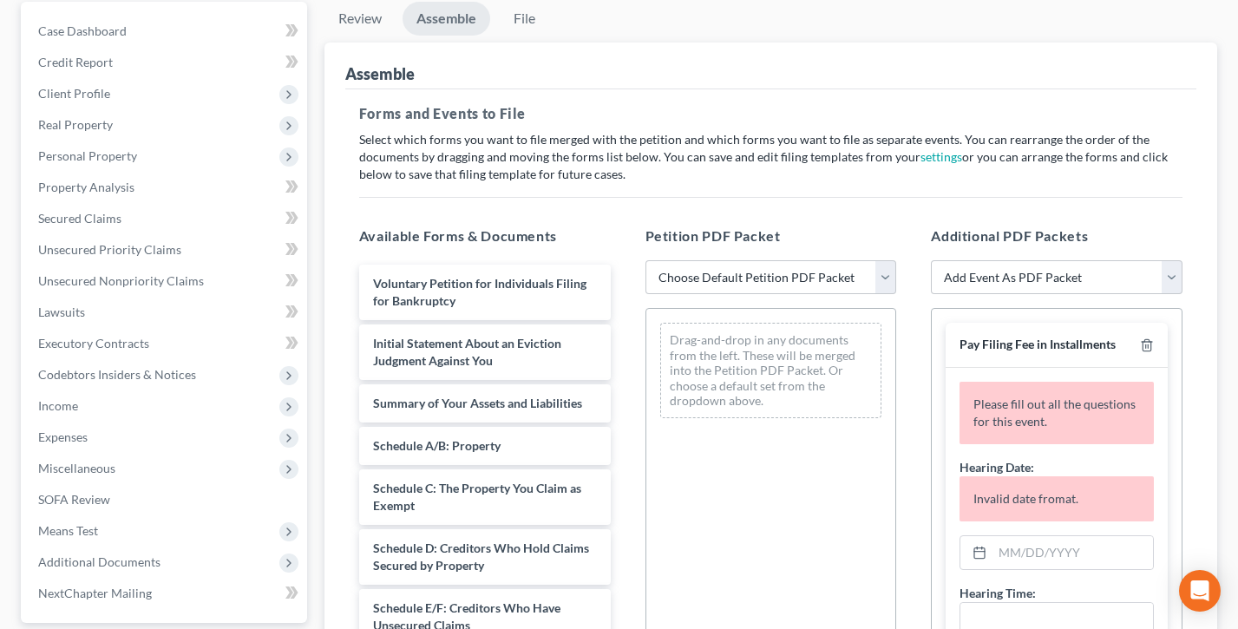
scroll to position [331, 0]
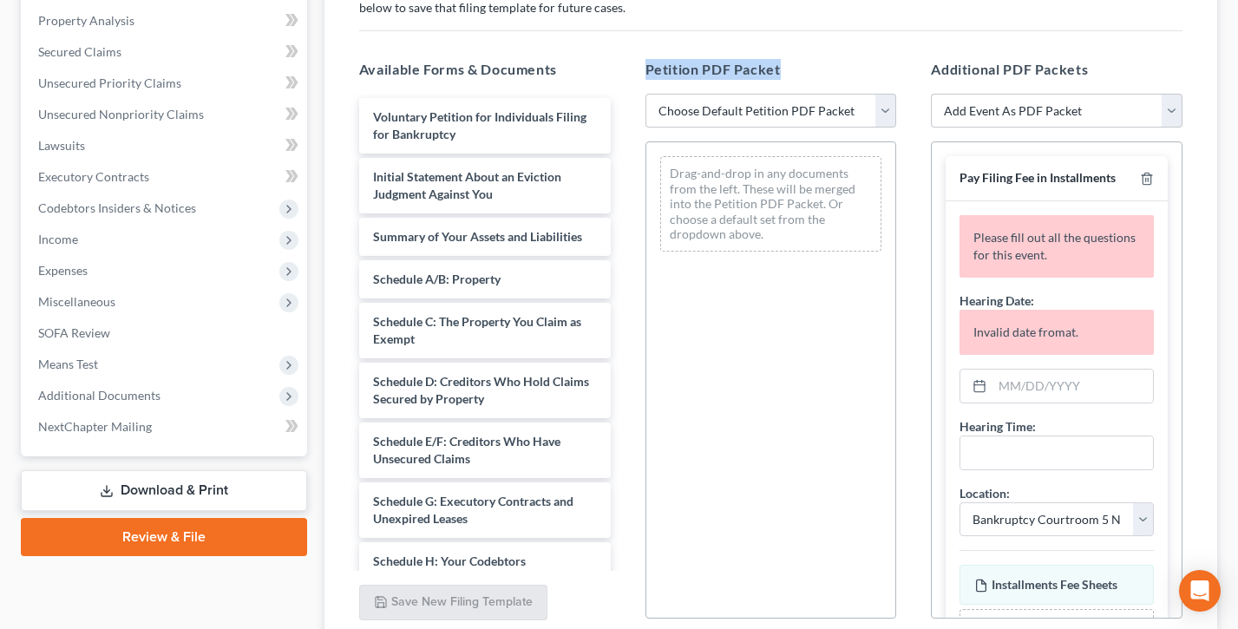
drag, startPoint x: 772, startPoint y: 75, endPoint x: 632, endPoint y: 73, distance: 139.6
click at [632, 73] on div "Petition PDF Packet Choose Default Petition PDF Packet Complete Bankruptcy Peti…" at bounding box center [771, 339] width 286 height 588
drag, startPoint x: 812, startPoint y: 73, endPoint x: 629, endPoint y: 66, distance: 183.1
click at [629, 66] on div "Petition PDF Packet Choose Default Petition PDF Packet Complete Bankruptcy Peti…" at bounding box center [771, 339] width 286 height 588
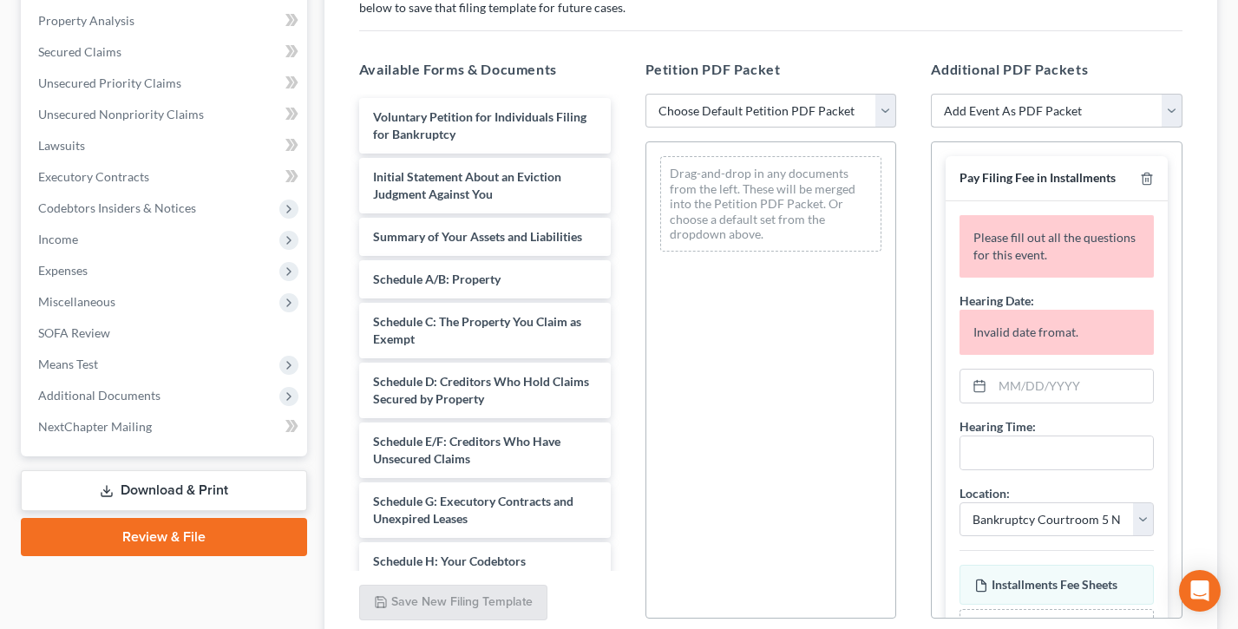
drag, startPoint x: 629, startPoint y: 66, endPoint x: 1076, endPoint y: 101, distance: 448.9
click at [629, 66] on div "Petition PDF Packet Choose Default Petition PDF Packet Complete Bankruptcy Peti…" at bounding box center [771, 339] width 286 height 588
click at [1147, 180] on icon "button" at bounding box center [1147, 179] width 14 height 14
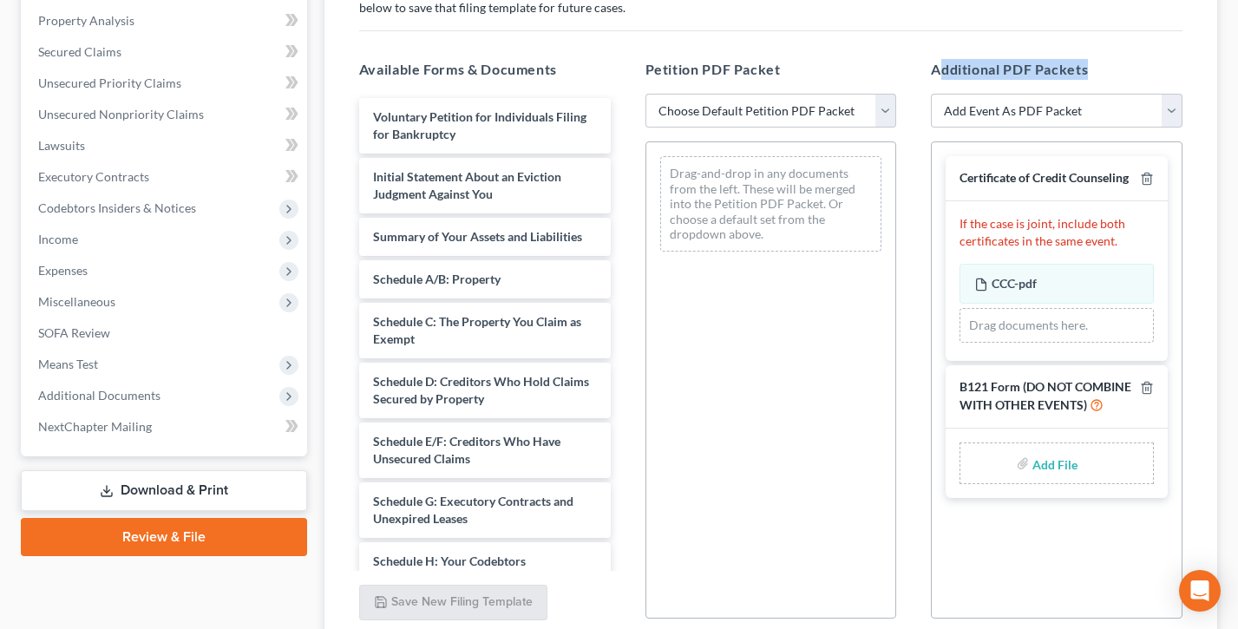
drag, startPoint x: 1115, startPoint y: 66, endPoint x: 944, endPoint y: 60, distance: 171.8
click at [944, 61] on h5 "Additional PDF Packets" at bounding box center [1057, 69] width 252 height 21
drag, startPoint x: 1068, startPoint y: 62, endPoint x: 1102, endPoint y: 62, distance: 33.8
click at [1068, 62] on h5 "Additional PDF Packets" at bounding box center [1057, 69] width 252 height 21
drag, startPoint x: 1099, startPoint y: 63, endPoint x: 928, endPoint y: 66, distance: 170.9
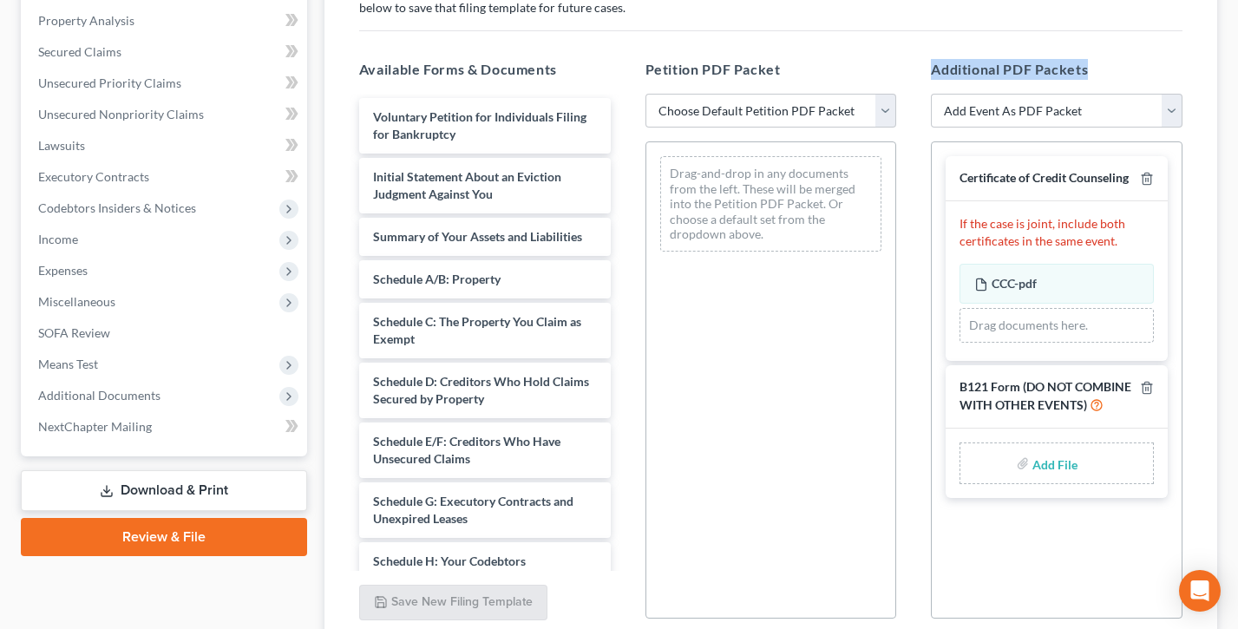
click at [929, 66] on div "Additional PDF Packets Add Event As PDF Packet Amended List of Creditors and Ve…" at bounding box center [1056, 339] width 286 height 588
click at [928, 65] on div "Additional PDF Packets Add Event As PDF Packet Amended List of Creditors and Ve…" at bounding box center [1056, 339] width 286 height 588
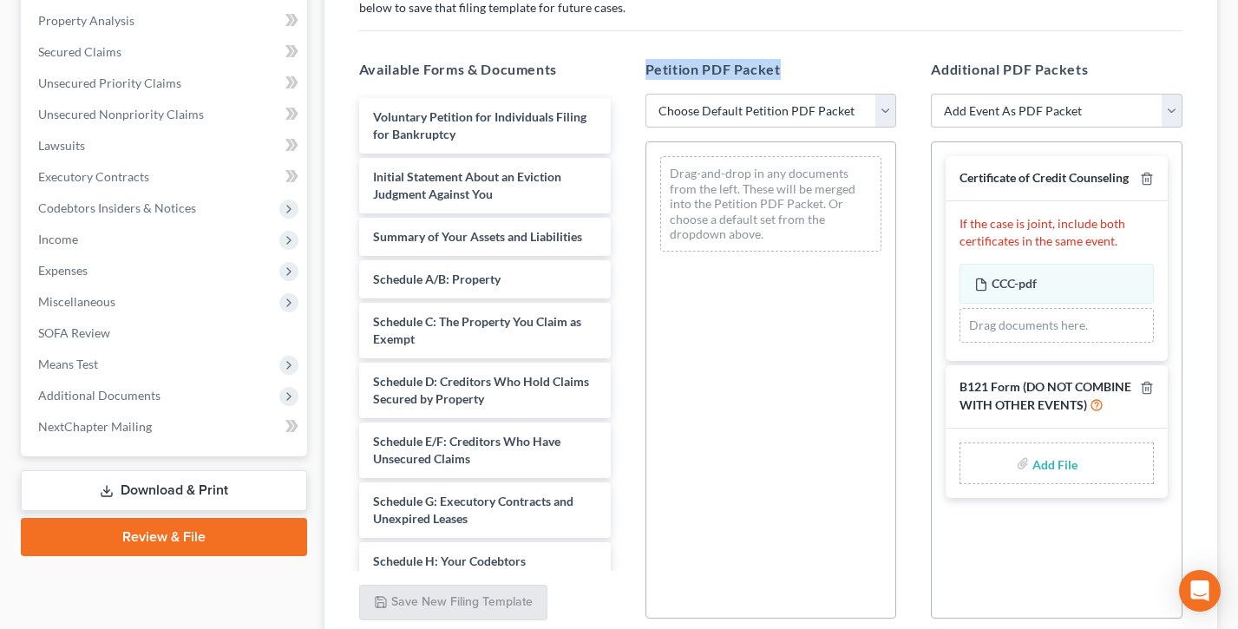
drag, startPoint x: 808, startPoint y: 70, endPoint x: 645, endPoint y: 69, distance: 163.1
click at [645, 69] on h5 "Petition PDF Packet" at bounding box center [771, 69] width 252 height 21
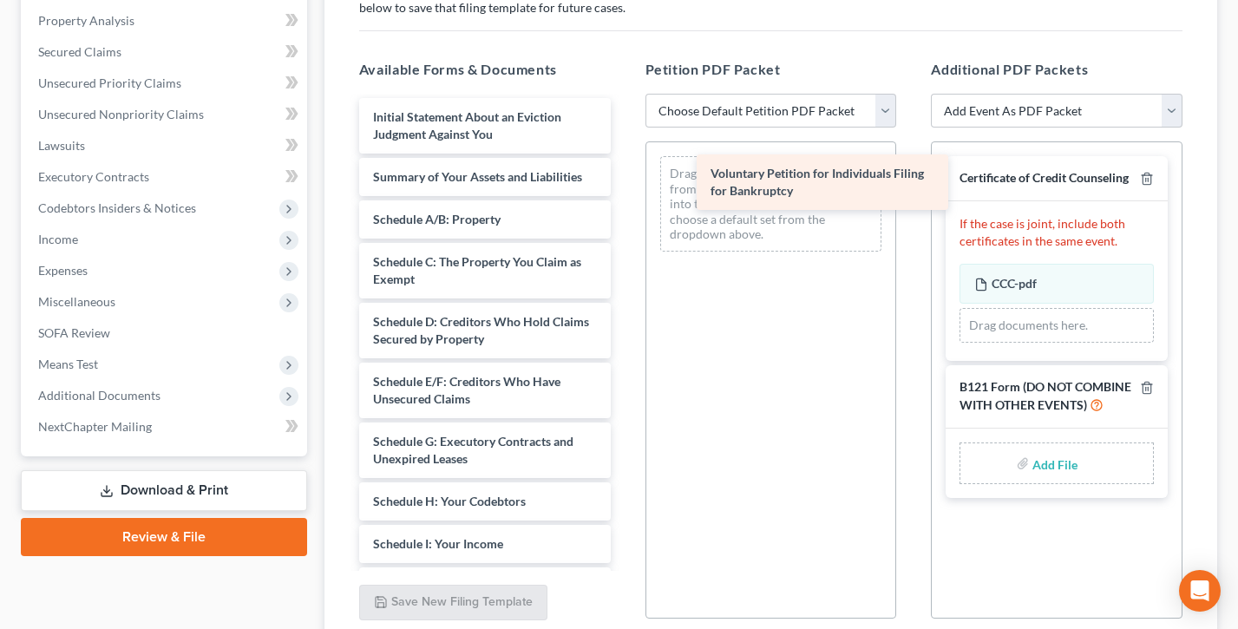
drag, startPoint x: 474, startPoint y: 127, endPoint x: 812, endPoint y: 184, distance: 342.1
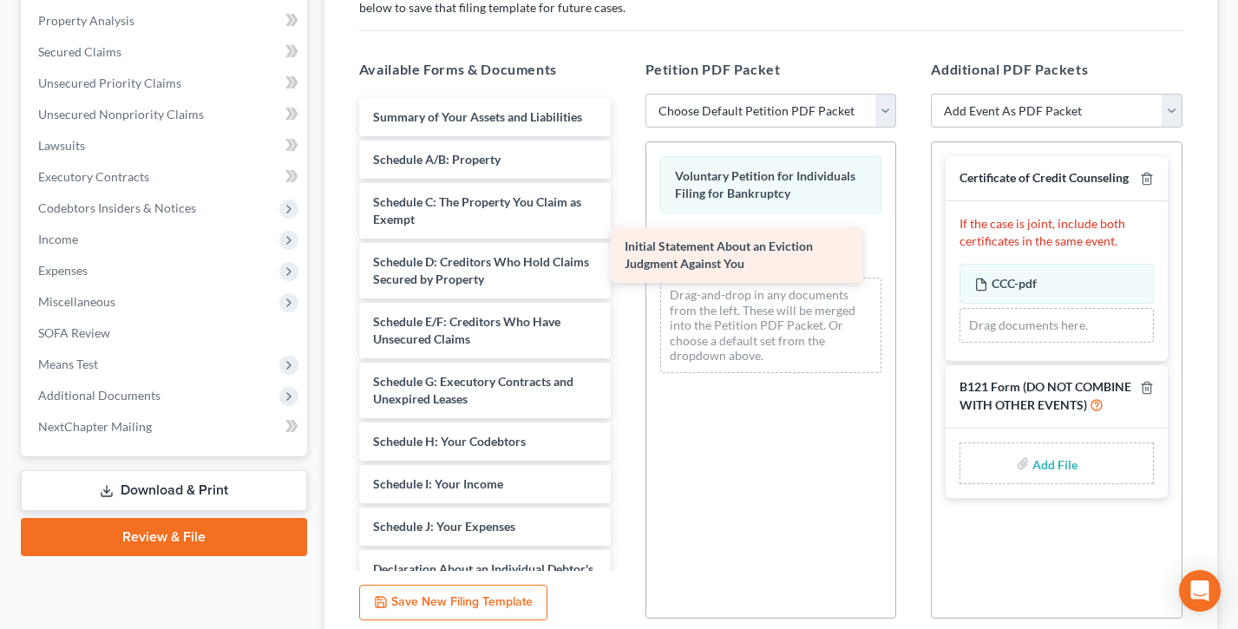
drag, startPoint x: 548, startPoint y: 145, endPoint x: 771, endPoint y: 256, distance: 249.0
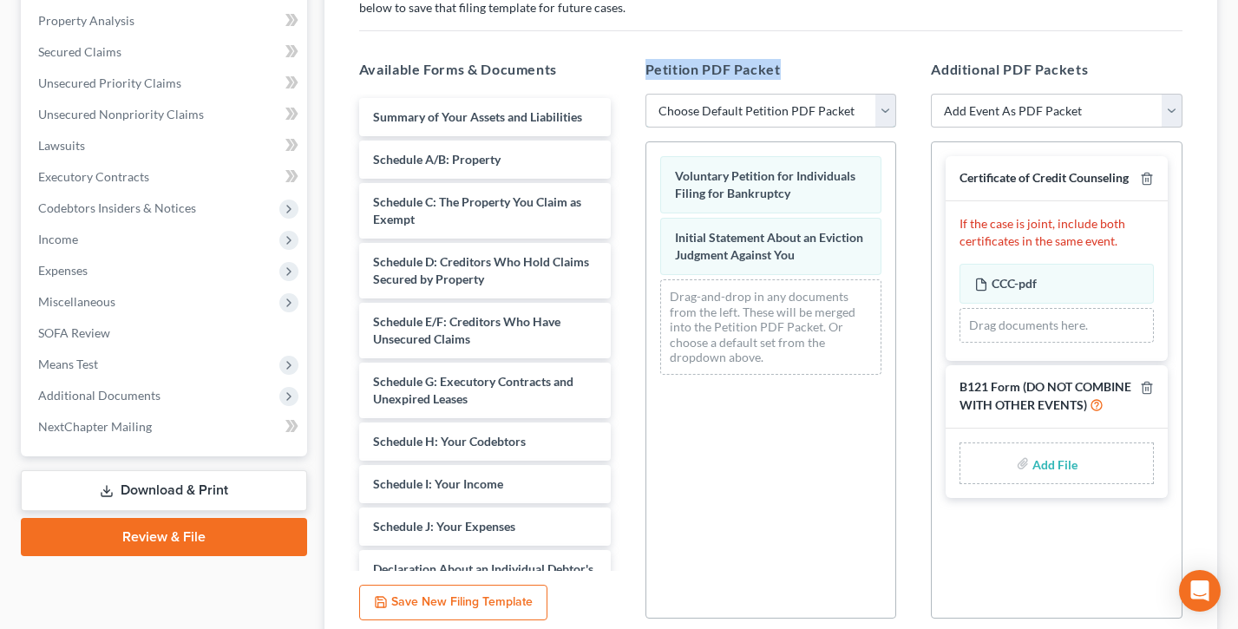
click at [777, 108] on select "Choose Default Petition PDF Packet Complete Bankruptcy Petition (all forms and …" at bounding box center [771, 111] width 252 height 35
click at [780, 108] on select "Choose Default Petition PDF Packet Complete Bankruptcy Petition (all forms and …" at bounding box center [771, 111] width 252 height 35
select select "0"
click at [645, 94] on select "Choose Default Petition PDF Packet Complete Bankruptcy Petition (all forms and …" at bounding box center [771, 111] width 252 height 35
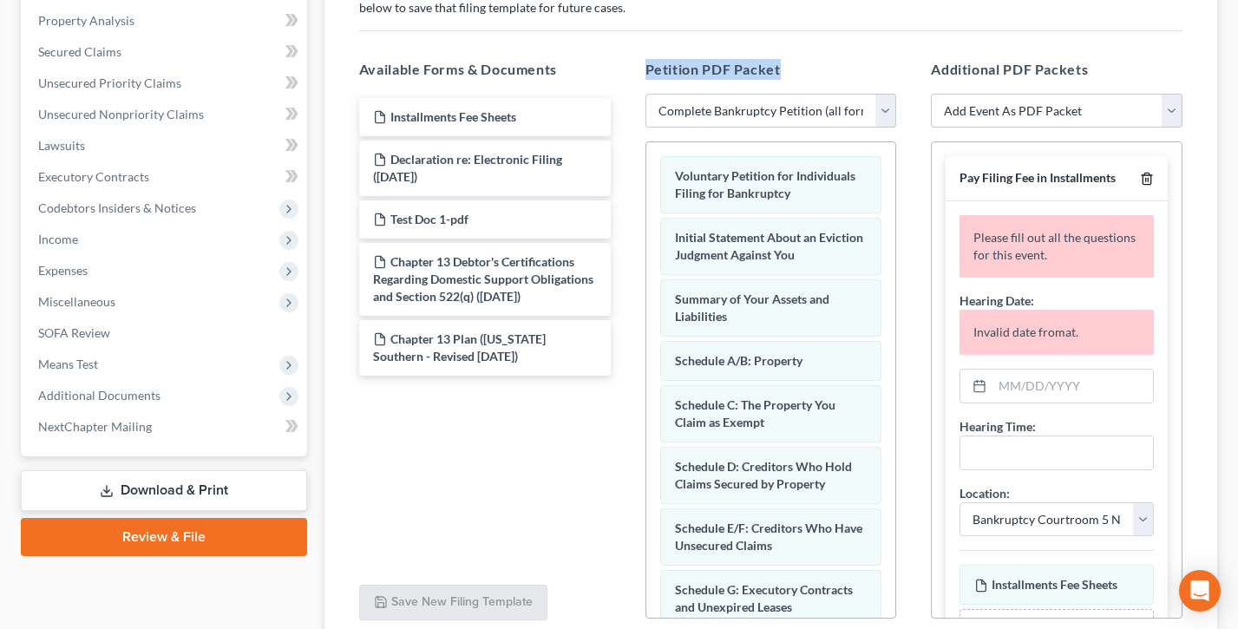
click at [1147, 175] on icon "button" at bounding box center [1147, 179] width 14 height 14
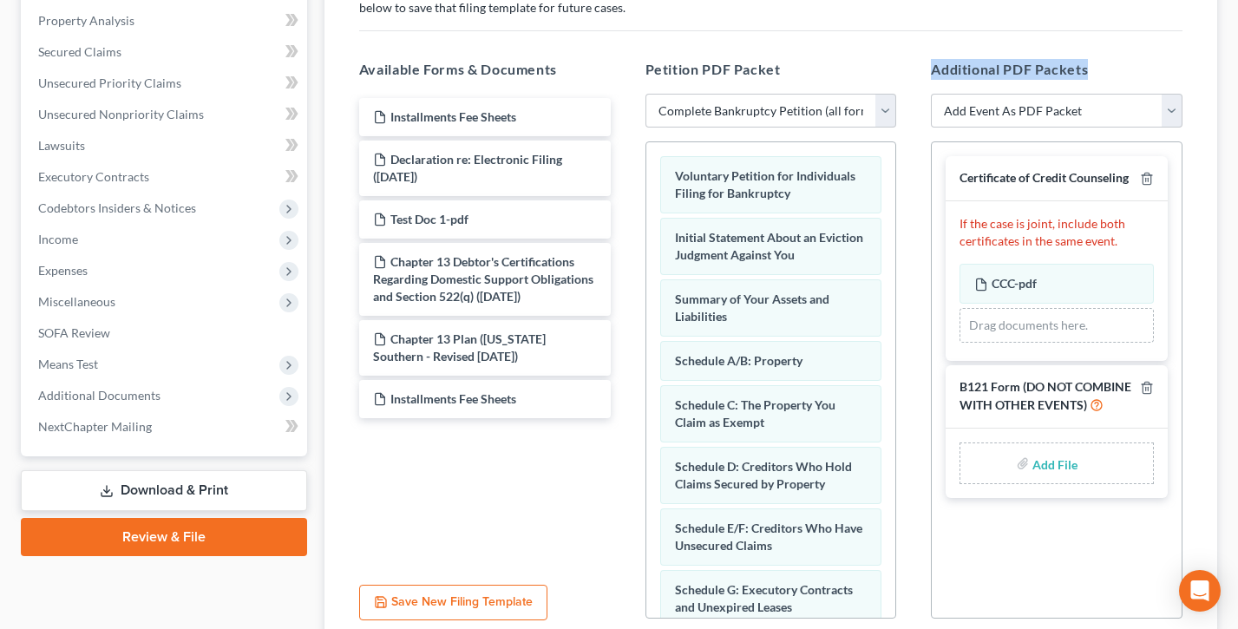
drag, startPoint x: 1104, startPoint y: 76, endPoint x: 933, endPoint y: 75, distance: 170.9
click at [933, 75] on h5 "Additional PDF Packets" at bounding box center [1057, 69] width 252 height 21
click at [929, 72] on div "Additional PDF Packets Add Event As PDF Packet Amended List of Creditors and Ve…" at bounding box center [1056, 339] width 286 height 588
drag, startPoint x: 1021, startPoint y: 388, endPoint x: 959, endPoint y: 389, distance: 61.6
click at [959, 389] on span "B121 Form (DO NOT COMBINE WITH OTHER EVENTS)" at bounding box center [1045, 396] width 172 height 34
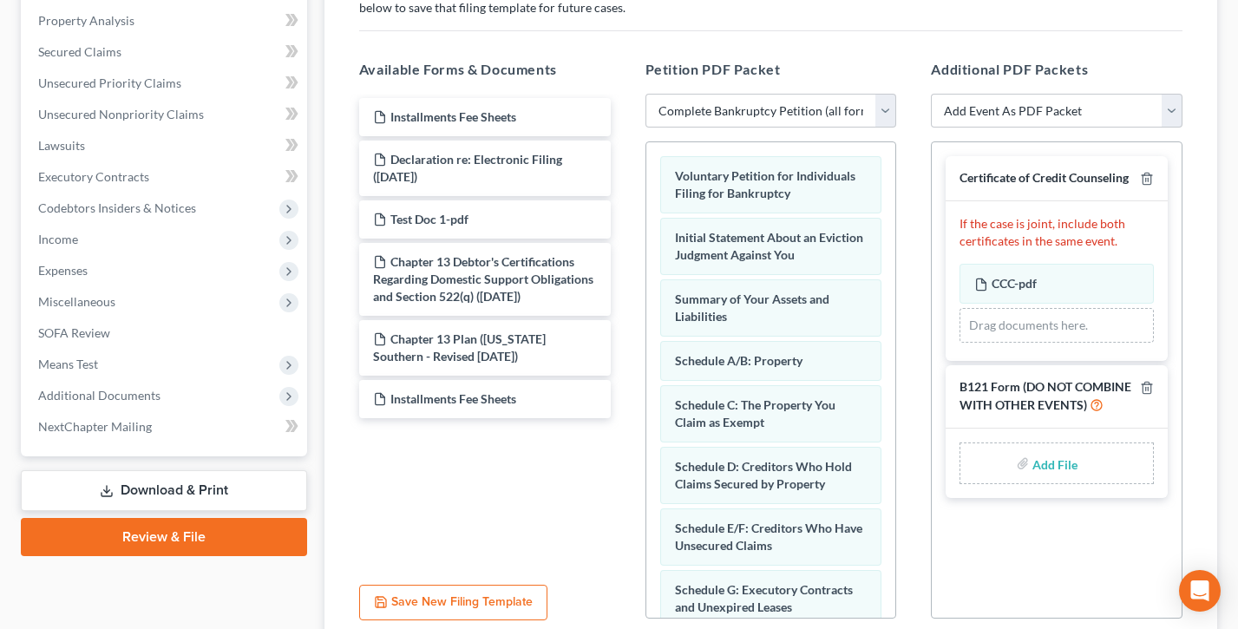
click at [966, 387] on span "B121 Form (DO NOT COMBINE WITH OTHER EVENTS)" at bounding box center [1045, 396] width 172 height 34
click at [158, 485] on link "Download & Print" at bounding box center [164, 490] width 286 height 41
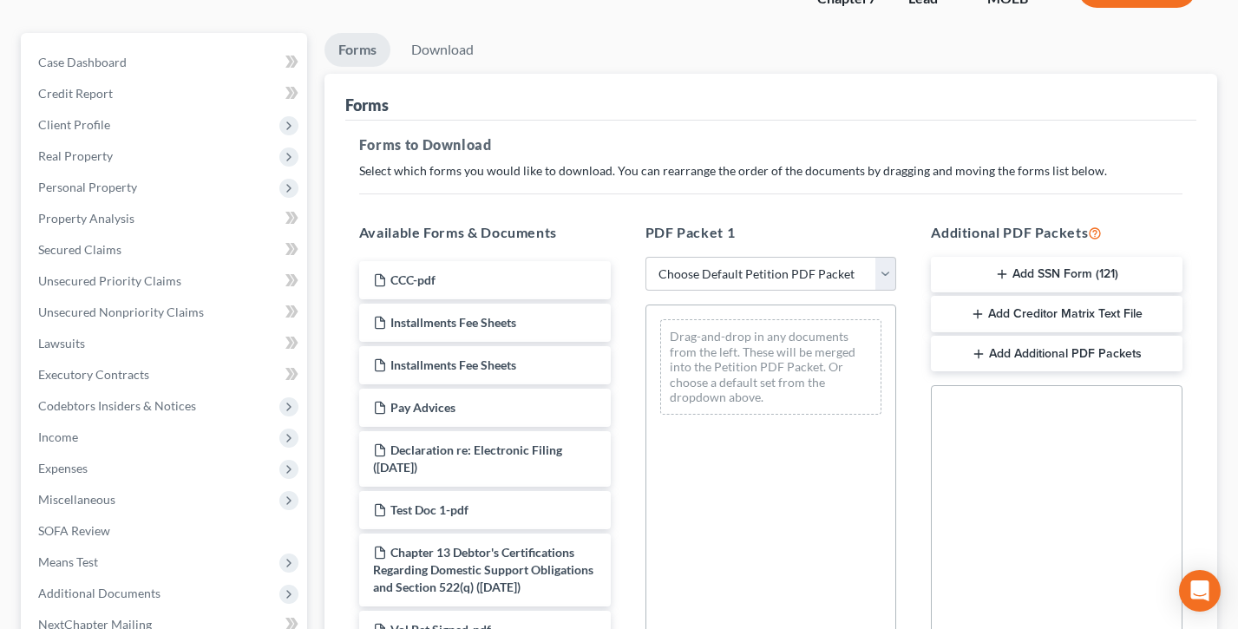
scroll to position [140, 0]
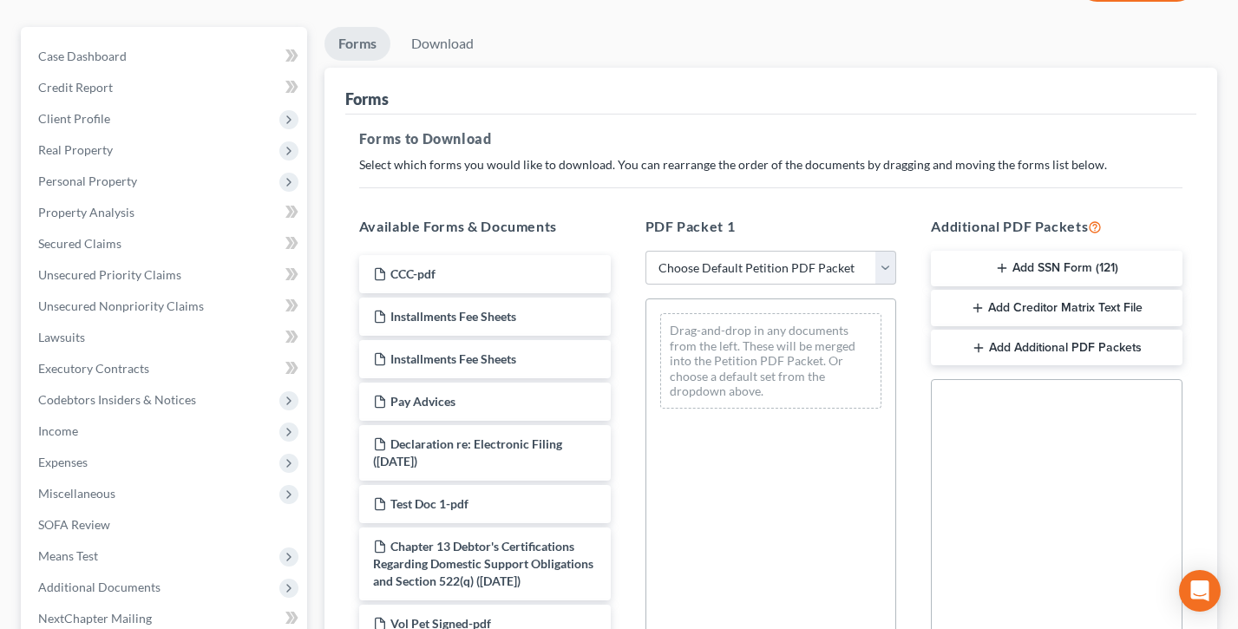
drag, startPoint x: 1115, startPoint y: 225, endPoint x: 933, endPoint y: 224, distance: 182.1
click at [933, 224] on h5 "Additional PDF Packets" at bounding box center [1057, 226] width 252 height 21
click at [1044, 265] on button "Add SSN Form (121)" at bounding box center [1057, 269] width 252 height 36
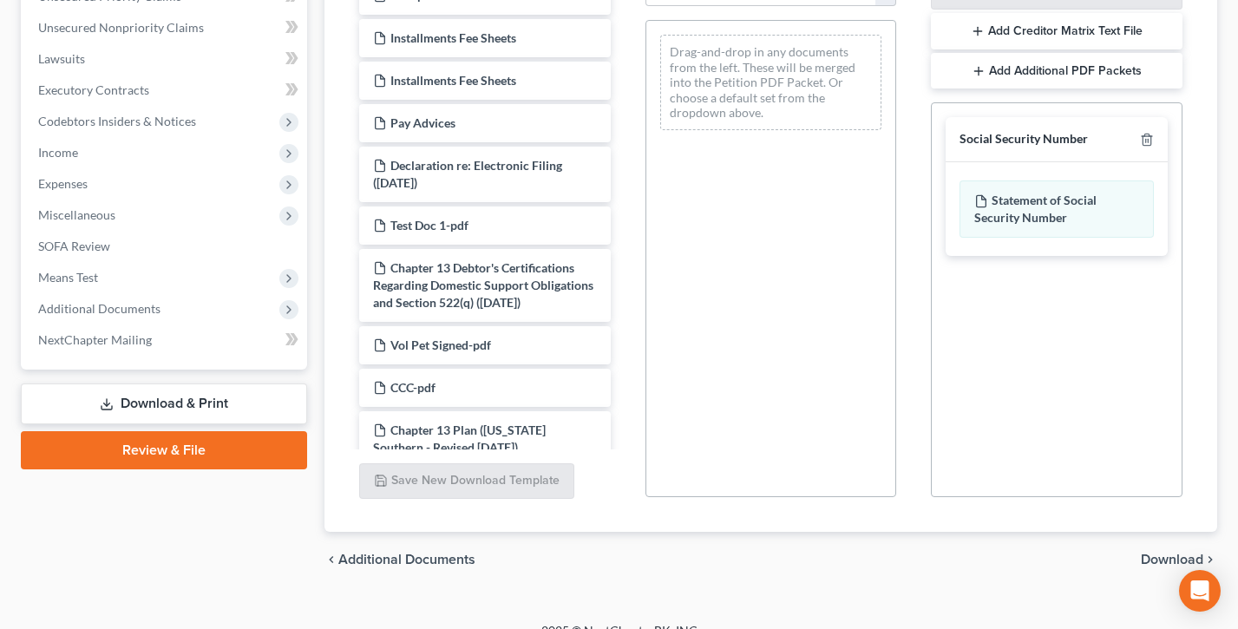
scroll to position [441, 0]
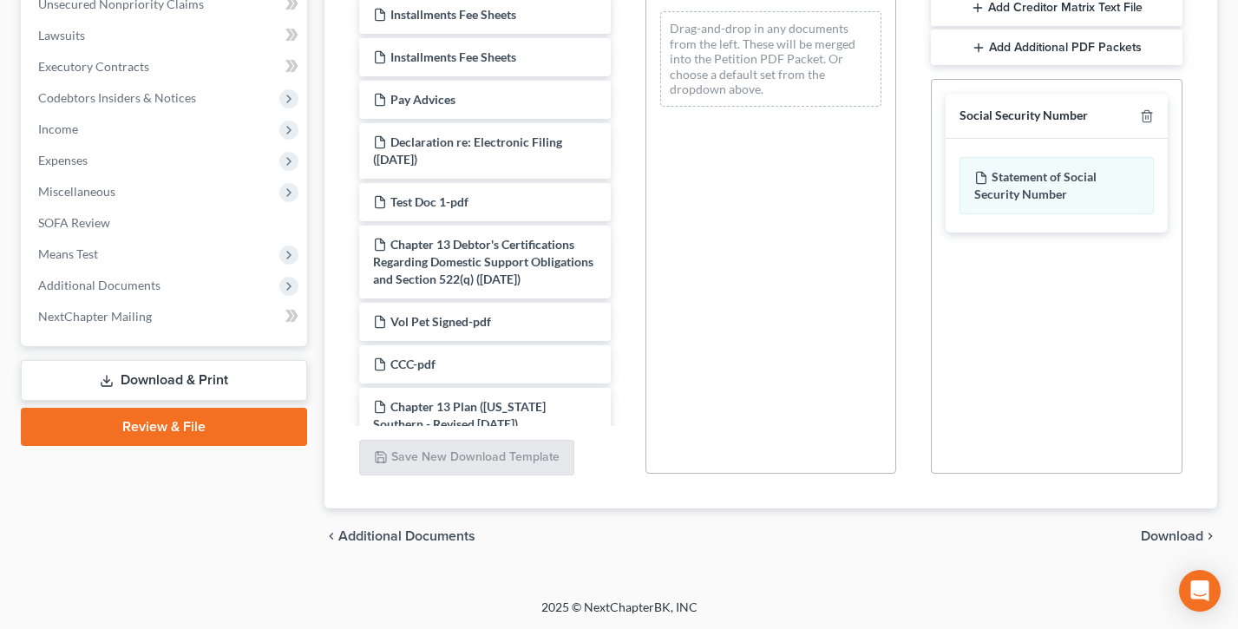
click at [1179, 533] on span "Download" at bounding box center [1171, 536] width 62 height 14
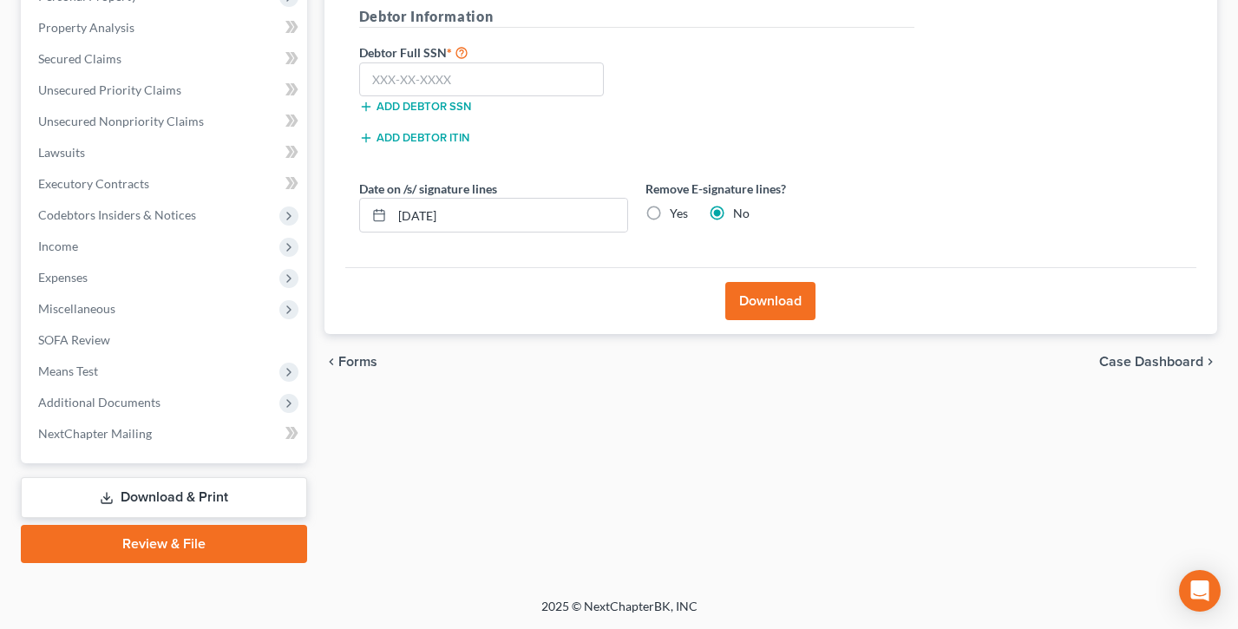
scroll to position [323, 0]
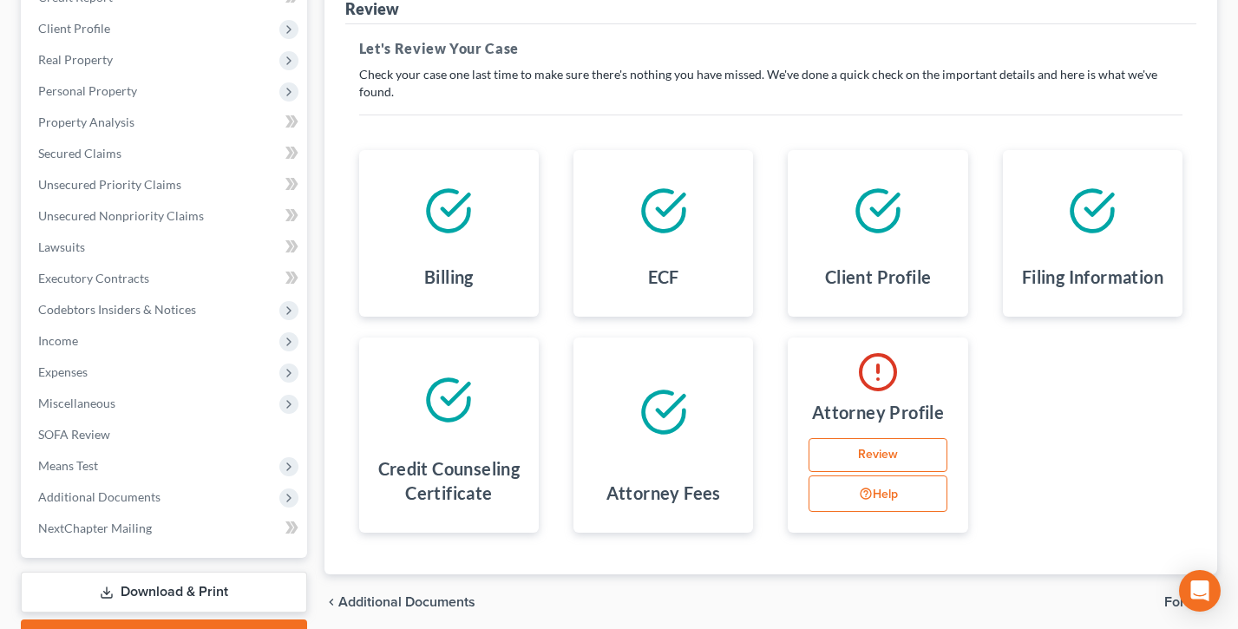
scroll to position [69, 0]
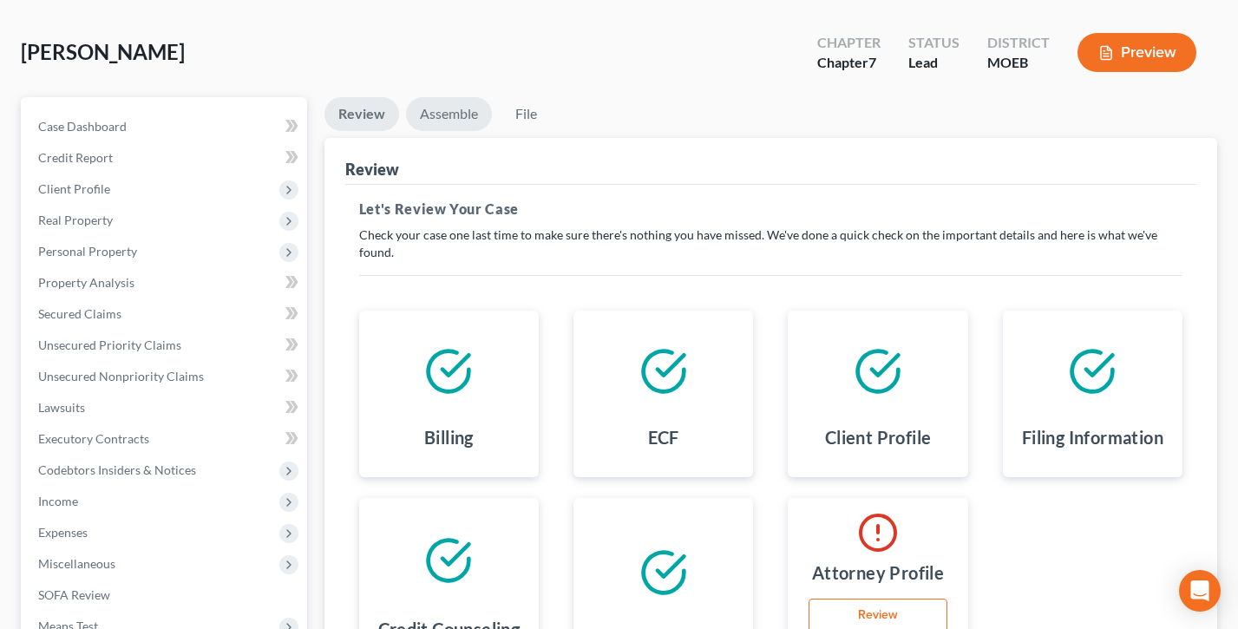
click at [424, 116] on link "Assemble" at bounding box center [449, 114] width 86 height 34
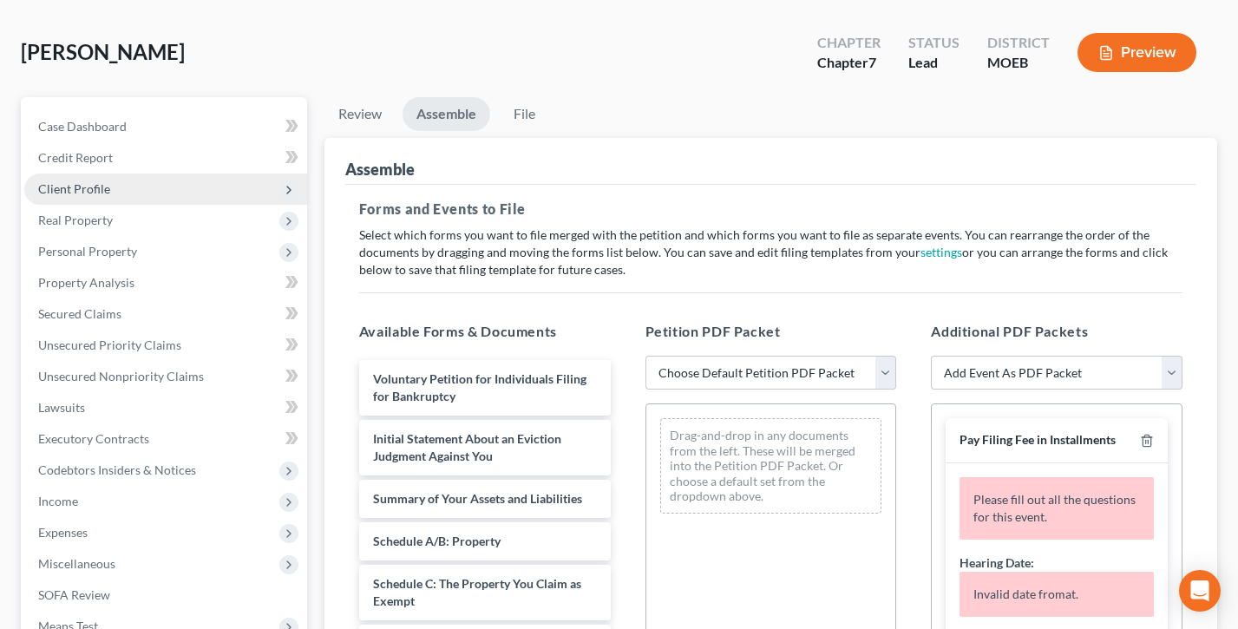
click at [127, 181] on span "Client Profile" at bounding box center [165, 188] width 283 height 31
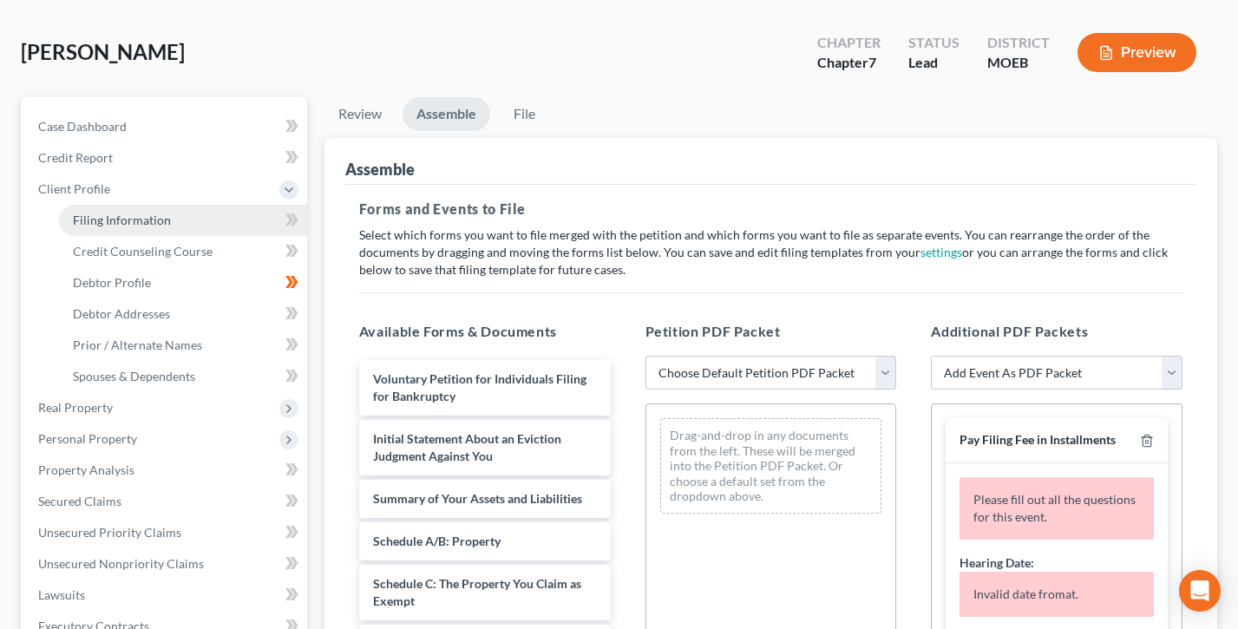
click at [140, 226] on link "Filing Information" at bounding box center [183, 220] width 248 height 31
select select "1"
select select "0"
select select "45"
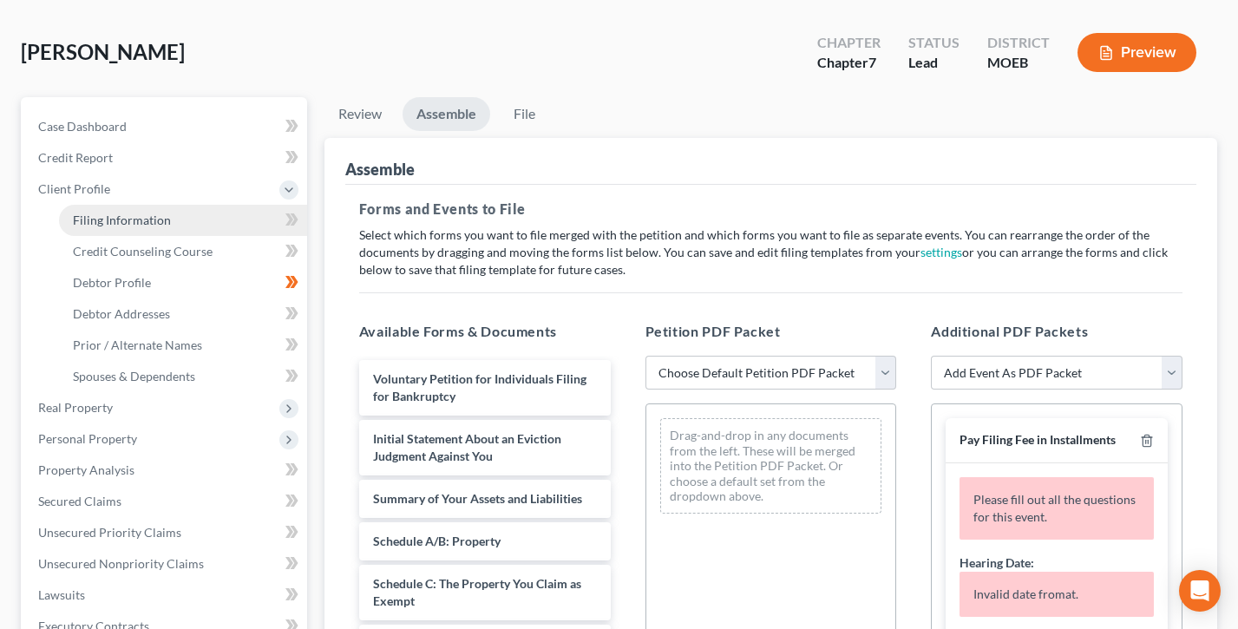
select select "8"
select select "0"
select select "30"
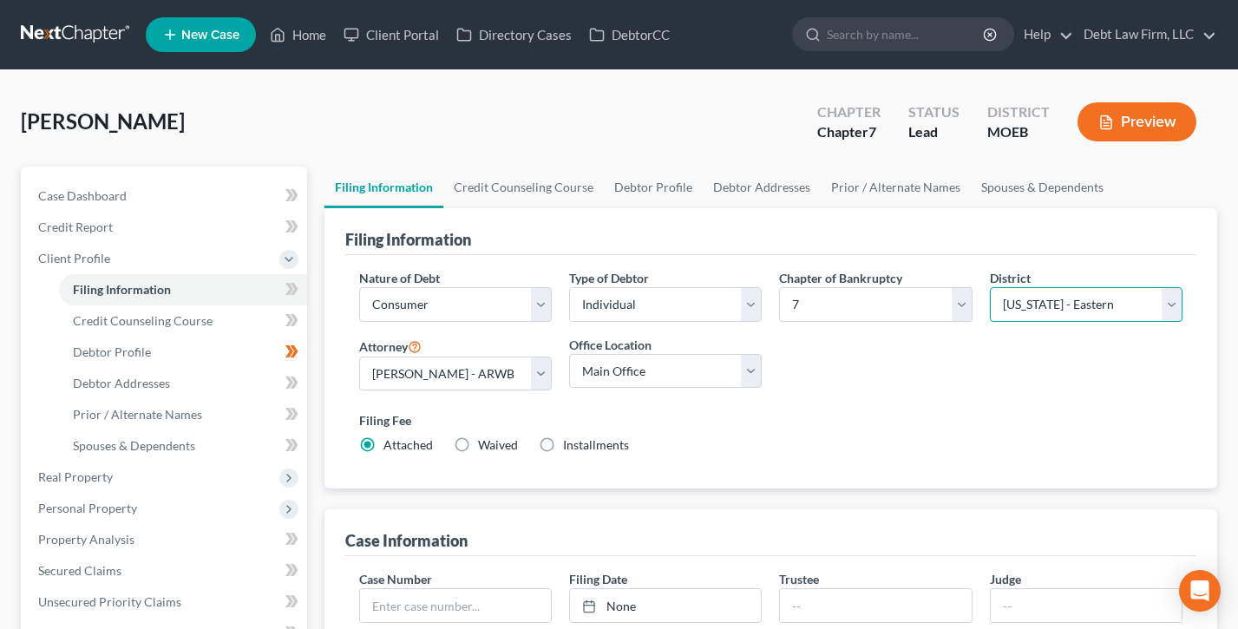
click at [1092, 310] on select "Select [US_STATE] - [GEOGRAPHIC_DATA] [US_STATE] - [GEOGRAPHIC_DATA][US_STATE] …" at bounding box center [1086, 304] width 193 height 35
select select "46"
click at [990, 287] on select "Select [US_STATE] - [GEOGRAPHIC_DATA] [US_STATE] - [GEOGRAPHIC_DATA][US_STATE] …" at bounding box center [1086, 304] width 193 height 35
click at [292, 36] on link "Home" at bounding box center [298, 34] width 74 height 31
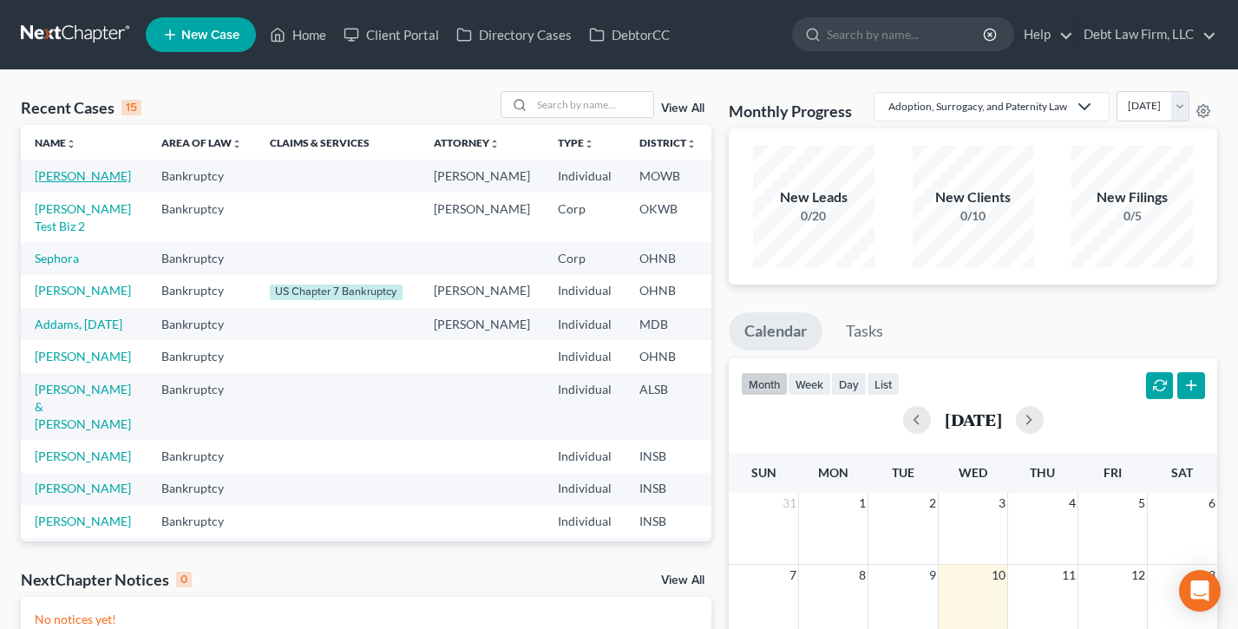
click at [62, 183] on link "[PERSON_NAME]" at bounding box center [83, 175] width 96 height 15
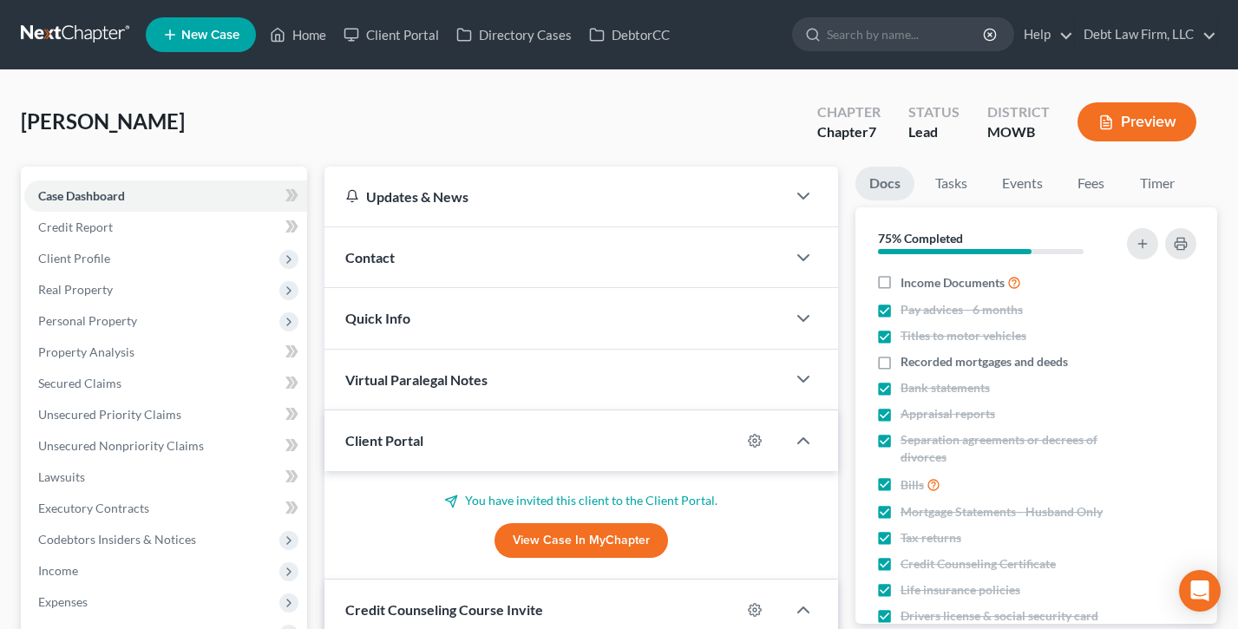
scroll to position [447, 0]
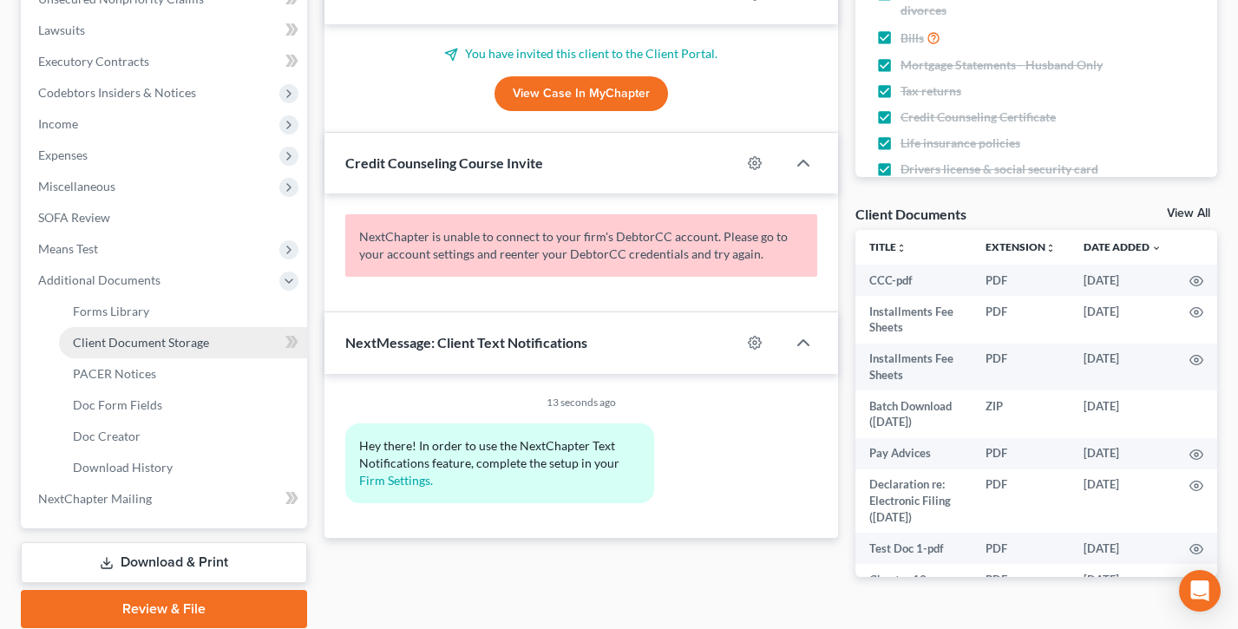
click at [141, 342] on span "Client Document Storage" at bounding box center [141, 342] width 136 height 15
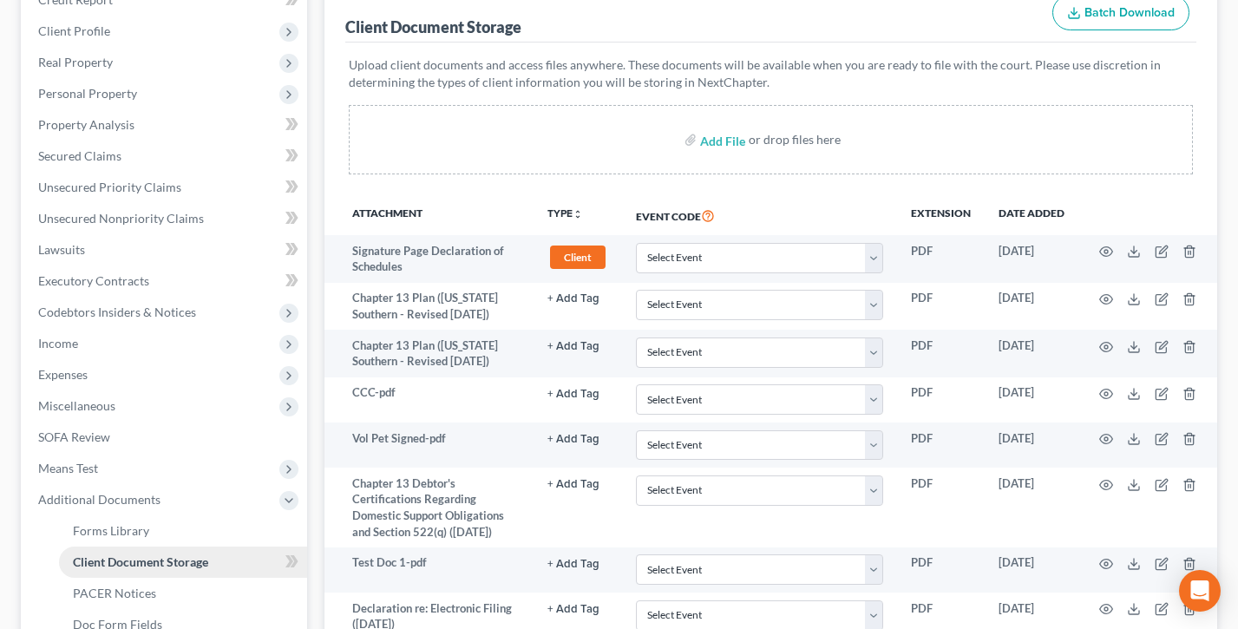
scroll to position [426, 0]
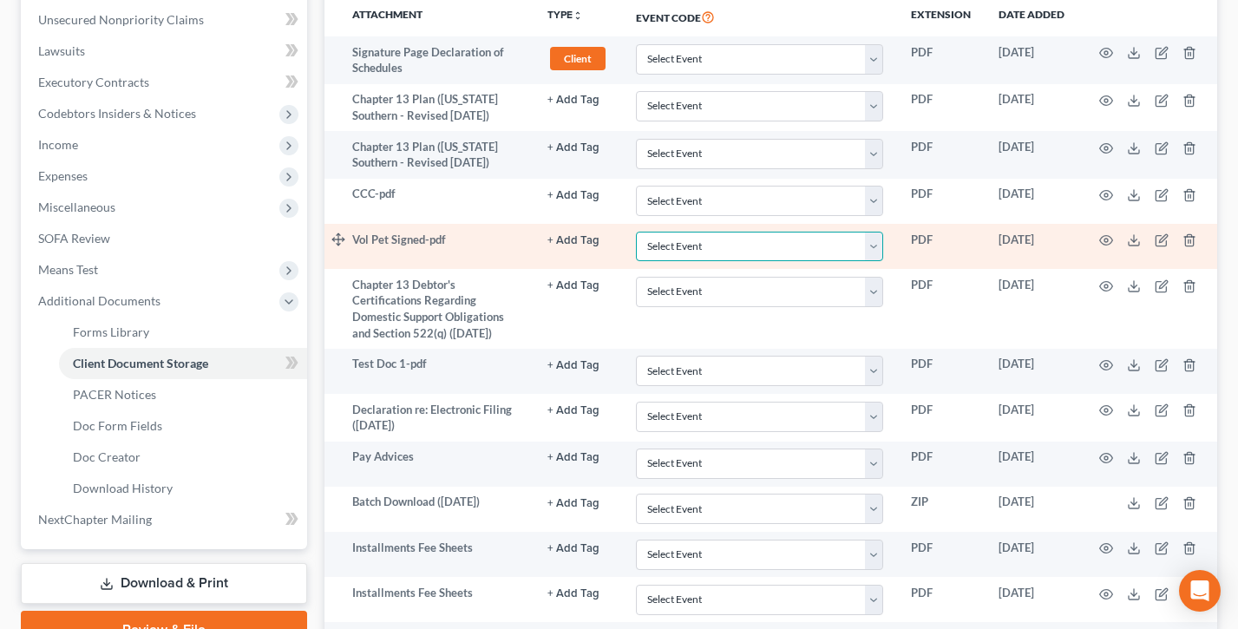
click at [727, 246] on select "Select Event 20 Largest Unsecured Creditors Affidavit re: NO Tax Returns Amende…" at bounding box center [759, 247] width 247 height 30
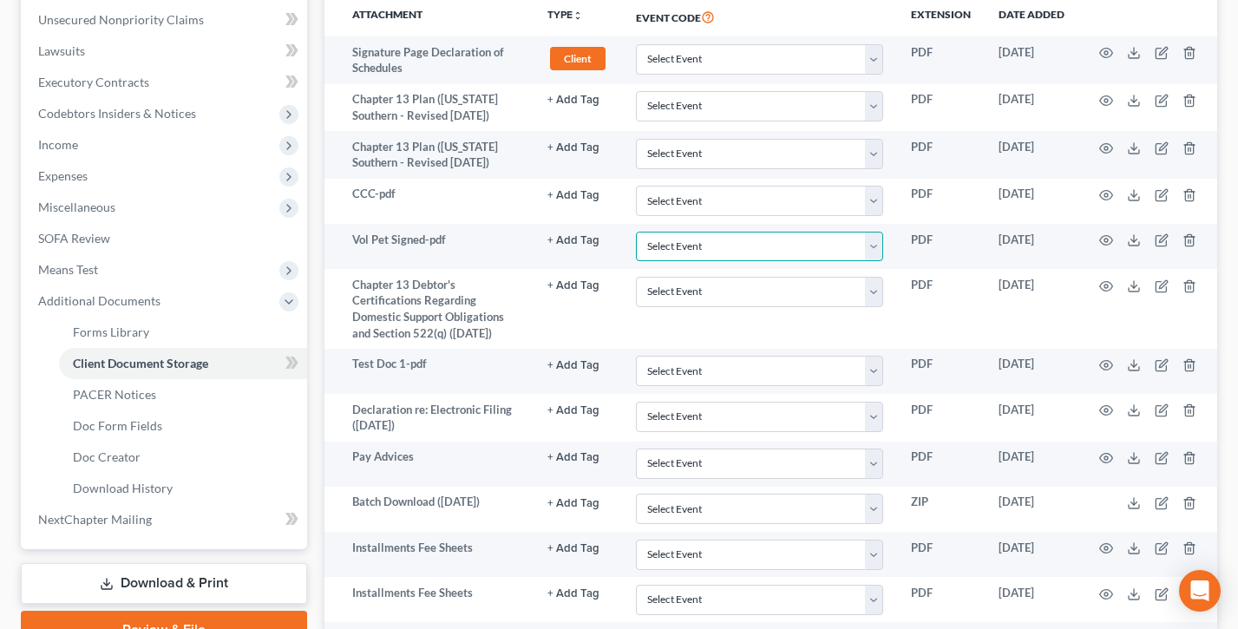
scroll to position [552, 0]
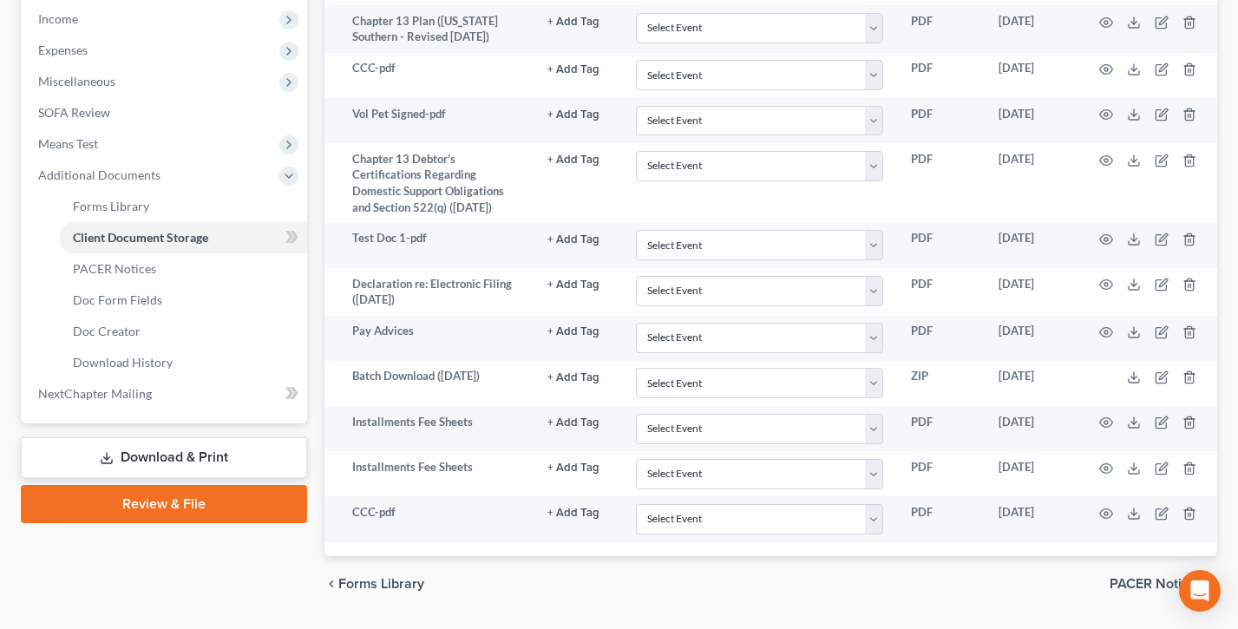
click at [149, 504] on link "Review & File" at bounding box center [164, 504] width 286 height 38
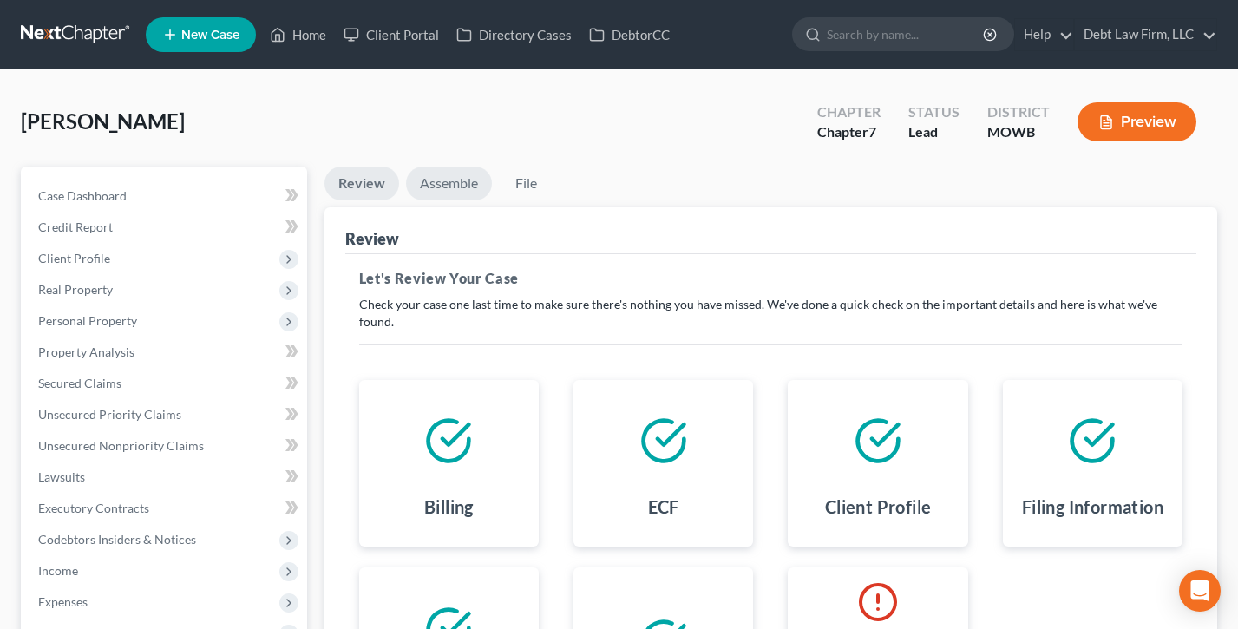
click at [462, 188] on link "Assemble" at bounding box center [449, 184] width 86 height 34
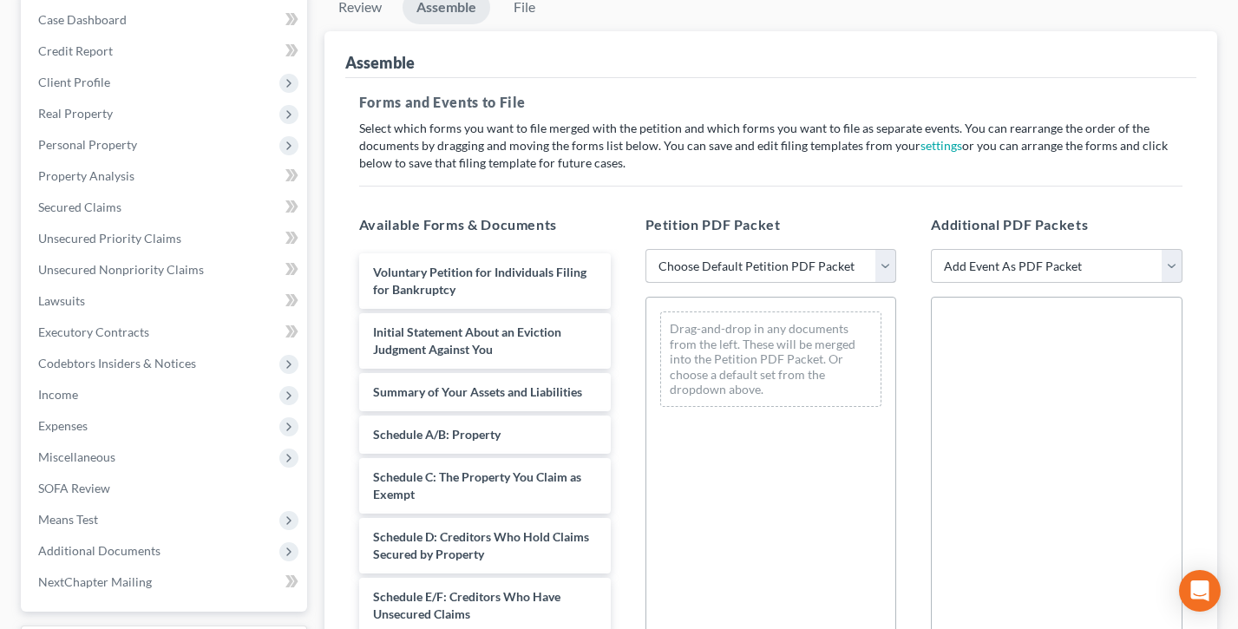
scroll to position [117, 0]
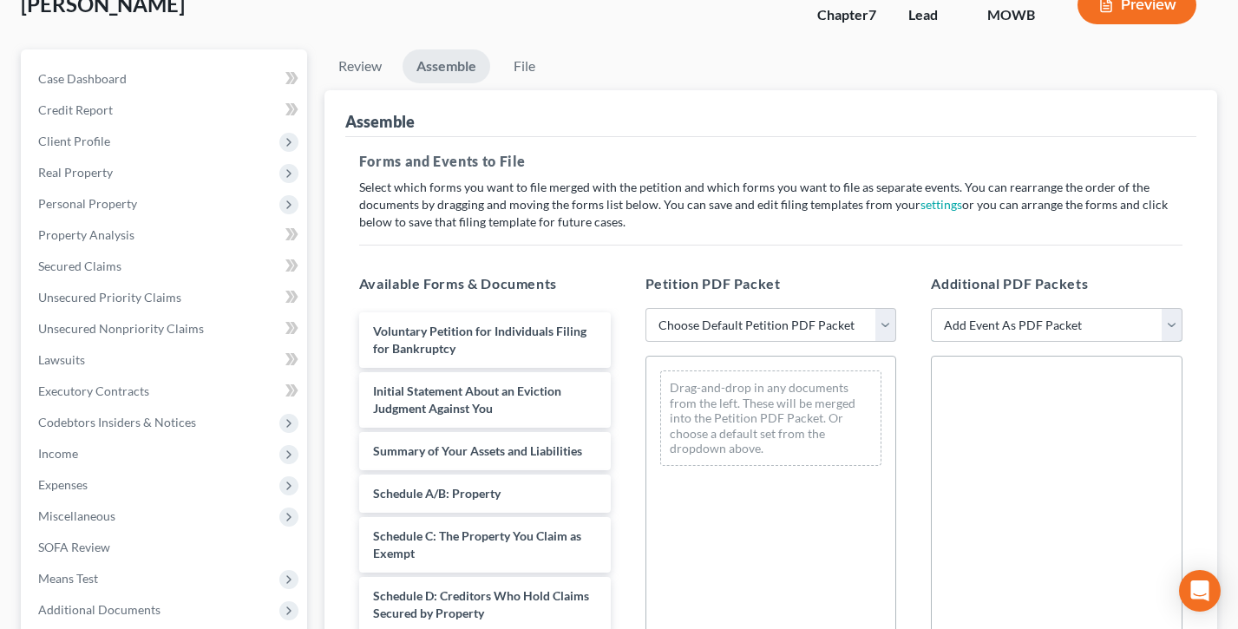
click at [1116, 327] on select "Add Event As PDF Packet Affidavit re: NO Tax Returns Amended Matrix Adding Cred…" at bounding box center [1057, 325] width 252 height 35
click at [765, 321] on select "Choose Default Petition PDF Packet Complete Bankruptcy Petition (all forms and …" at bounding box center [771, 325] width 252 height 35
select select "0"
click at [645, 308] on select "Choose Default Petition PDF Packet Complete Bankruptcy Petition (all forms and …" at bounding box center [771, 325] width 252 height 35
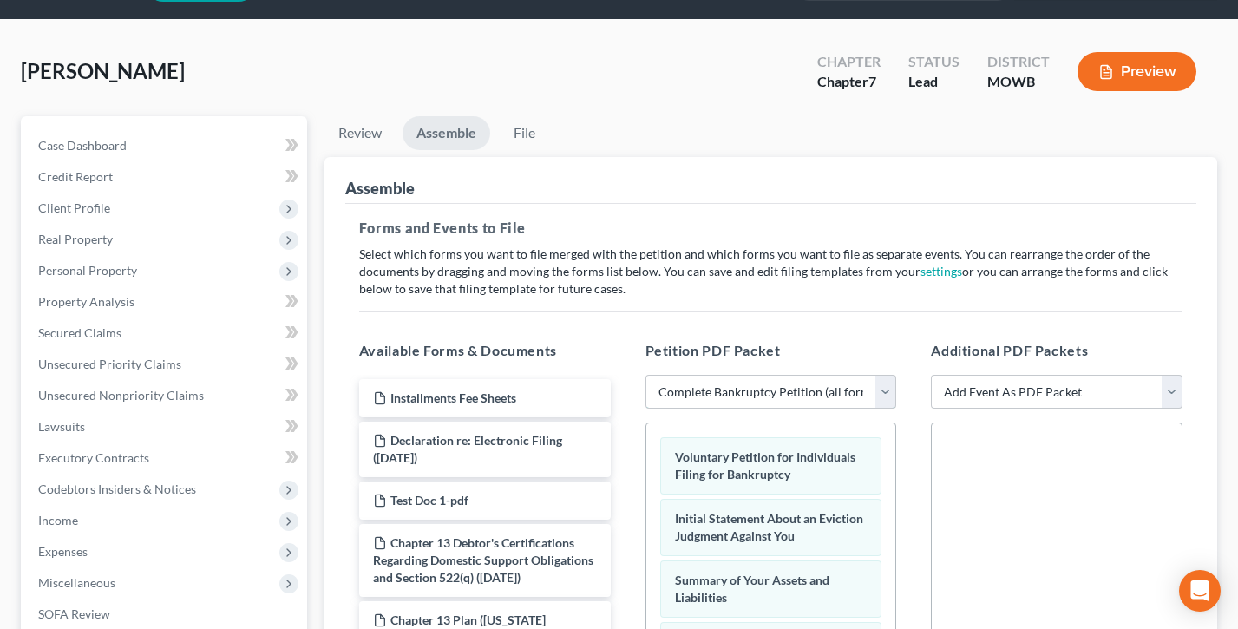
scroll to position [0, 0]
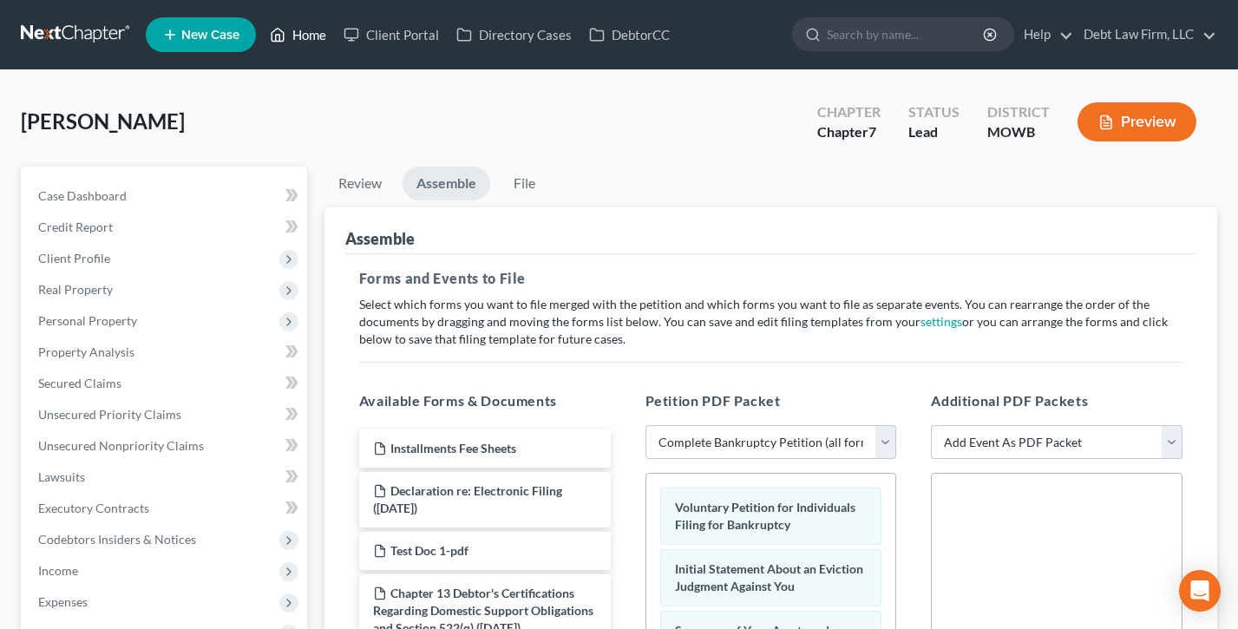
click at [308, 34] on link "Home" at bounding box center [298, 34] width 74 height 31
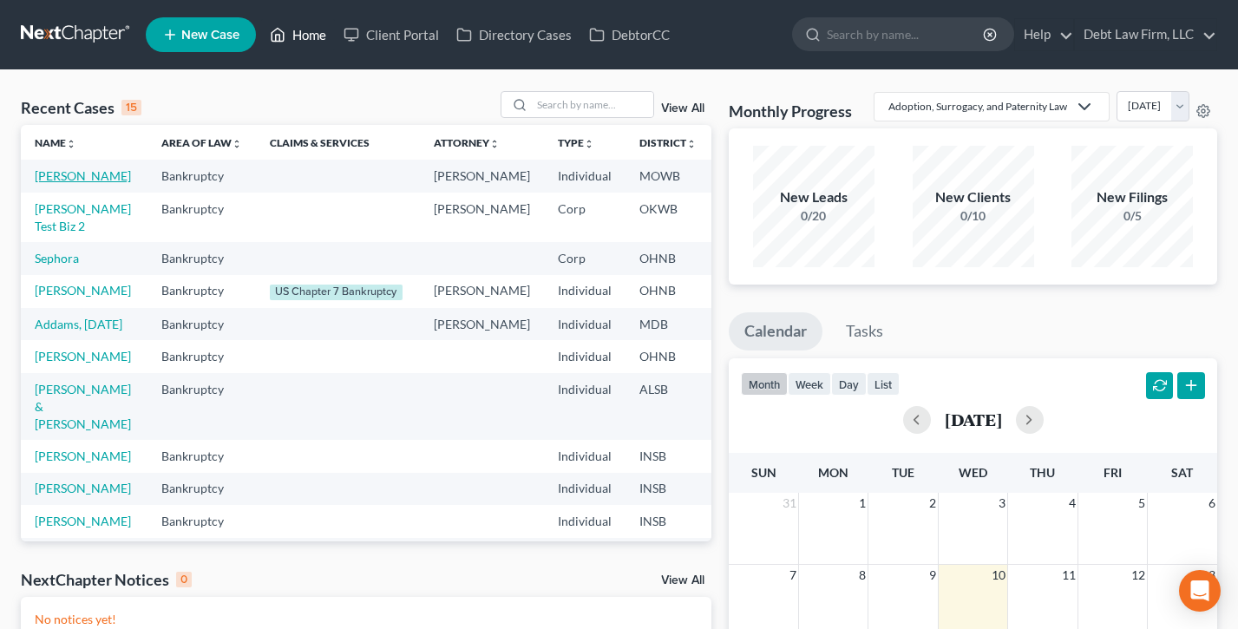
scroll to position [0, 1]
click at [56, 183] on link "[PERSON_NAME]" at bounding box center [82, 175] width 96 height 15
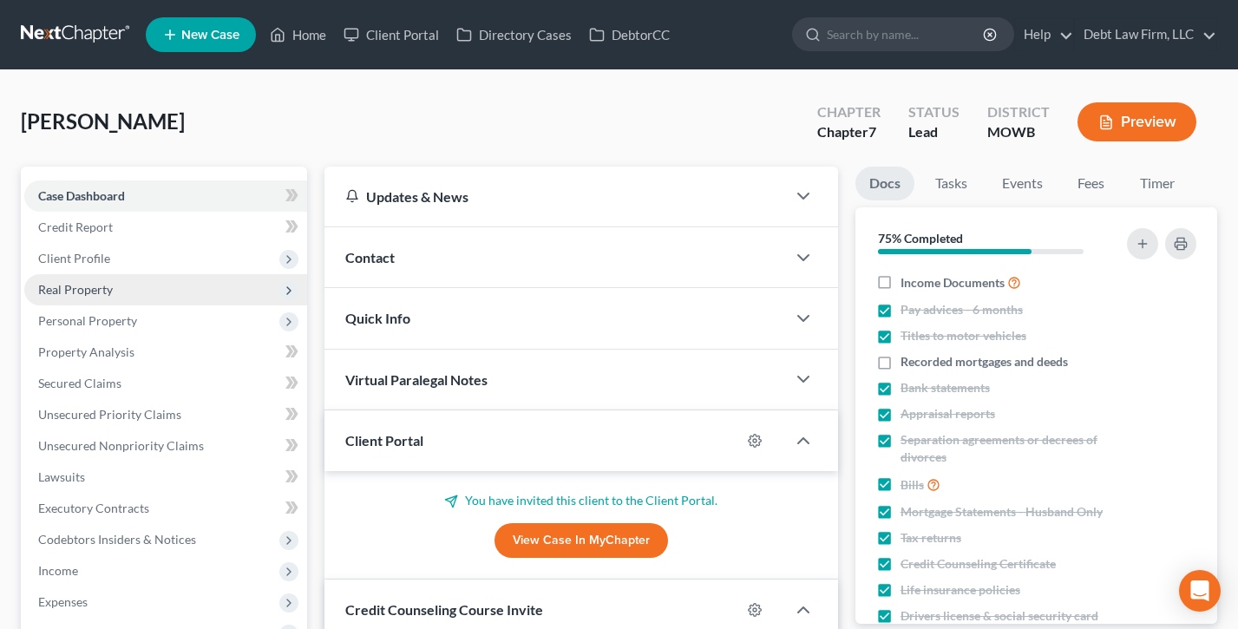
scroll to position [322, 0]
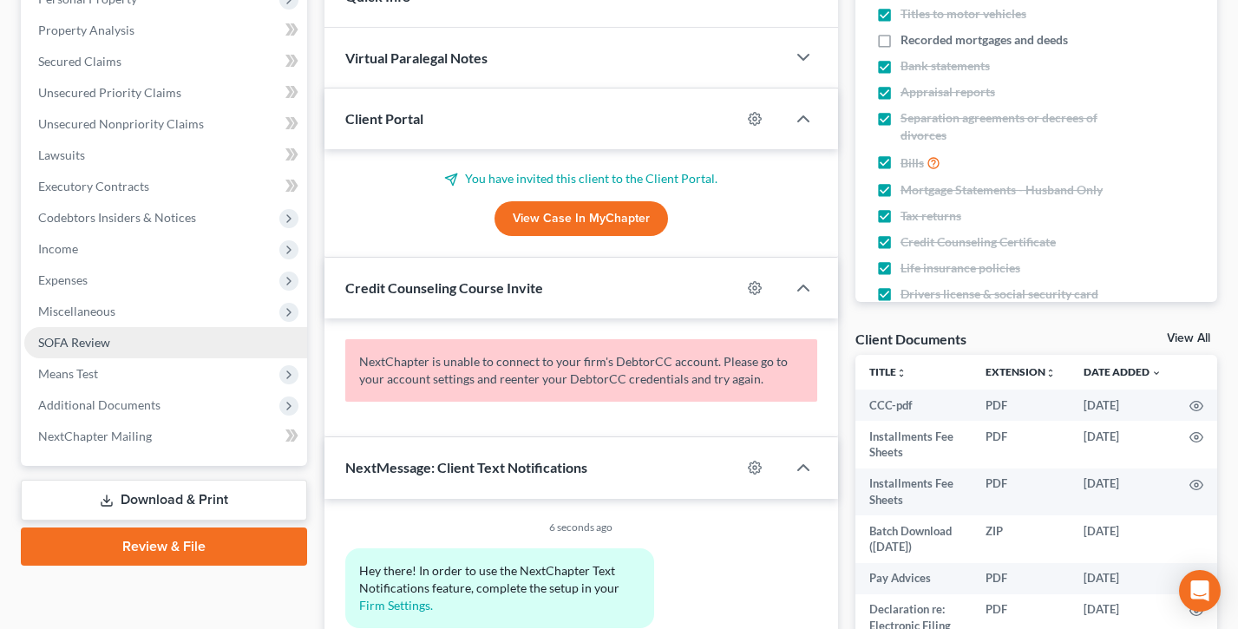
click at [211, 538] on link "Review & File" at bounding box center [164, 546] width 286 height 38
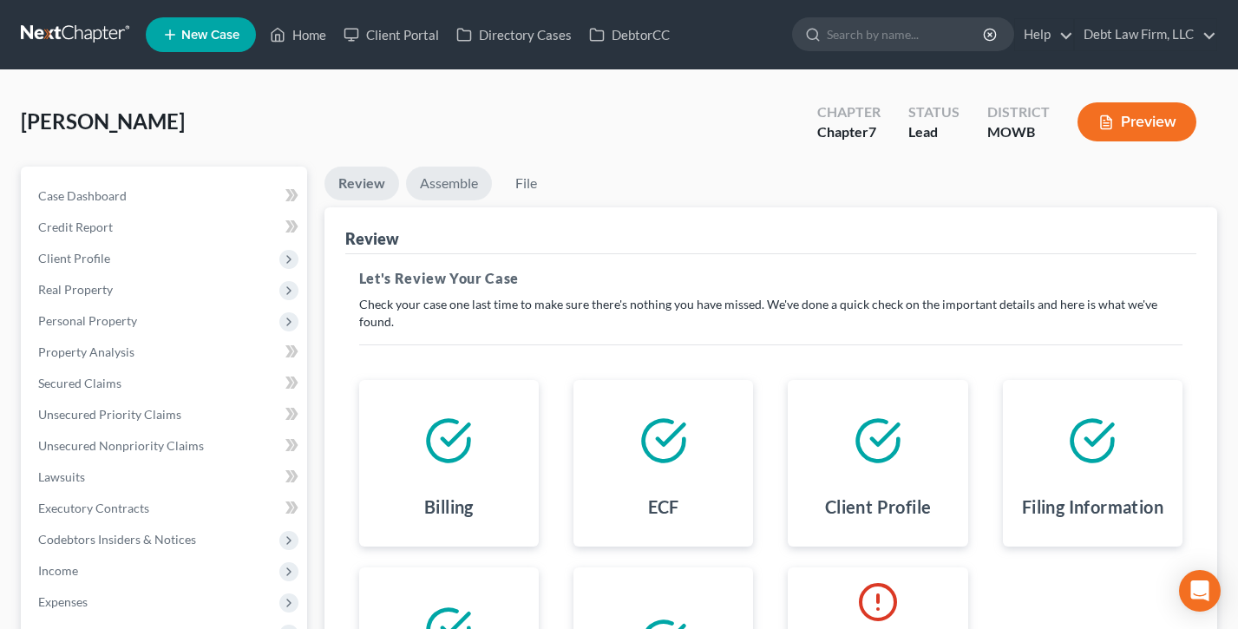
click at [430, 189] on link "Assemble" at bounding box center [449, 184] width 86 height 34
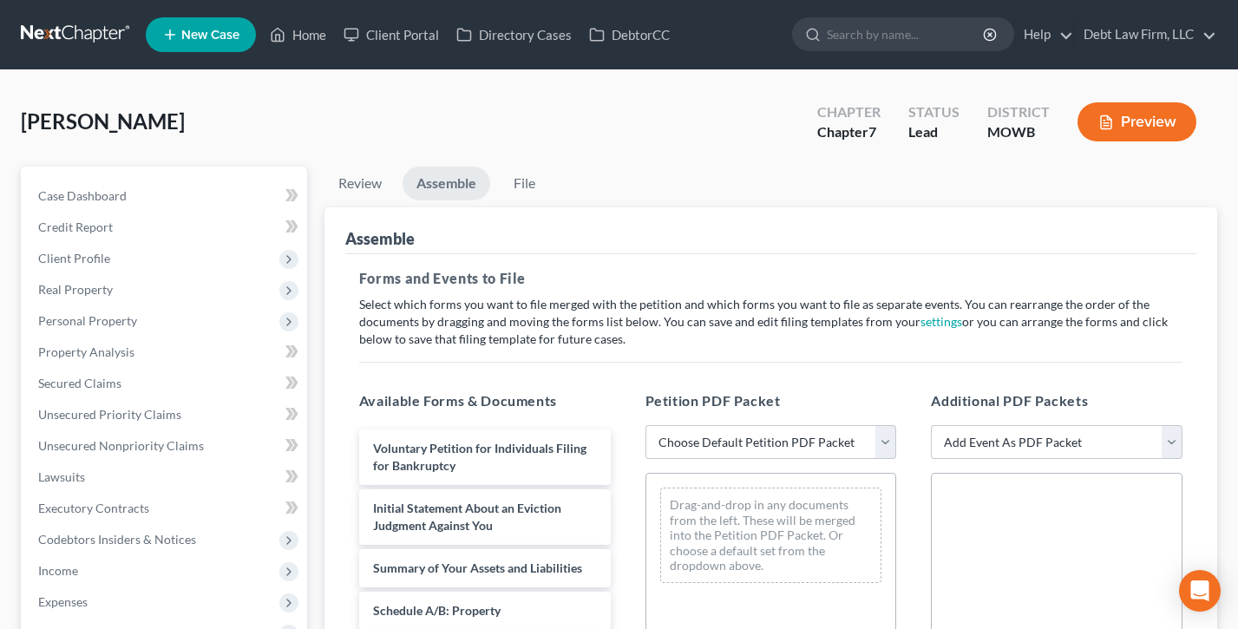
scroll to position [476, 0]
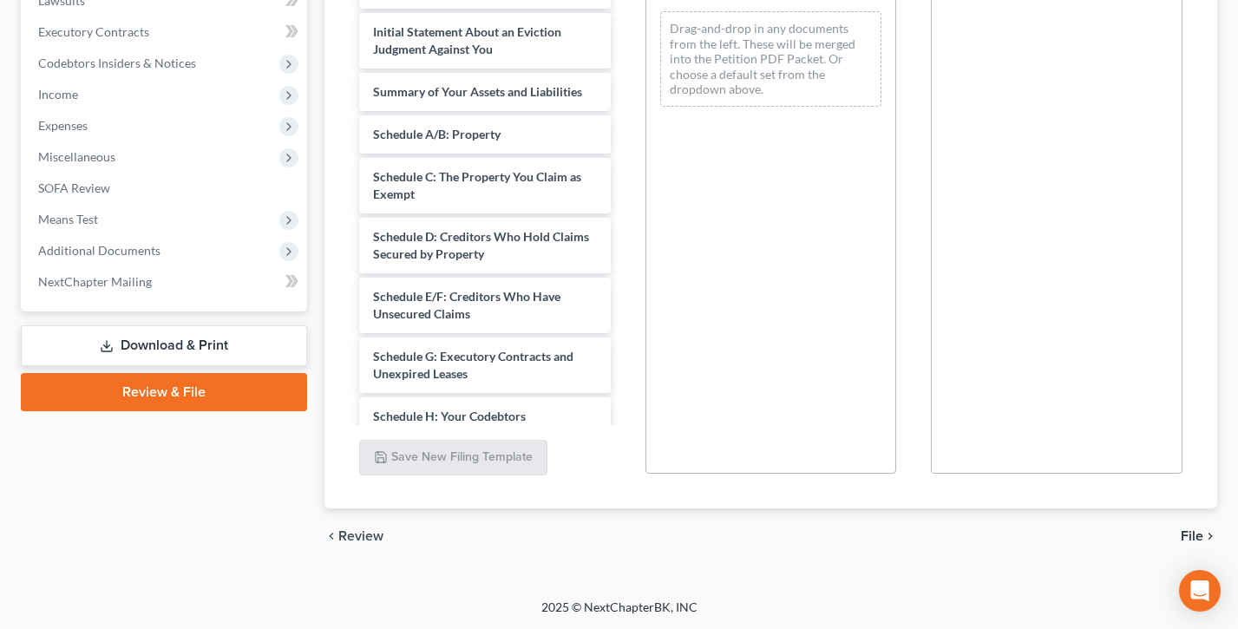
click at [167, 396] on link "Review & File" at bounding box center [164, 392] width 286 height 38
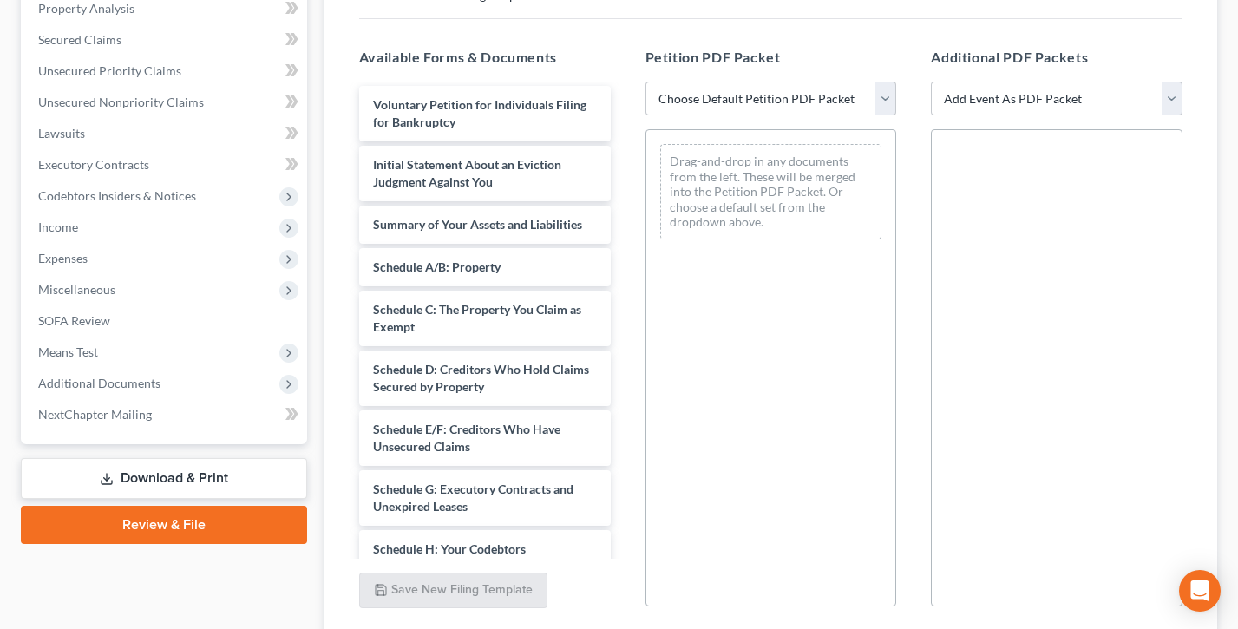
scroll to position [255, 0]
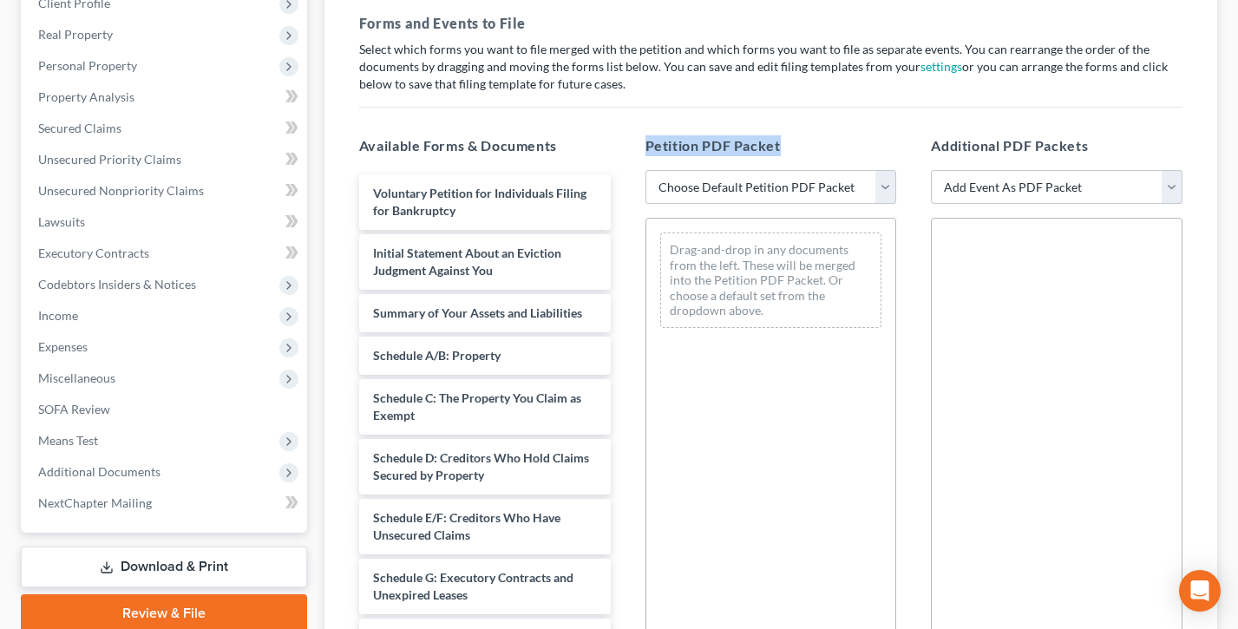
drag, startPoint x: 814, startPoint y: 147, endPoint x: 643, endPoint y: 144, distance: 170.9
click at [643, 144] on div "Petition PDF Packet Choose Default Petition PDF Packet Complete Bankruptcy Peti…" at bounding box center [771, 415] width 286 height 588
click at [771, 180] on select "Choose Default Petition PDF Packet Complete Bankruptcy Petition (all forms and …" at bounding box center [771, 187] width 252 height 35
select select "0"
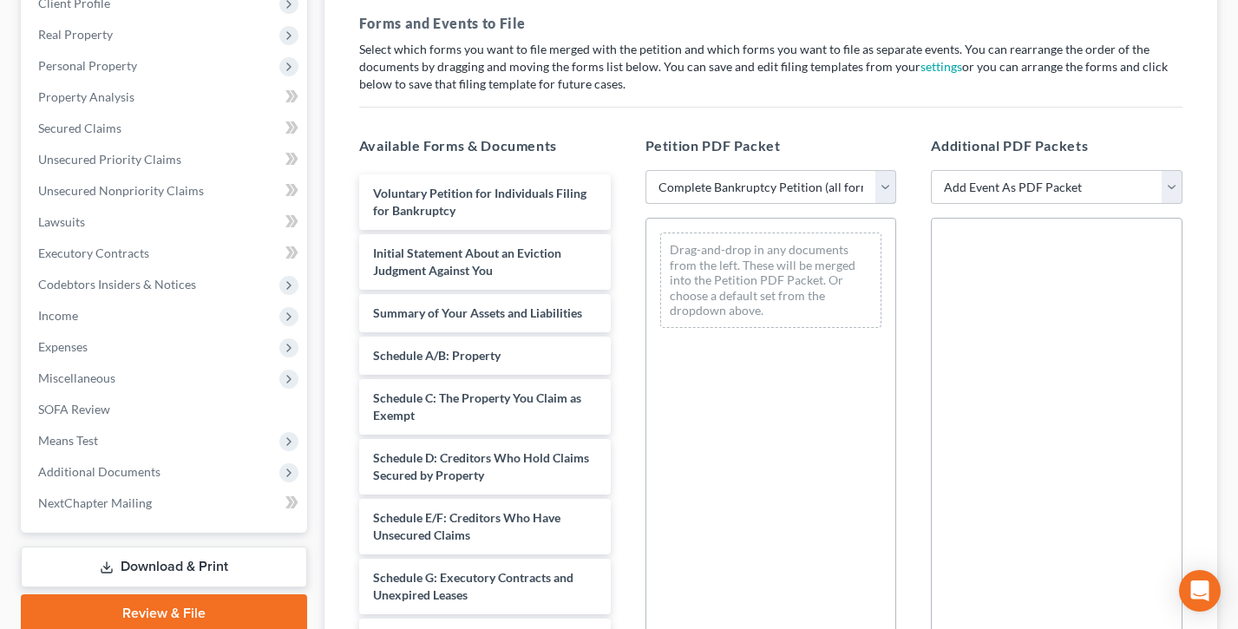
click at [645, 170] on select "Choose Default Petition PDF Packet Complete Bankruptcy Petition (all forms and …" at bounding box center [771, 187] width 252 height 35
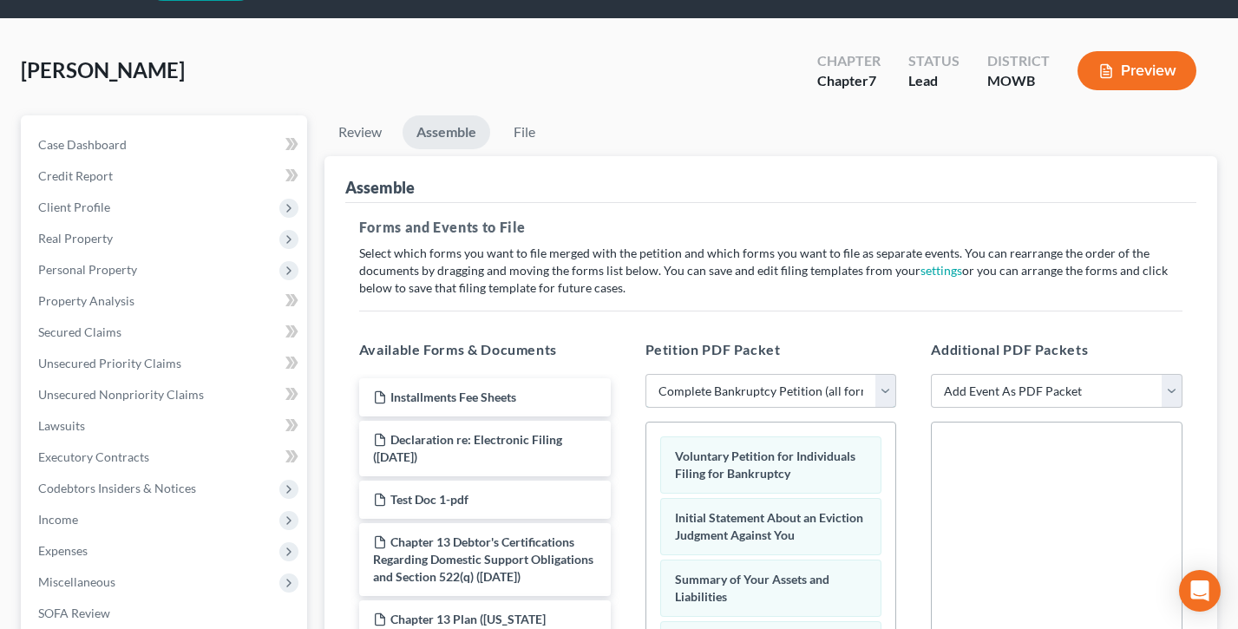
scroll to position [198, 0]
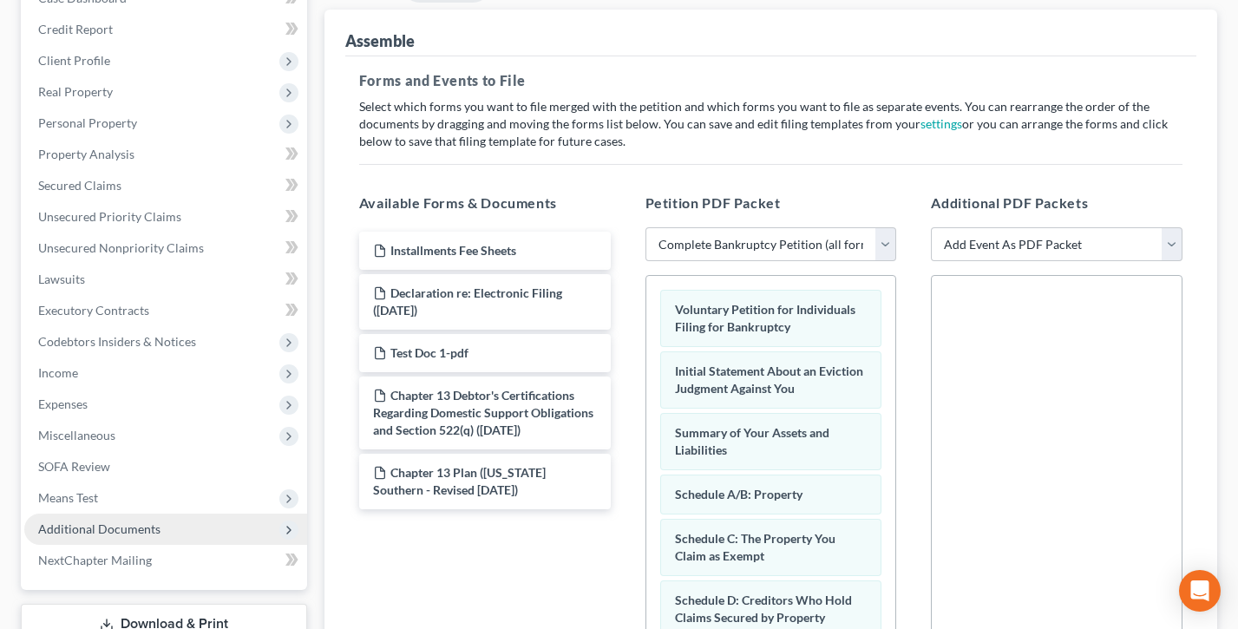
click at [122, 532] on span "Additional Documents" at bounding box center [99, 528] width 122 height 15
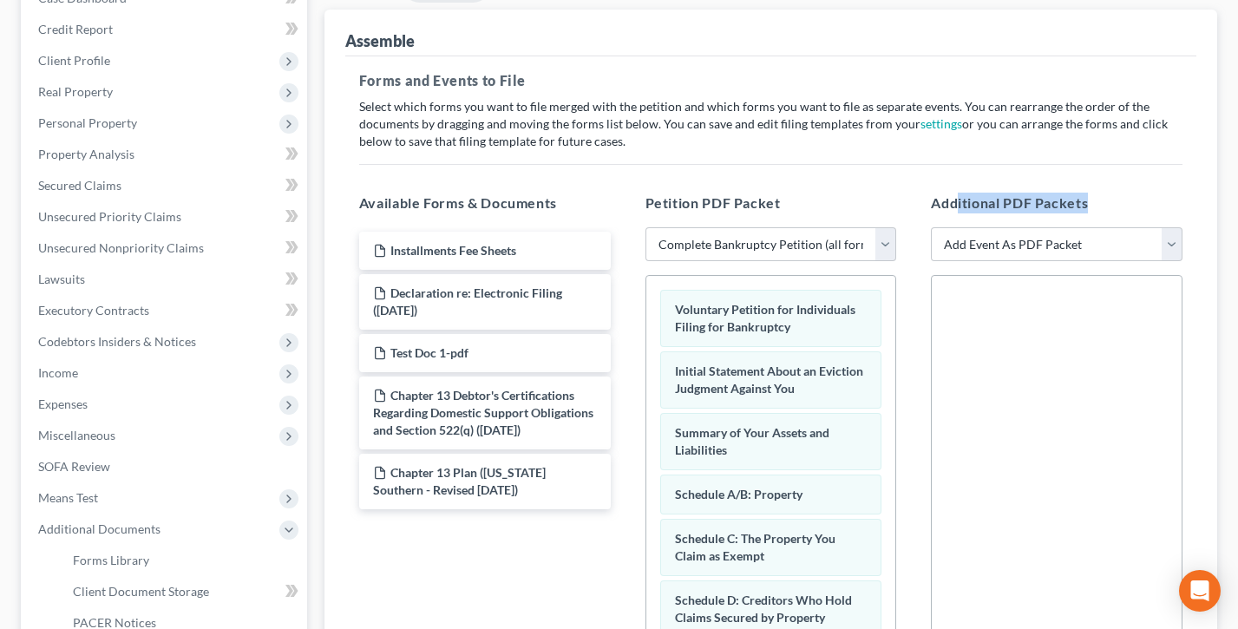
drag, startPoint x: 1084, startPoint y: 199, endPoint x: 954, endPoint y: 199, distance: 130.1
click at [956, 199] on h5 "Additional PDF Packets" at bounding box center [1057, 203] width 252 height 21
click at [954, 199] on h5 "Additional PDF Packets" at bounding box center [1057, 203] width 252 height 21
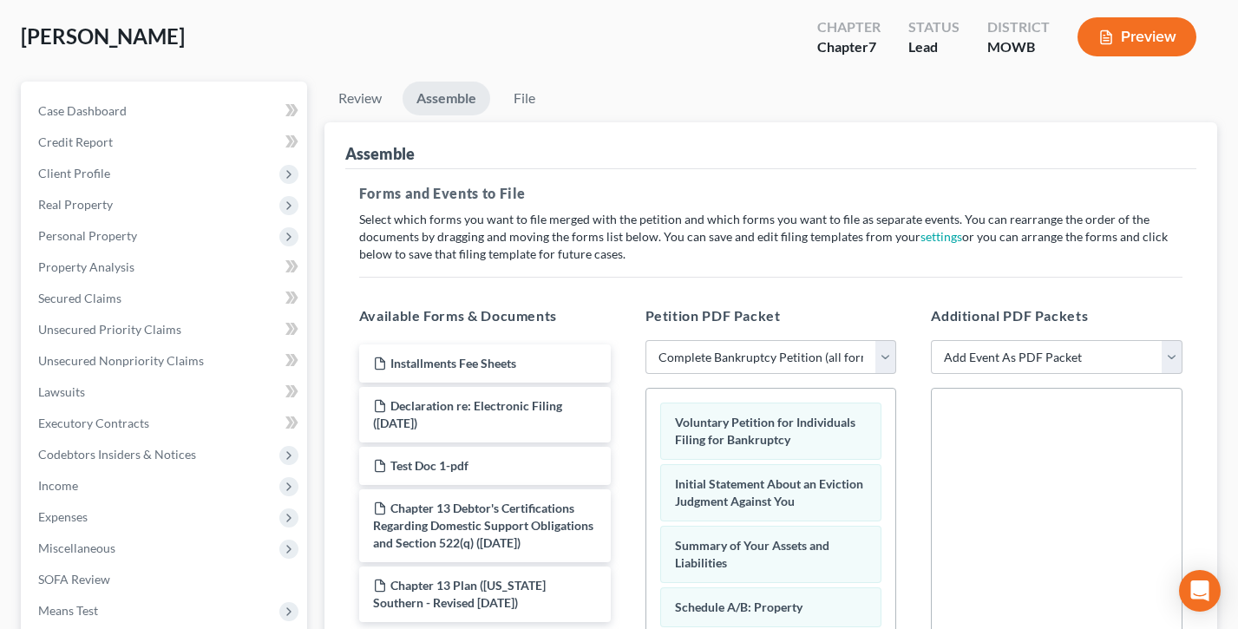
scroll to position [67, 0]
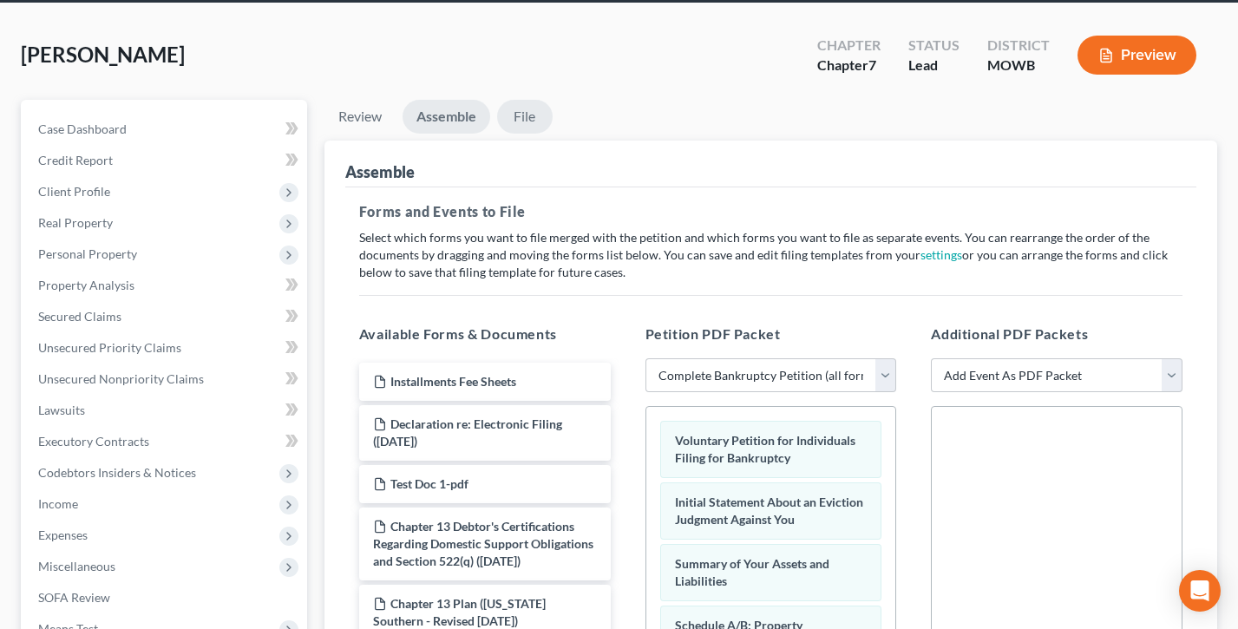
click at [513, 121] on link "File" at bounding box center [525, 117] width 56 height 34
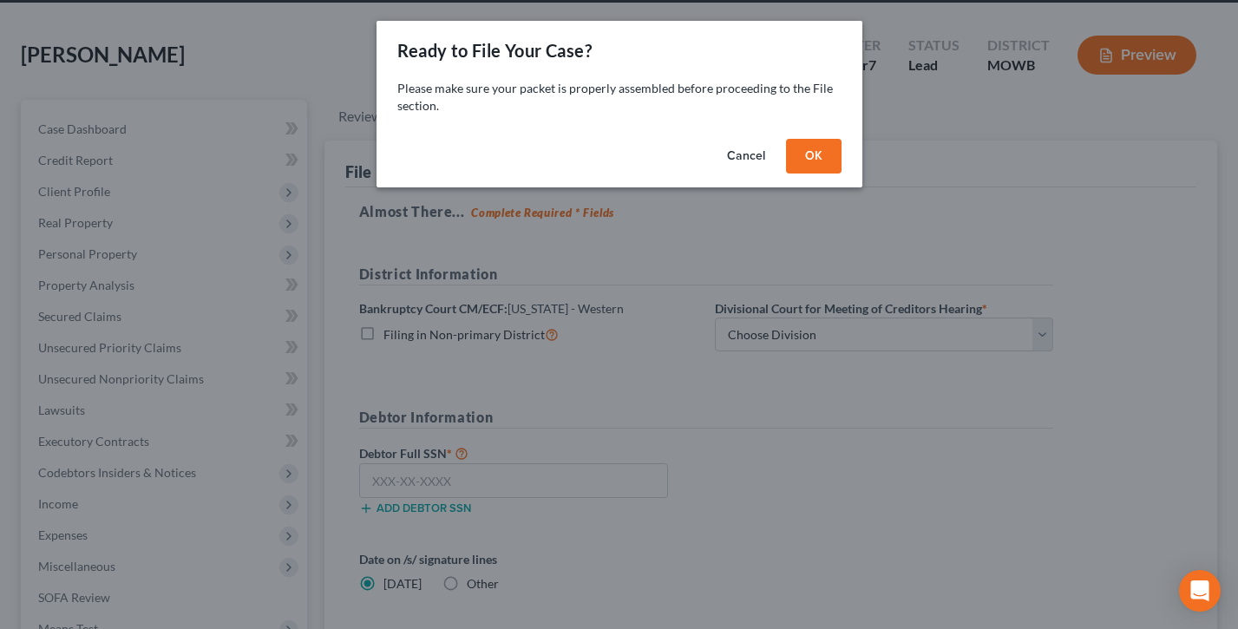
click at [816, 156] on button "OK" at bounding box center [814, 156] width 56 height 35
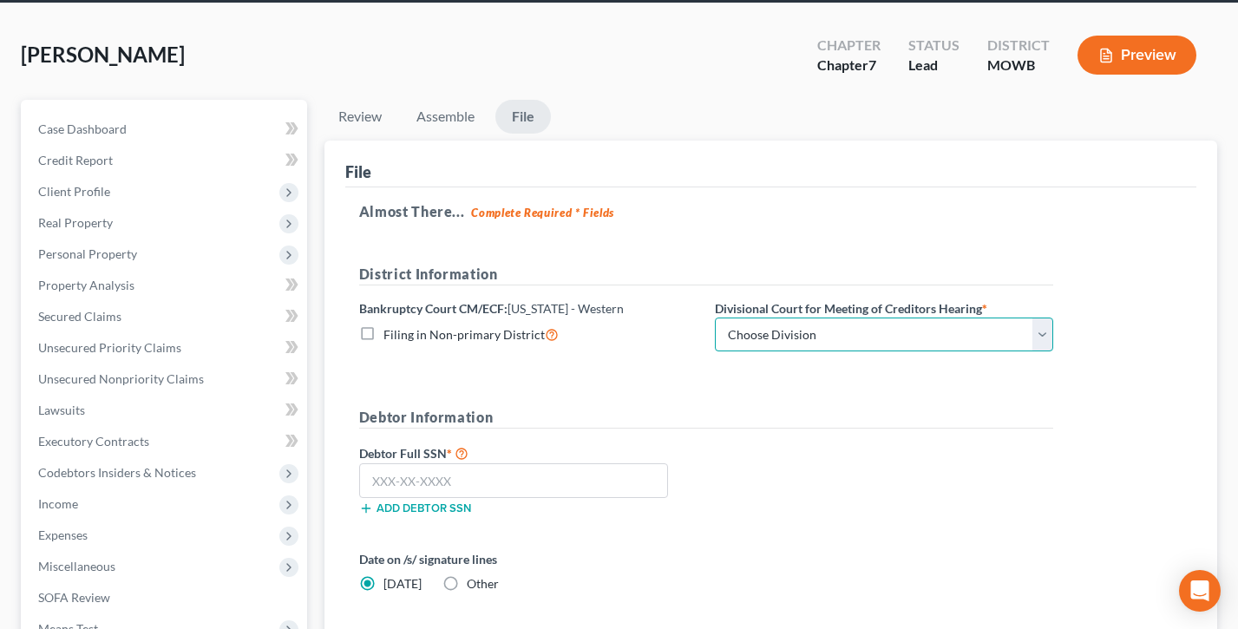
click at [905, 340] on select "Choose Division Central Southern Southwestern St. [PERSON_NAME]" at bounding box center [884, 334] width 338 height 35
select select "2"
click at [715, 317] on select "Choose Division Central Southern Southwestern St. [PERSON_NAME]" at bounding box center [884, 334] width 338 height 35
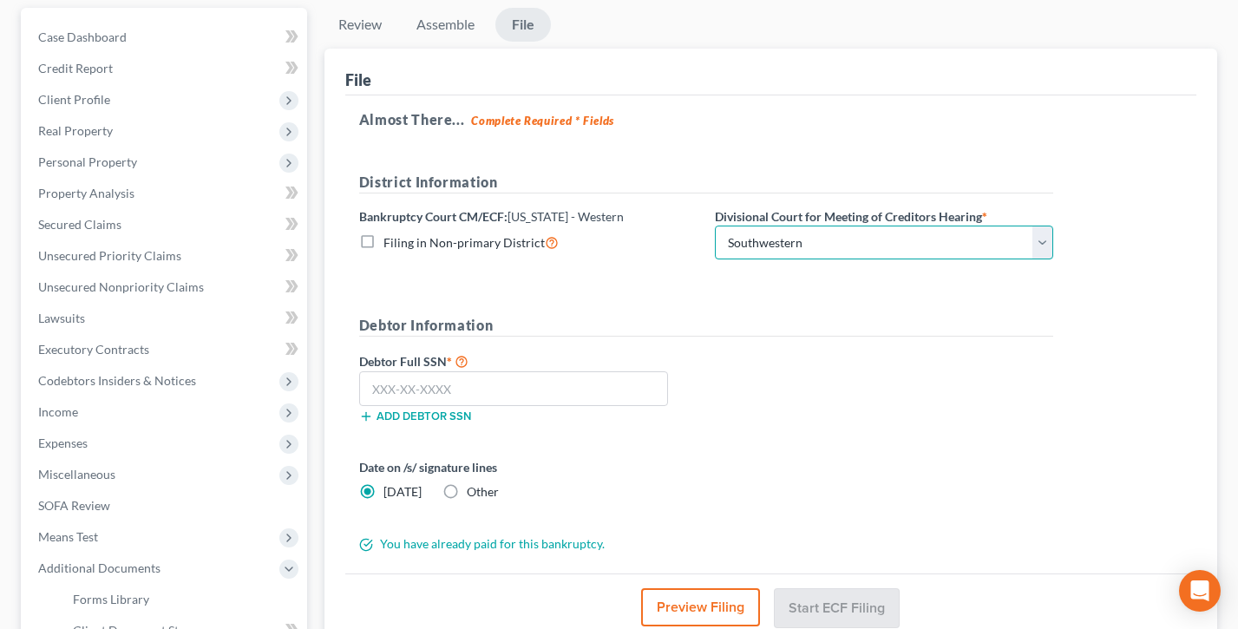
scroll to position [214, 0]
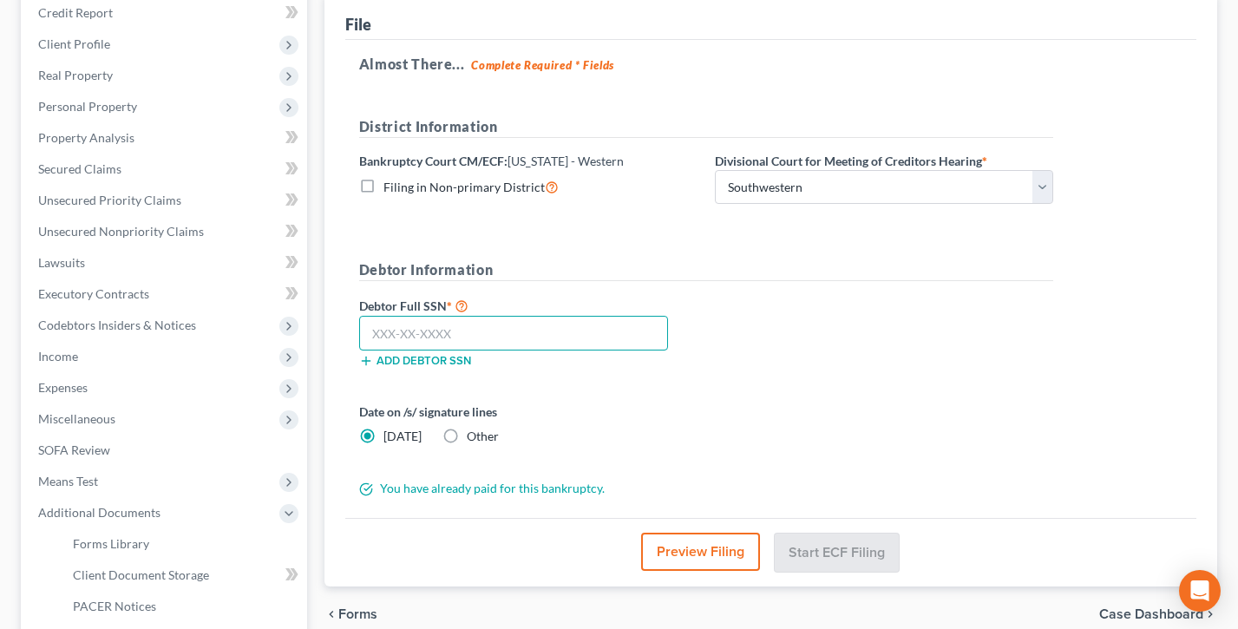
click at [443, 338] on input "text" at bounding box center [513, 333] width 309 height 35
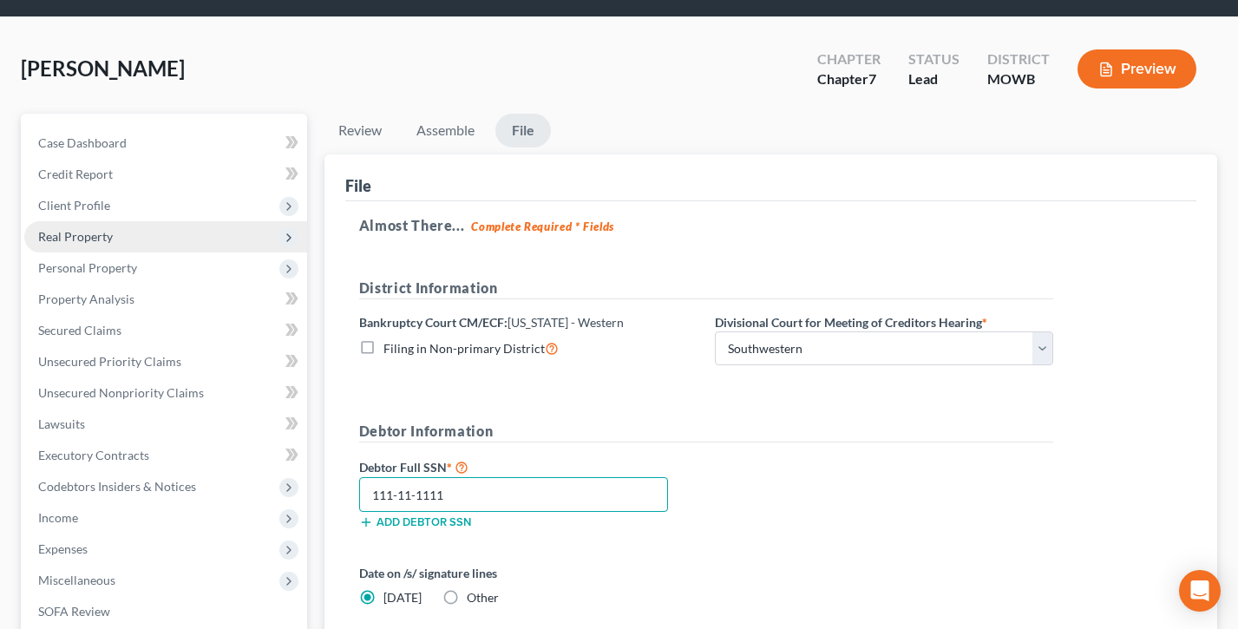
scroll to position [63, 0]
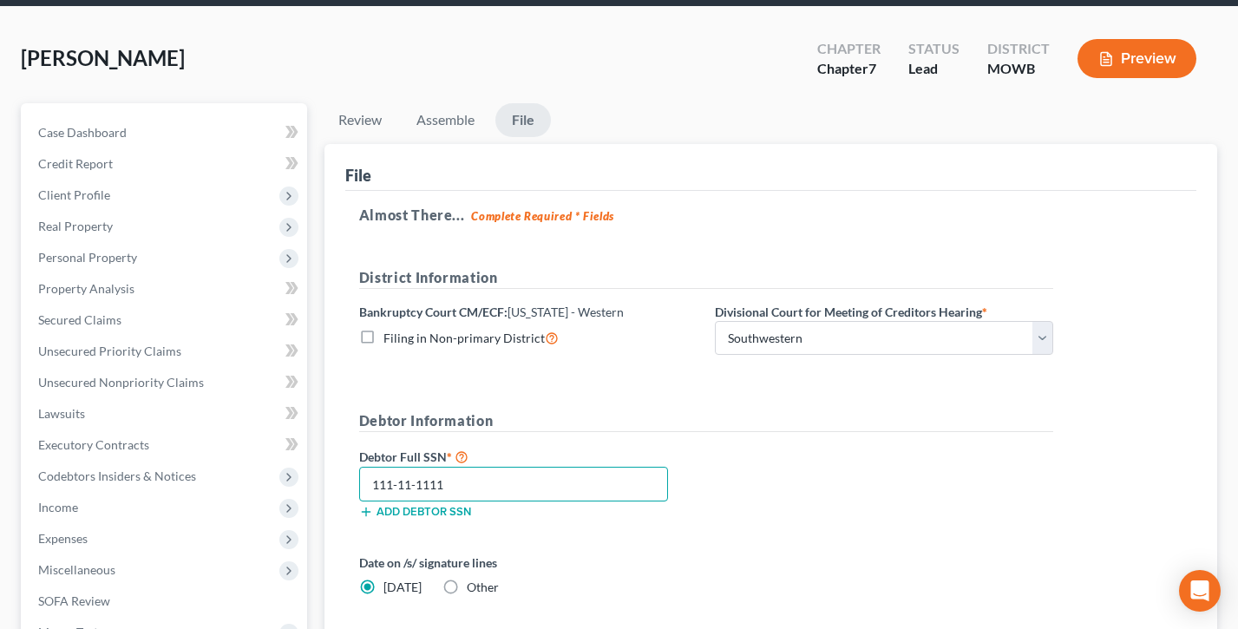
type input "111-11-1111"
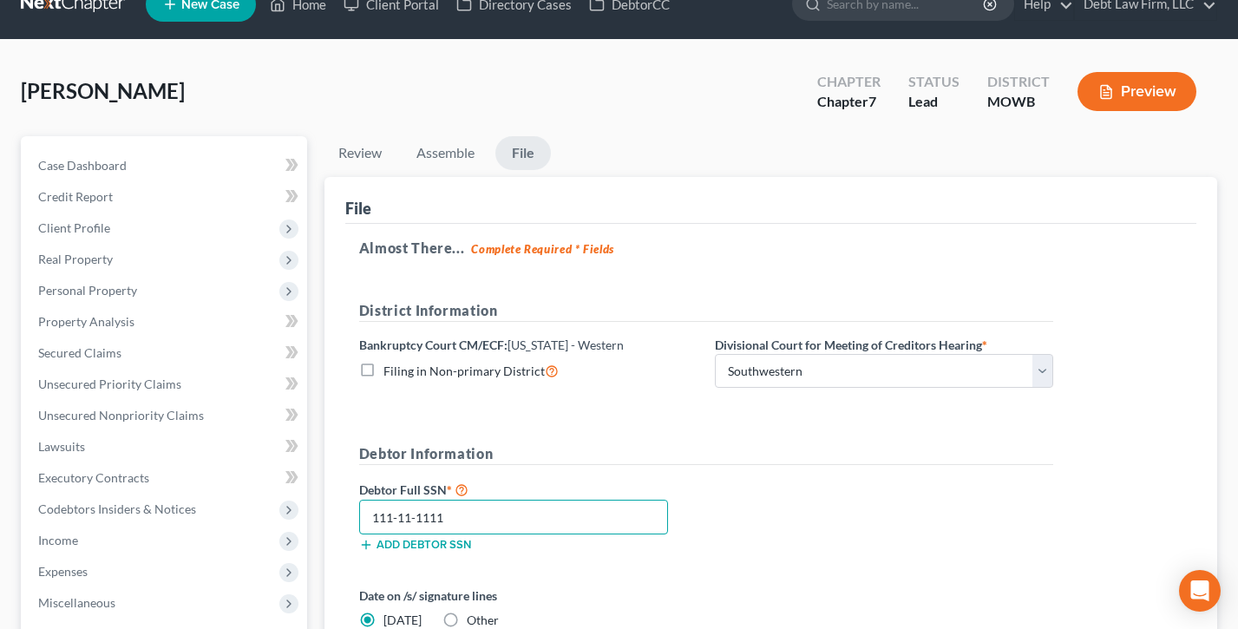
scroll to position [0, 0]
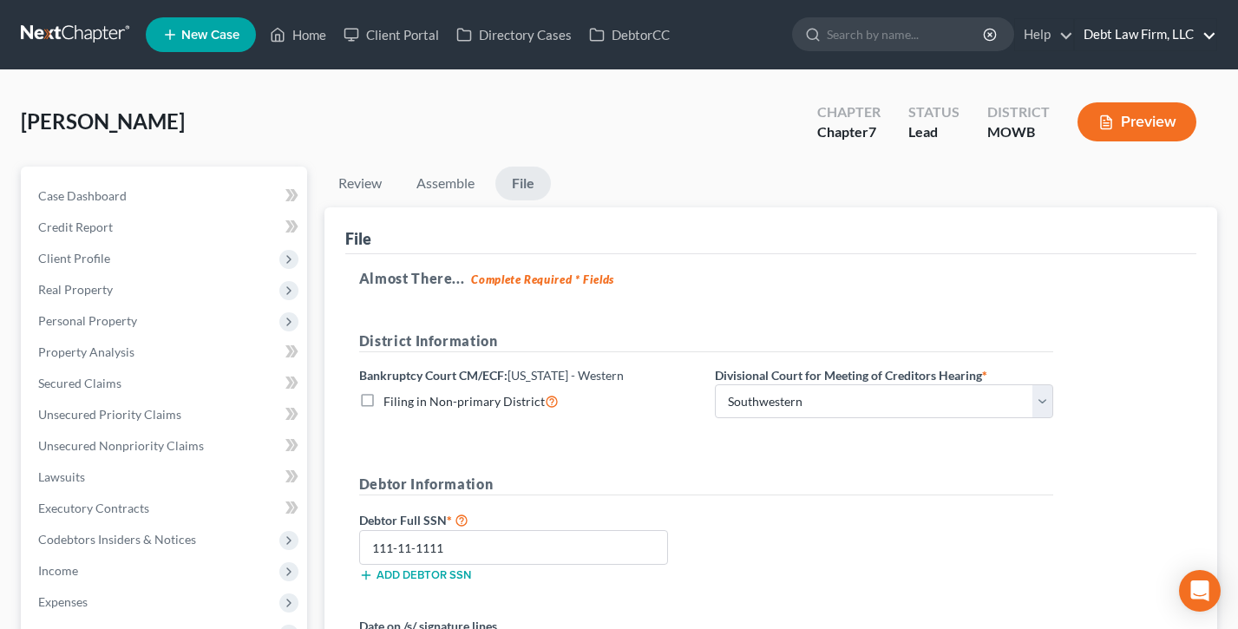
click at [1125, 34] on link "Debt Law Firm, LLC" at bounding box center [1145, 34] width 141 height 31
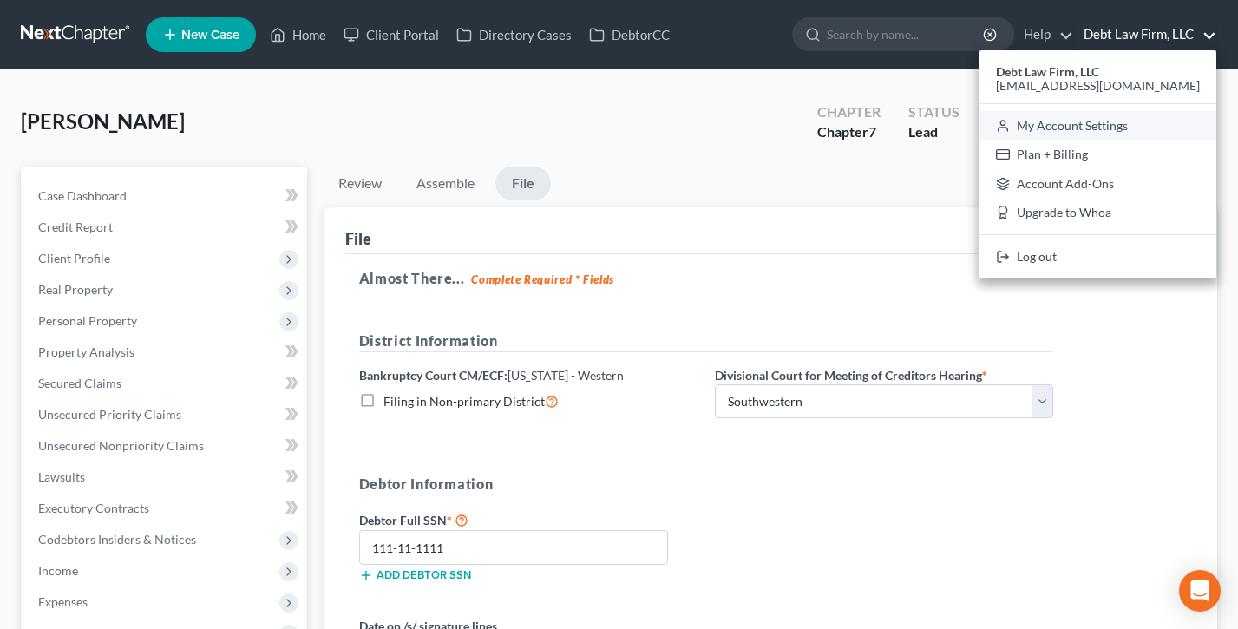
click at [1133, 124] on link "My Account Settings" at bounding box center [1097, 125] width 237 height 29
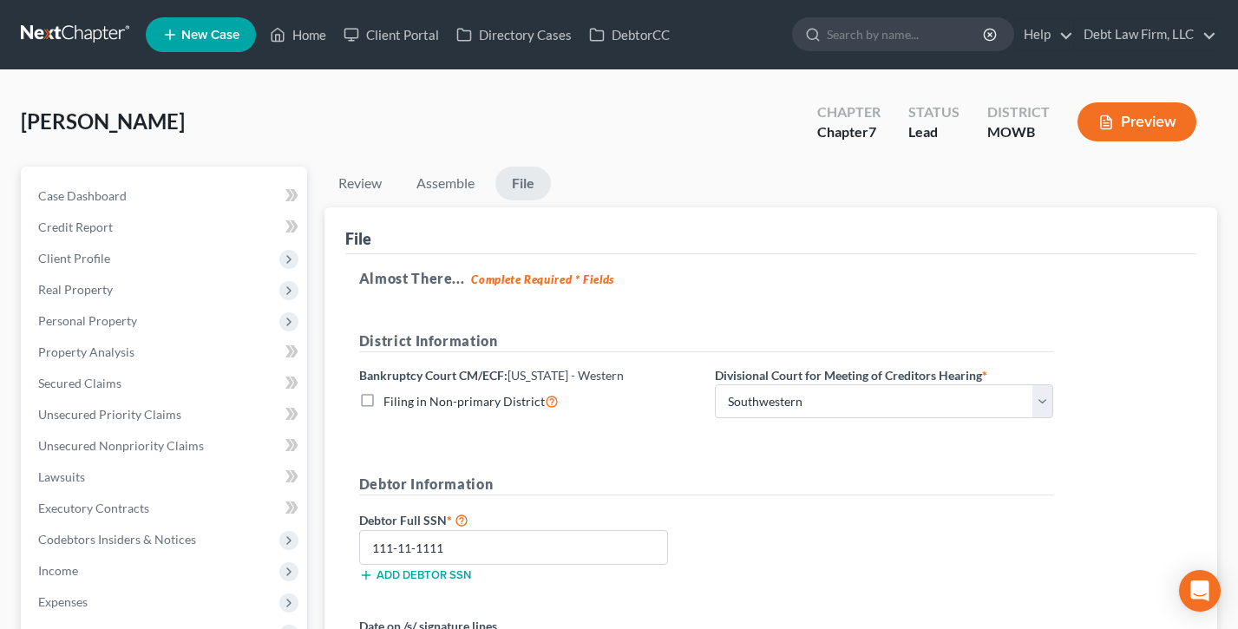
select select "61"
select select "24"
select select "36"
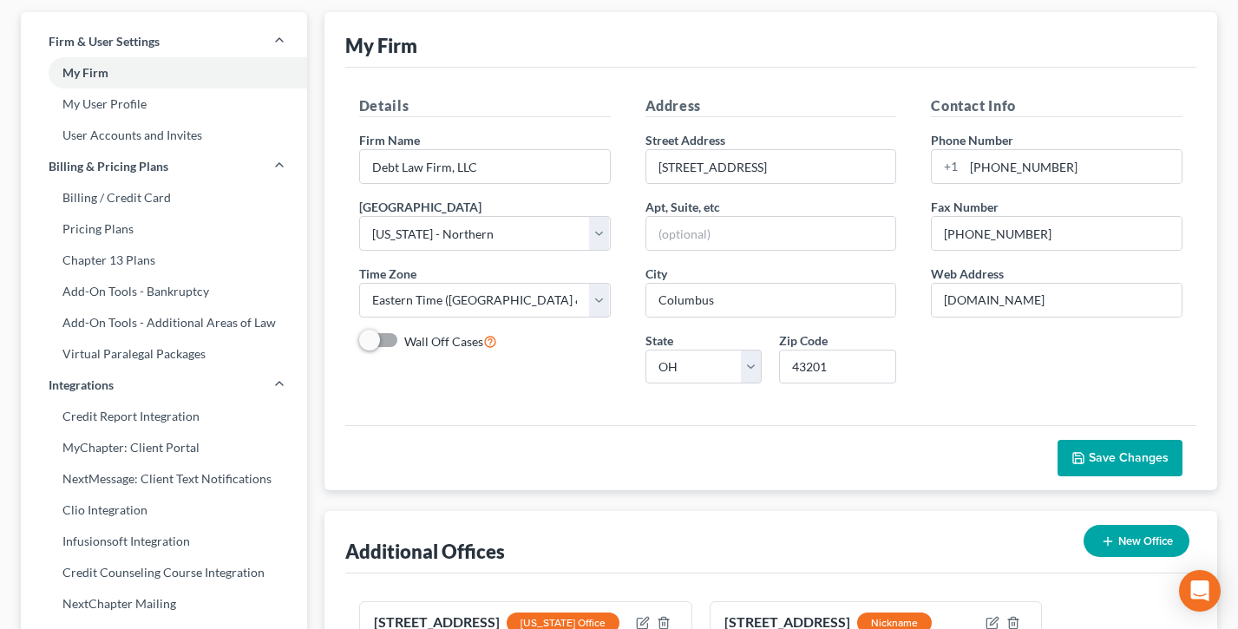
click at [106, 234] on link "Pricing Plans" at bounding box center [164, 228] width 286 height 31
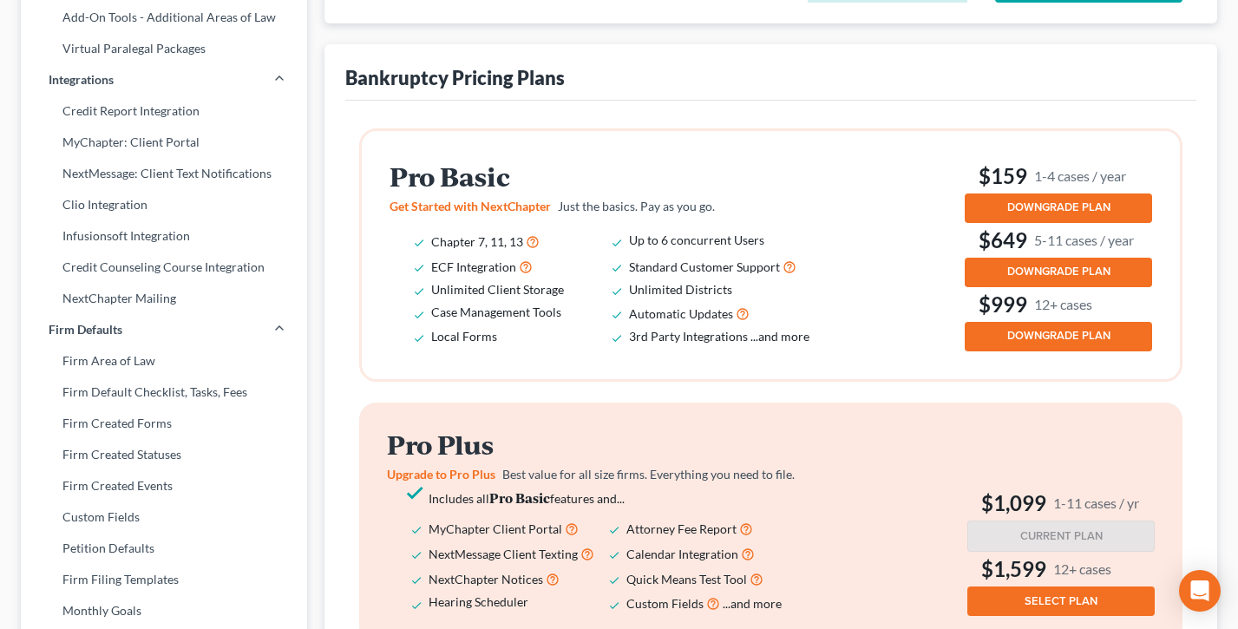
scroll to position [232, 0]
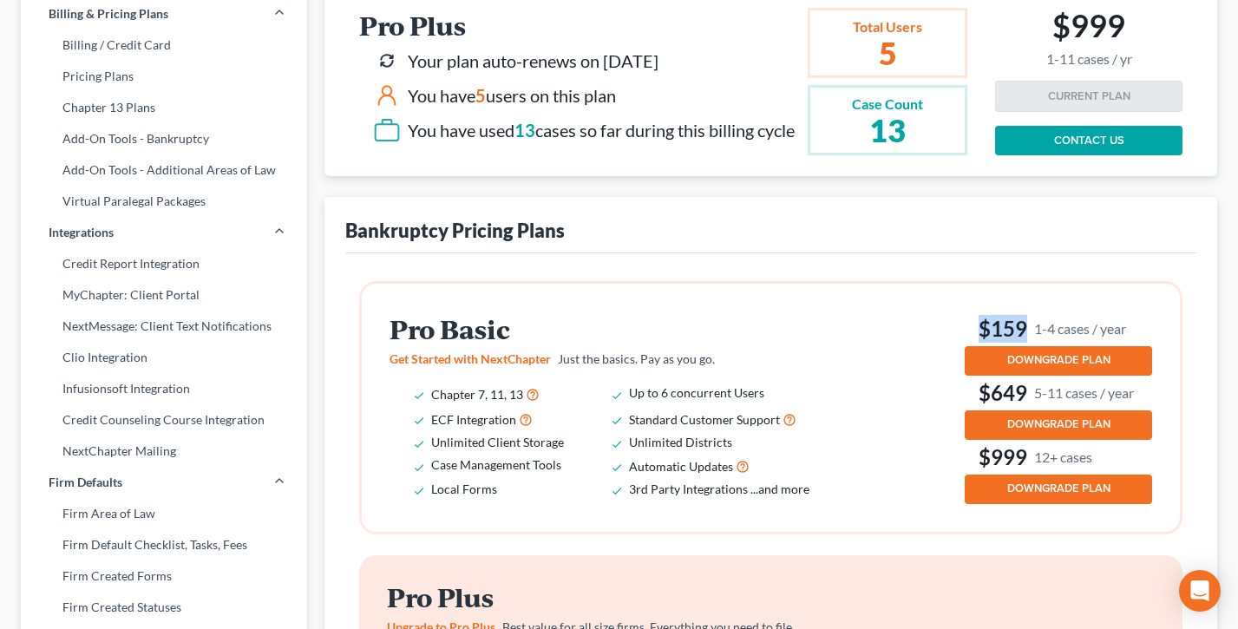
drag, startPoint x: 1166, startPoint y: 344, endPoint x: 973, endPoint y: 343, distance: 192.5
click at [973, 343] on div "Pro Basic Get Started with NextChapter Just the basics. Pay as you go. Chapter …" at bounding box center [771, 408] width 818 height 248
click at [972, 343] on h3 "$159 1-4 cases / year" at bounding box center [1057, 329] width 187 height 28
drag, startPoint x: 1132, startPoint y: 347, endPoint x: 971, endPoint y: 348, distance: 160.4
click at [970, 343] on h3 "$159 1-4 cases / year" at bounding box center [1057, 329] width 187 height 28
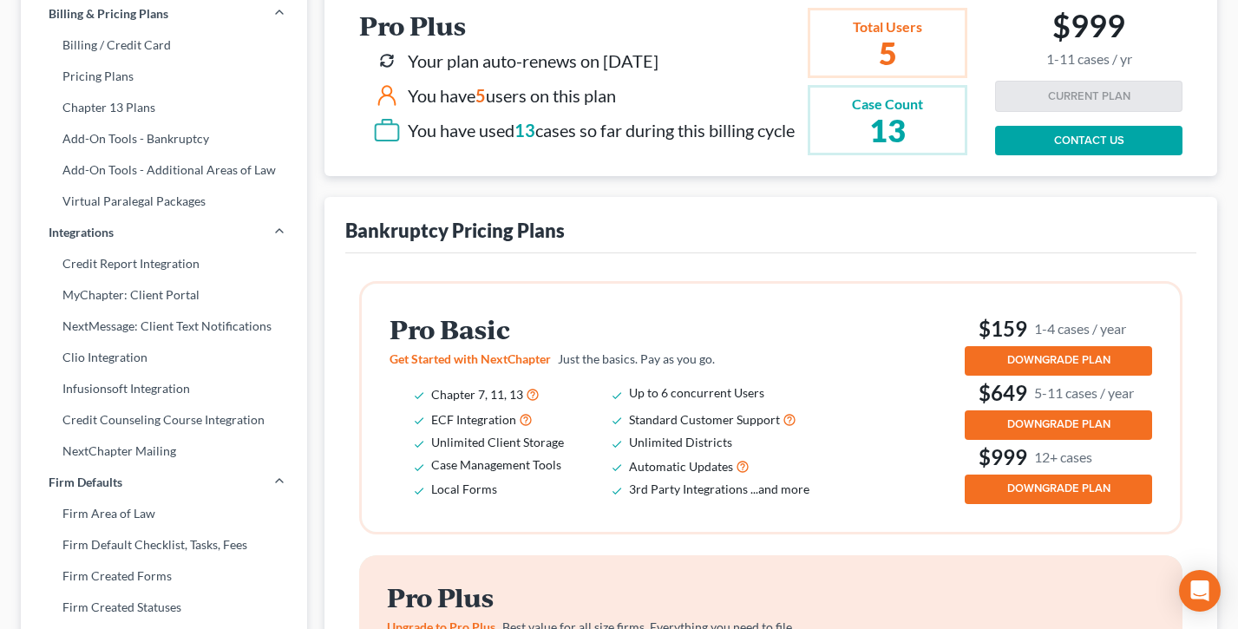
click at [970, 343] on h3 "$159 1-4 cases / year" at bounding box center [1057, 329] width 187 height 28
drag, startPoint x: 1138, startPoint y: 343, endPoint x: 1063, endPoint y: 343, distance: 74.6
click at [1063, 343] on h3 "$159 1-4 cases / year" at bounding box center [1057, 329] width 187 height 28
click at [1063, 337] on small "1-4 cases / year" at bounding box center [1080, 328] width 92 height 18
click at [1055, 337] on small "1-4 cases / year" at bounding box center [1080, 328] width 92 height 18
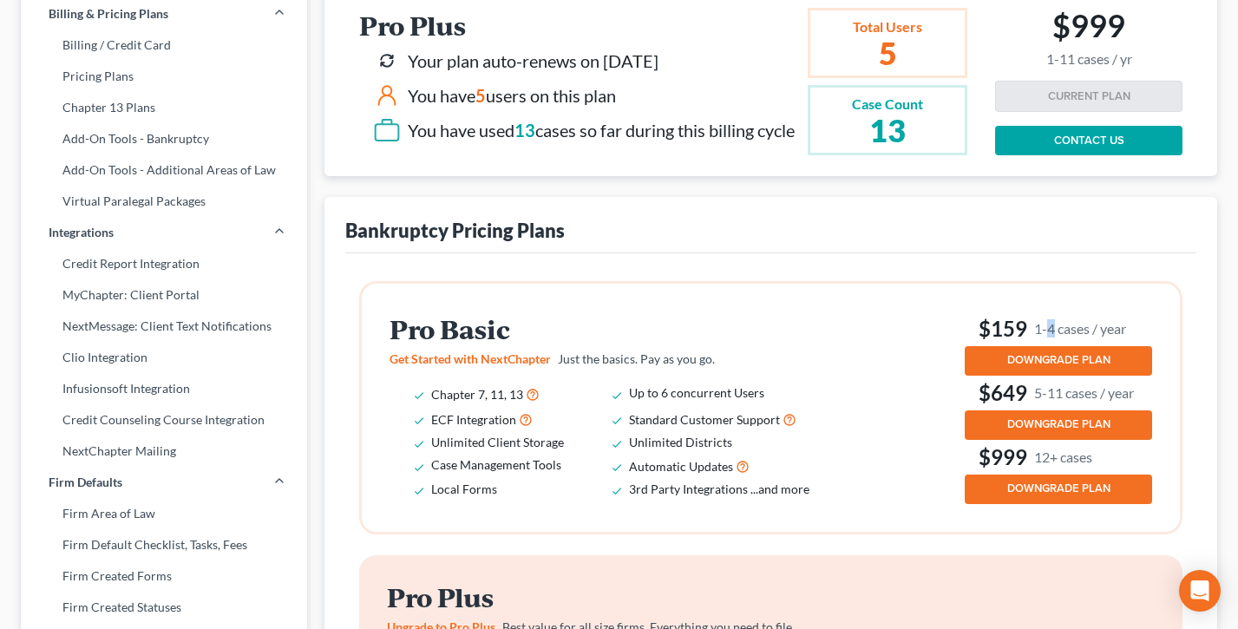
click at [1055, 337] on small "1-4 cases / year" at bounding box center [1080, 328] width 92 height 18
drag, startPoint x: 1016, startPoint y: 344, endPoint x: 978, endPoint y: 344, distance: 38.2
click at [978, 343] on h3 "$159 1-4 cases / year" at bounding box center [1057, 329] width 187 height 28
click at [977, 343] on h3 "$159 1-4 cases / year" at bounding box center [1057, 329] width 187 height 28
drag, startPoint x: 1021, startPoint y: 337, endPoint x: 994, endPoint y: 342, distance: 27.2
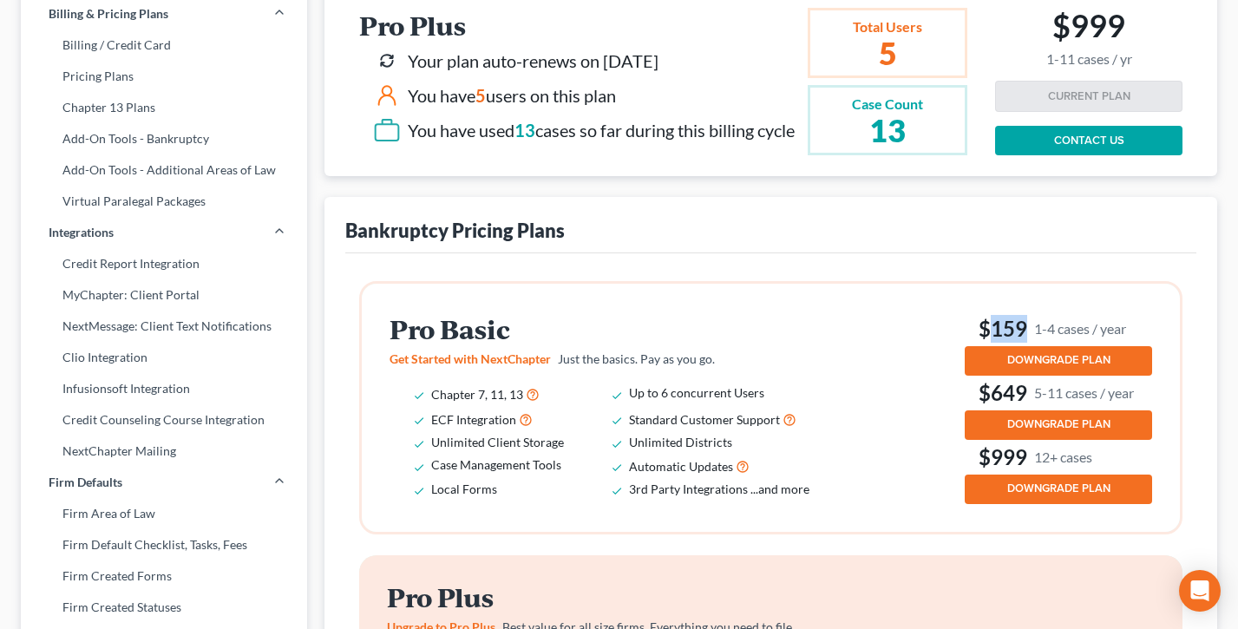
click at [994, 342] on h3 "$159 1-4 cases / year" at bounding box center [1057, 329] width 187 height 28
drag, startPoint x: 1043, startPoint y: 345, endPoint x: 1023, endPoint y: 348, distance: 20.1
click at [1043, 337] on small "1-4 cases / year" at bounding box center [1080, 328] width 92 height 18
drag, startPoint x: 1033, startPoint y: 347, endPoint x: 972, endPoint y: 343, distance: 60.8
click at [972, 343] on h3 "$159 1-4 cases / year" at bounding box center [1057, 329] width 187 height 28
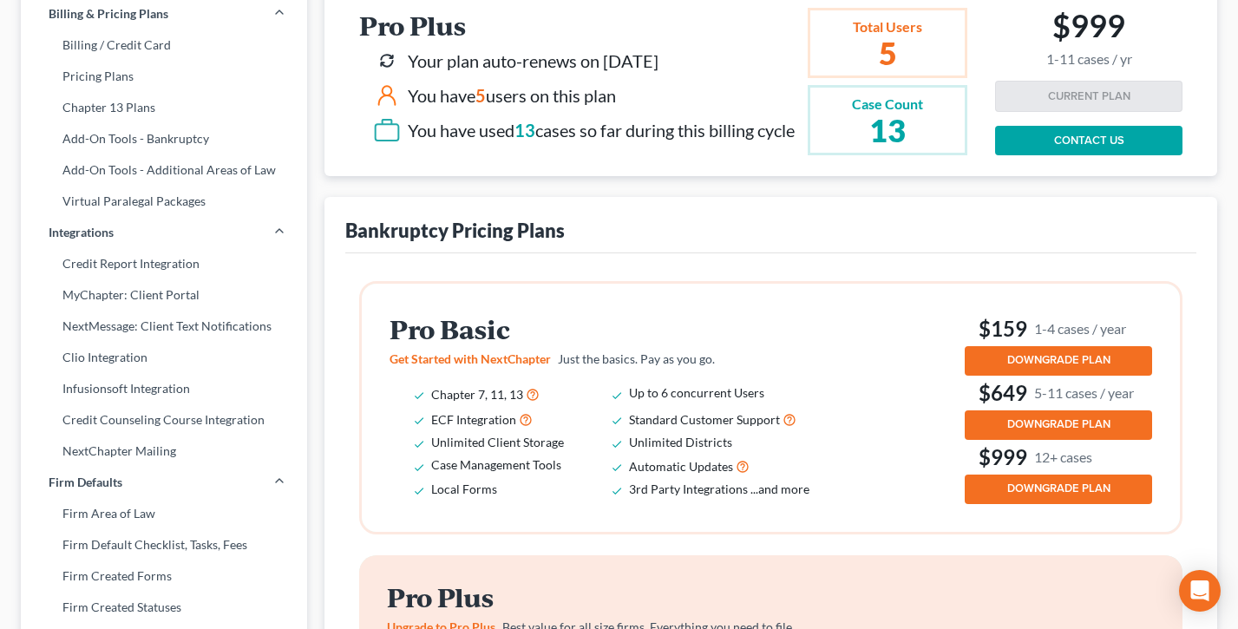
click at [1043, 337] on small "1-4 cases / year" at bounding box center [1080, 328] width 92 height 18
drag, startPoint x: 1053, startPoint y: 344, endPoint x: 1036, endPoint y: 345, distance: 16.5
click at [1036, 337] on small "1-4 cases / year" at bounding box center [1080, 328] width 92 height 18
drag, startPoint x: 1123, startPoint y: 479, endPoint x: 953, endPoint y: 475, distance: 170.0
click at [957, 475] on div "Pro Basic Get Started with NextChapter Just the basics. Pay as you go. Chapter …" at bounding box center [770, 407] width 762 height 193
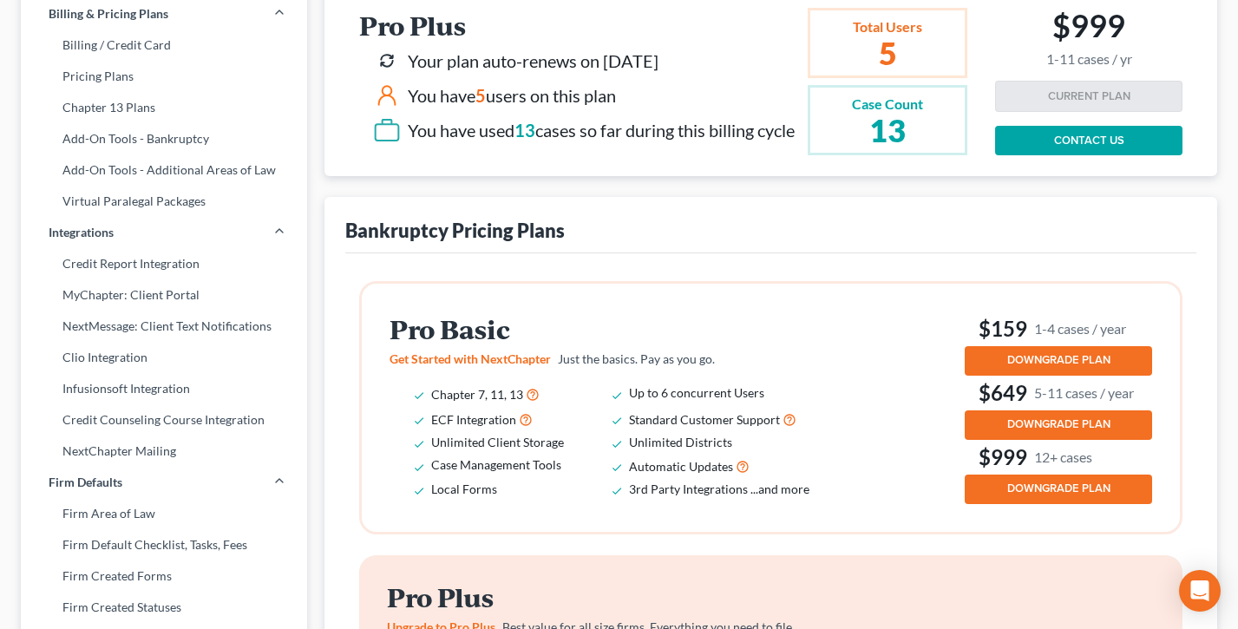
click at [918, 465] on div "Pro Basic Get Started with NextChapter Just the basics. Pay as you go. Chapter …" at bounding box center [770, 407] width 762 height 193
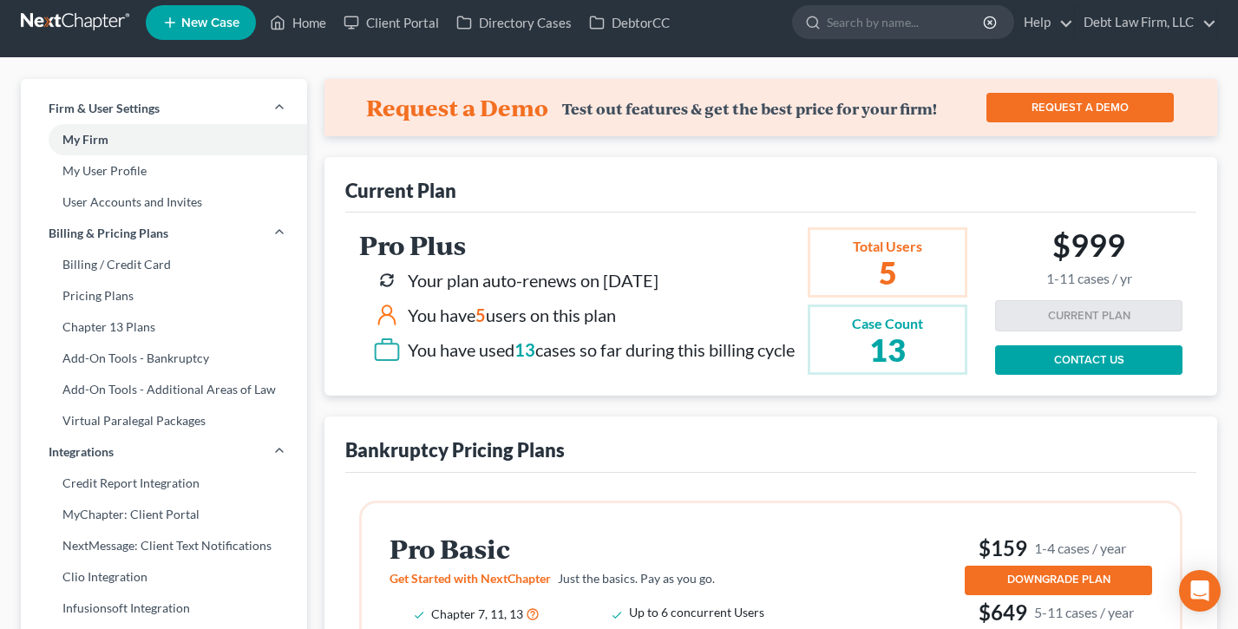
scroll to position [0, 0]
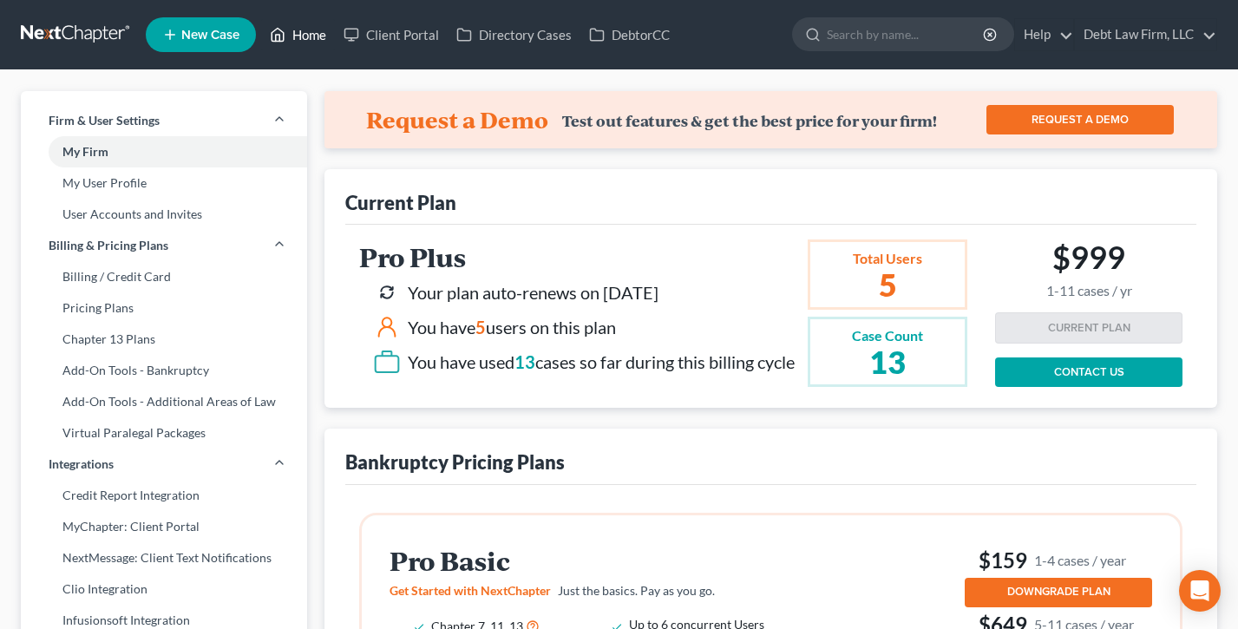
click at [302, 36] on link "Home" at bounding box center [298, 34] width 74 height 31
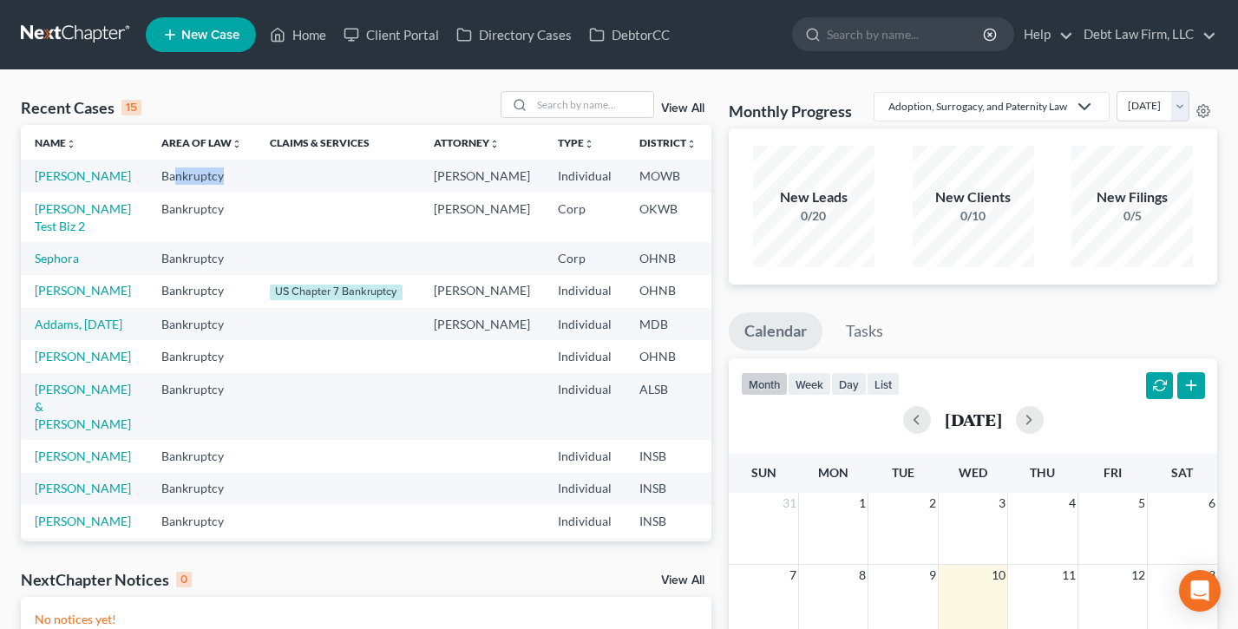
drag, startPoint x: 224, startPoint y: 169, endPoint x: 119, endPoint y: 171, distance: 105.0
click at [119, 171] on tr "[PERSON_NAME] Bankruptcy Atticus [PERSON_NAME] Individual MOWB 7" at bounding box center [488, 176] width 935 height 32
click at [147, 171] on td "Bankruptcy" at bounding box center [201, 176] width 108 height 32
click at [53, 183] on link "[PERSON_NAME]" at bounding box center [83, 175] width 96 height 15
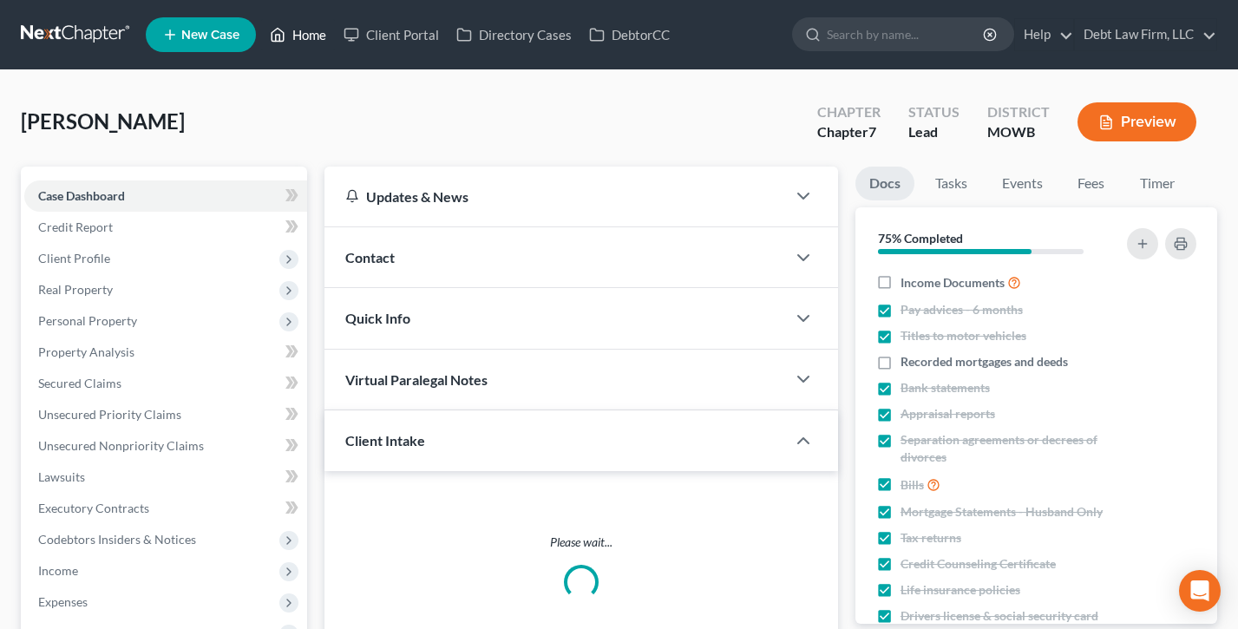
click at [305, 37] on link "Home" at bounding box center [298, 34] width 74 height 31
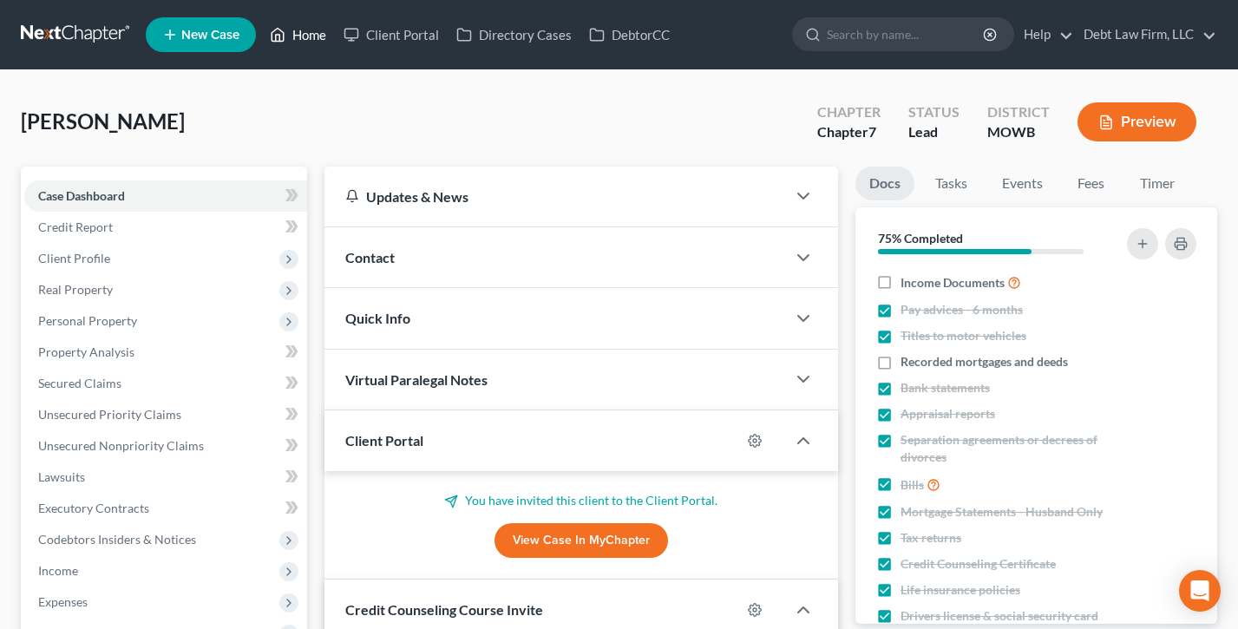
click at [304, 36] on link "Home" at bounding box center [298, 34] width 74 height 31
